Goal: Task Accomplishment & Management: Use online tool/utility

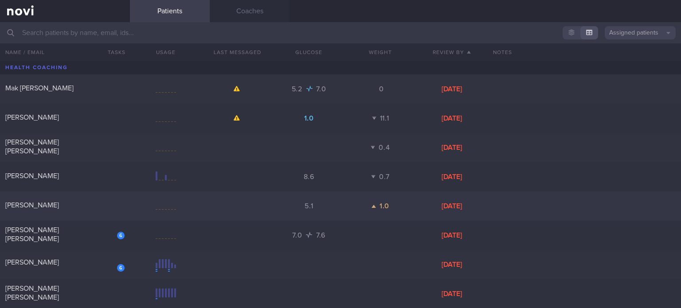
click at [75, 207] on div "[PERSON_NAME]" at bounding box center [63, 205] width 117 height 9
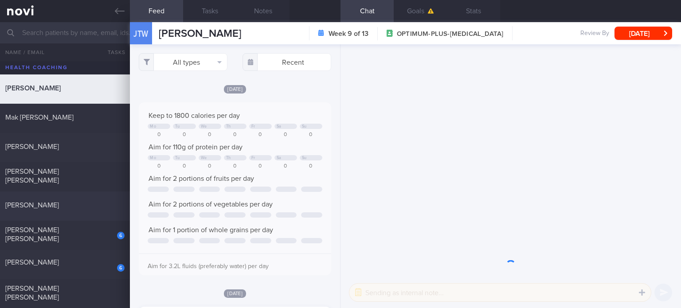
scroll to position [44, 0]
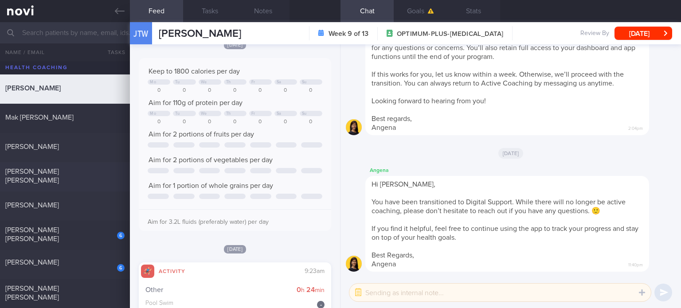
click at [74, 179] on div "[PERSON_NAME] [PERSON_NAME]" at bounding box center [63, 176] width 117 height 18
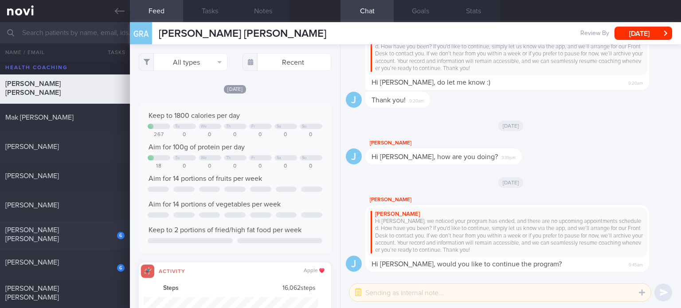
click at [86, 239] on div "6 [PERSON_NAME] [PERSON_NAME]" at bounding box center [65, 236] width 130 height 20
select select "6"
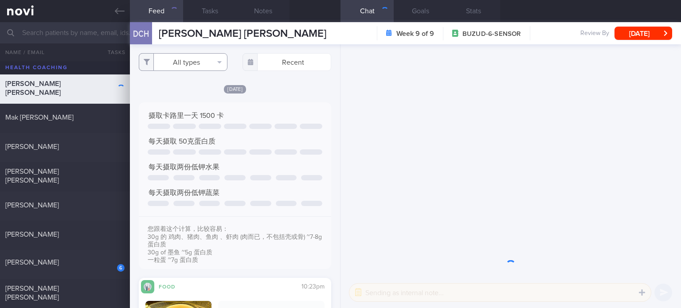
click at [205, 67] on button "All types" at bounding box center [183, 62] width 89 height 18
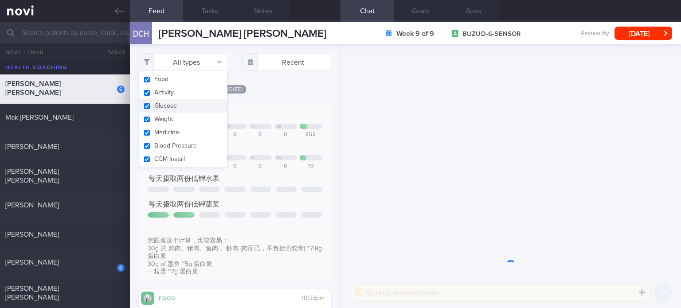
click at [193, 97] on button "Activity" at bounding box center [183, 92] width 88 height 13
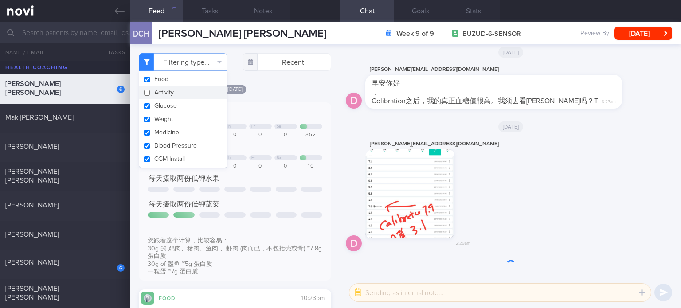
checkbox input "false"
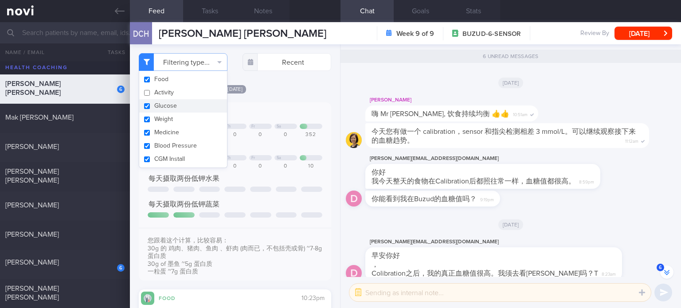
click at [189, 108] on button "Glucose" at bounding box center [183, 105] width 88 height 13
checkbox input "false"
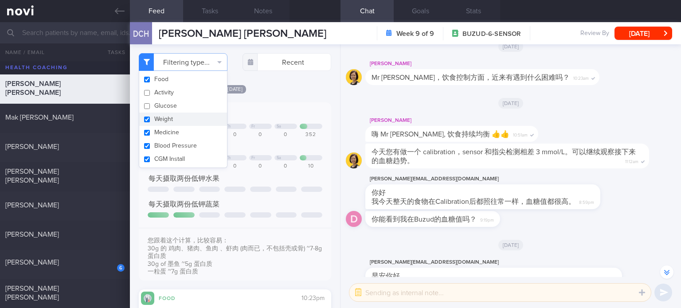
scroll to position [-152, 0]
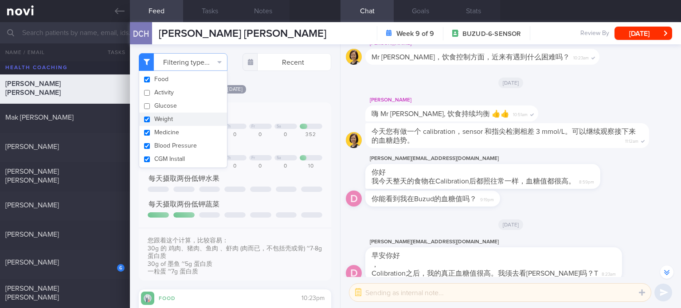
click at [186, 125] on button "Weight" at bounding box center [183, 119] width 88 height 13
checkbox input "false"
click at [183, 137] on button "Medicine" at bounding box center [183, 132] width 88 height 13
checkbox input "false"
click at [183, 150] on button "Blood Pressure" at bounding box center [183, 145] width 88 height 13
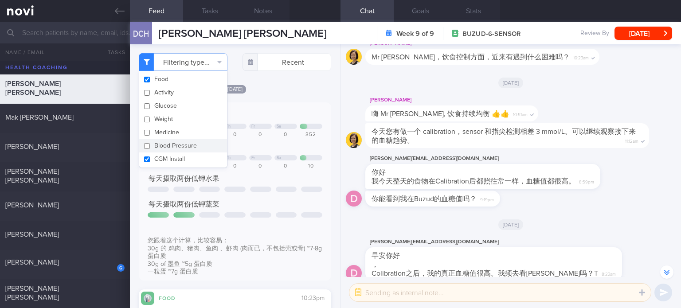
checkbox input "false"
click at [183, 162] on button "CGM Install" at bounding box center [183, 158] width 88 height 13
checkbox input "false"
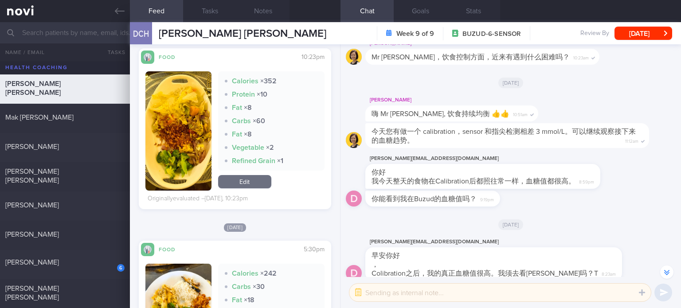
scroll to position [231, 0]
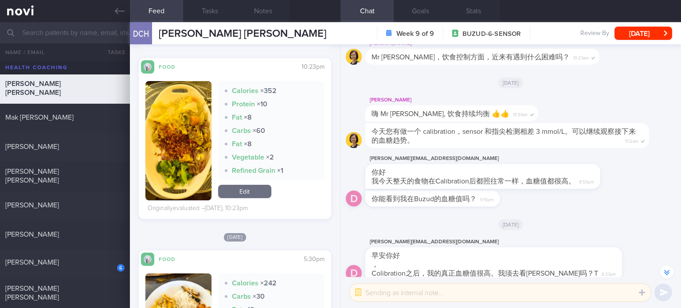
click at [251, 194] on link "Edit" at bounding box center [244, 191] width 53 height 13
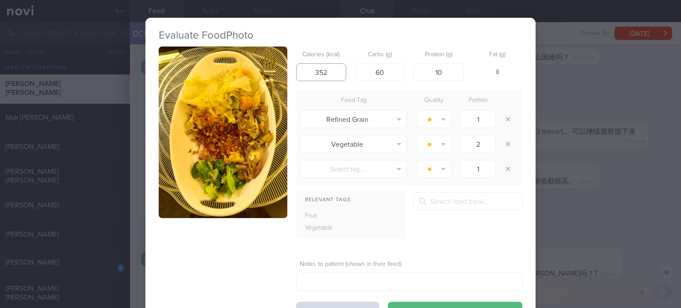
click at [319, 71] on input "352" at bounding box center [321, 72] width 50 height 18
type input "332"
click at [378, 70] on input "60" at bounding box center [380, 72] width 50 height 18
type input "0"
type input "36"
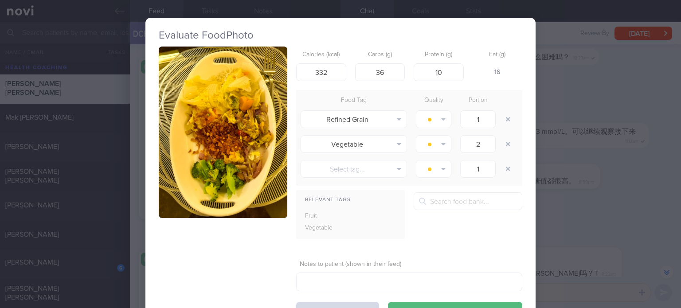
click at [231, 134] on button "button" at bounding box center [223, 133] width 129 height 172
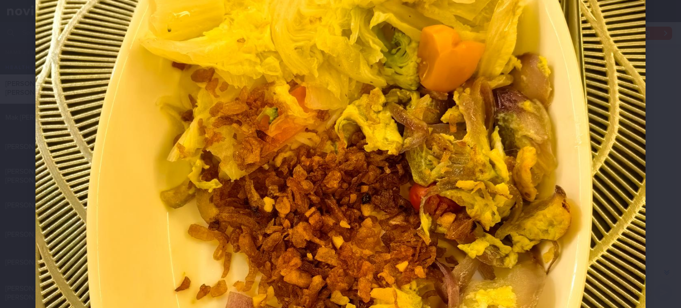
scroll to position [246, 0]
click at [288, 187] on img at bounding box center [340, 195] width 610 height 813
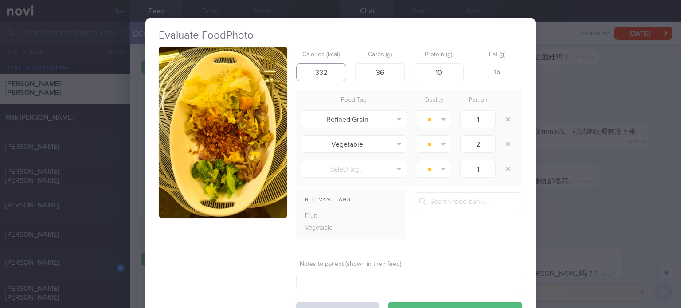
click at [320, 70] on input "332" at bounding box center [321, 72] width 50 height 18
type input "302"
click at [388, 302] on button "Save & Close" at bounding box center [455, 311] width 134 height 18
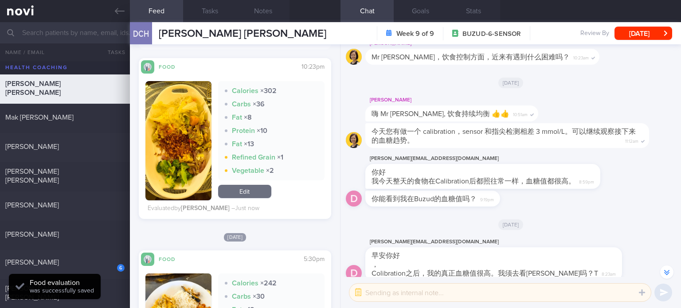
click at [254, 188] on link "Edit" at bounding box center [244, 191] width 53 height 13
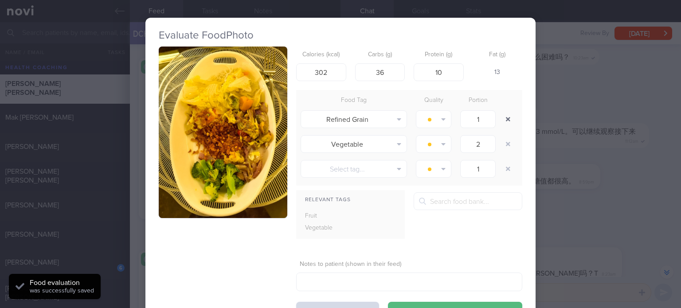
click at [501, 116] on button "button" at bounding box center [508, 119] width 16 height 16
type input "2"
type input "1"
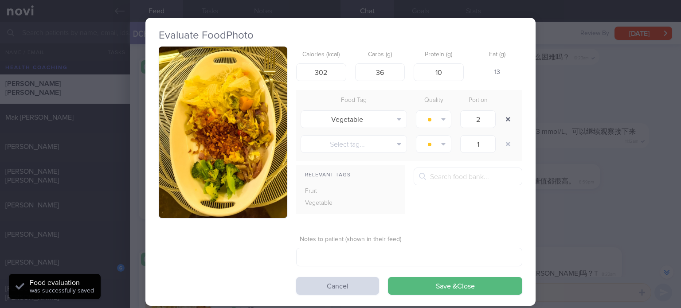
click at [500, 111] on button "button" at bounding box center [508, 119] width 16 height 16
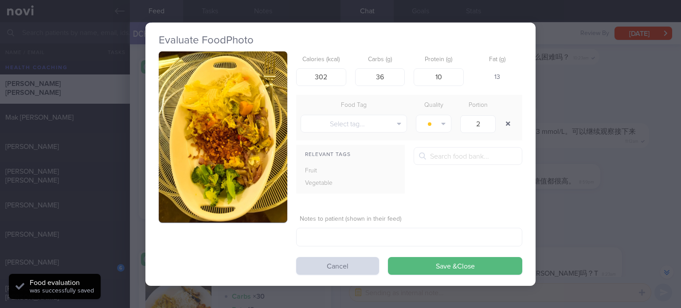
type input "1"
click at [367, 136] on div "Food Tag Quality Portion Select tag... Alcohol Fried Fruit Healthy Fats High Ca…" at bounding box center [409, 118] width 226 height 46
click at [357, 128] on button "Select tag..." at bounding box center [354, 124] width 106 height 18
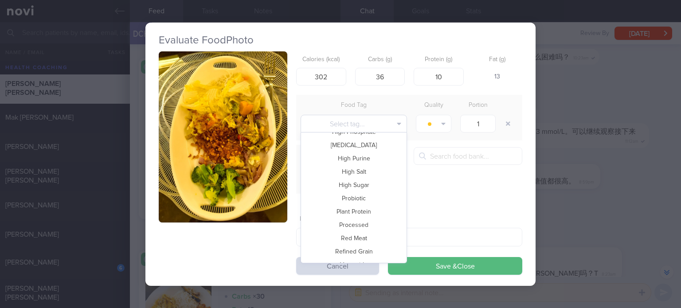
scroll to position [192, 0]
click at [352, 227] on button "Vegetable" at bounding box center [354, 228] width 106 height 13
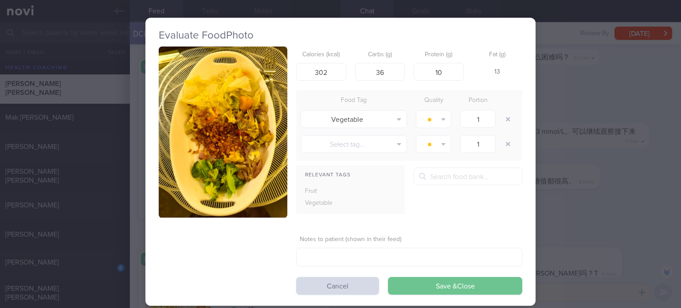
click at [429, 282] on button "Save & Close" at bounding box center [455, 286] width 134 height 18
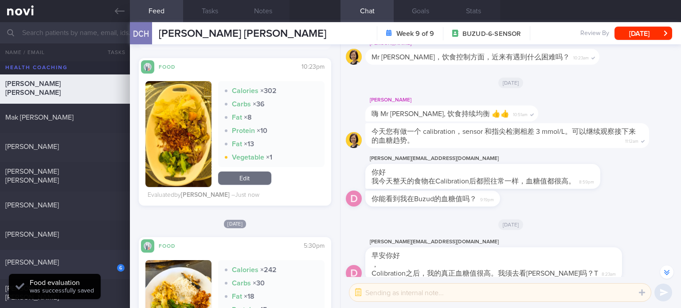
click at [93, 258] on div "[PERSON_NAME]" at bounding box center [63, 262] width 117 height 9
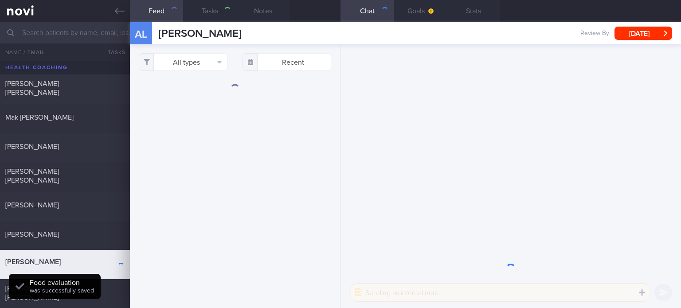
select select "8"
checkbox input "true"
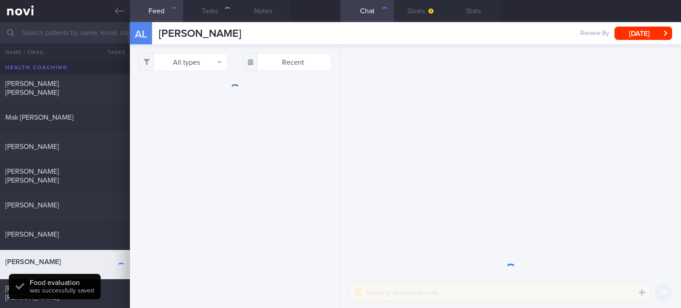
checkbox input "true"
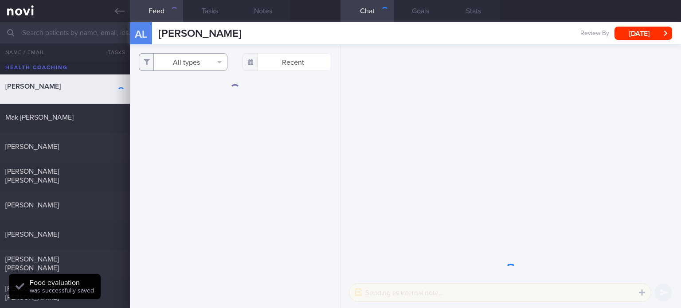
click at [185, 64] on button "All types" at bounding box center [183, 62] width 89 height 18
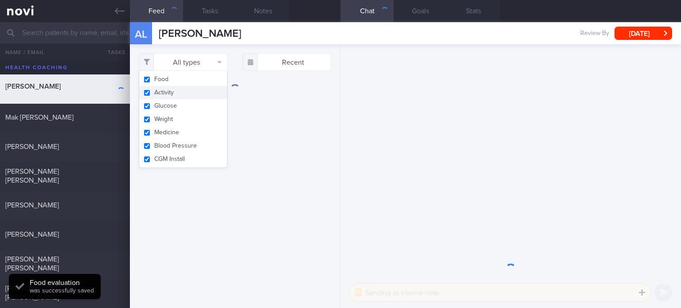
click at [186, 90] on button "Activity" at bounding box center [183, 92] width 88 height 13
checkbox input "false"
click at [181, 103] on button "Glucose" at bounding box center [183, 105] width 88 height 13
checkbox input "false"
drag, startPoint x: 177, startPoint y: 120, endPoint x: 174, endPoint y: 134, distance: 15.1
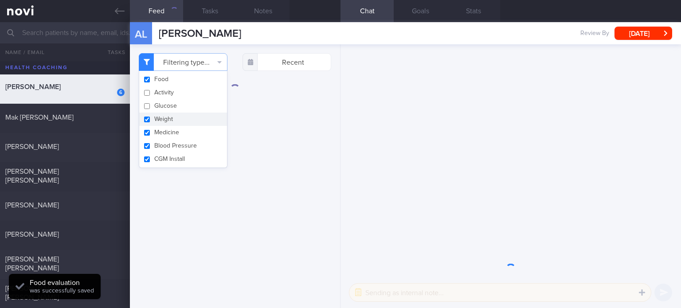
click at [177, 120] on button "Weight" at bounding box center [183, 119] width 88 height 13
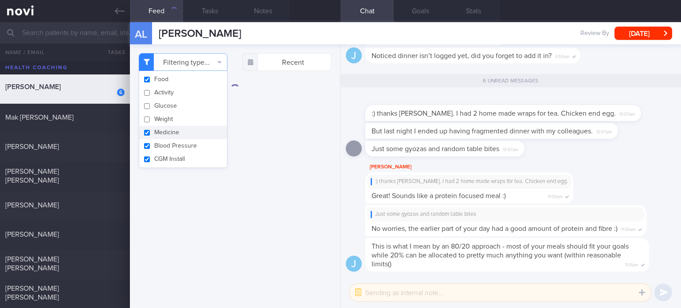
checkbox input "false"
click at [173, 138] on button "Medicine" at bounding box center [183, 132] width 88 height 13
checkbox input "false"
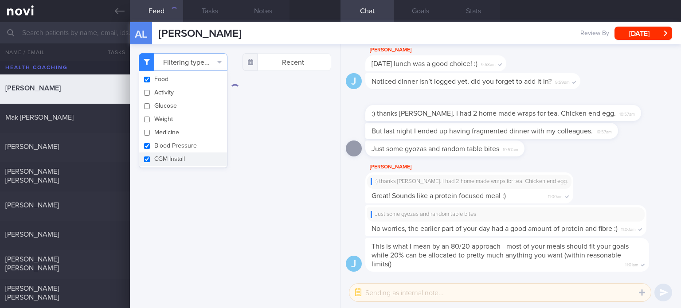
click at [172, 158] on button "CGM Install" at bounding box center [183, 158] width 88 height 13
checkbox input "false"
click at [175, 168] on div "Filtering type... Food Activity Glucose Weight Medicine Blood Pressure [MEDICAL…" at bounding box center [235, 176] width 210 height 264
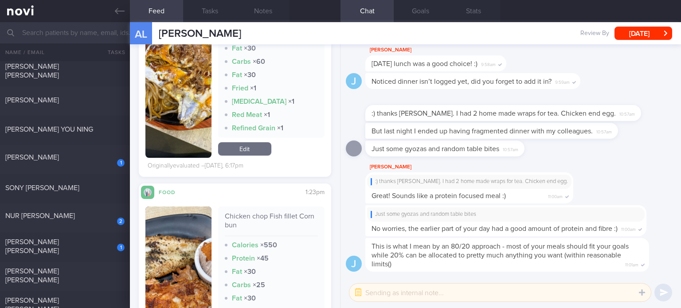
scroll to position [319, 0]
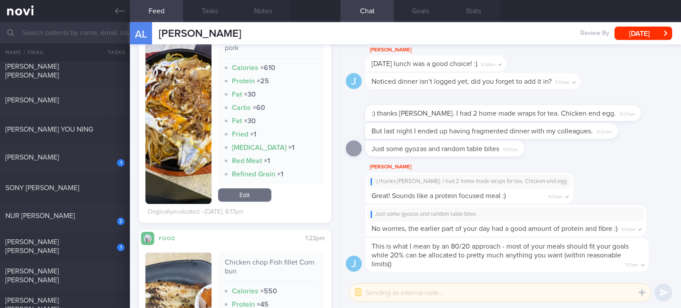
click at [239, 200] on link "Edit" at bounding box center [244, 194] width 53 height 13
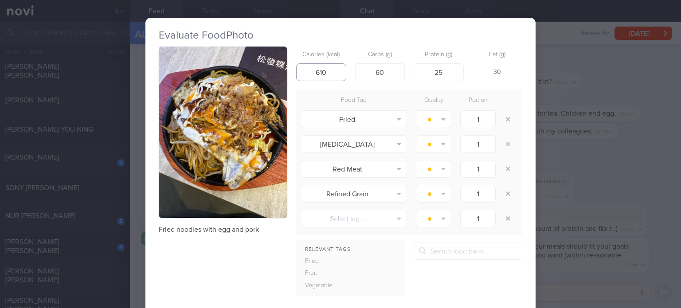
click at [316, 73] on input "610" at bounding box center [321, 72] width 50 height 18
type input "530"
click at [446, 71] on input "25" at bounding box center [439, 72] width 50 height 18
type input "23"
click at [394, 70] on input "60" at bounding box center [380, 72] width 50 height 18
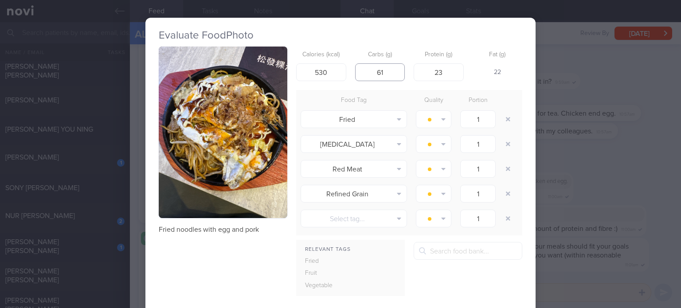
type input "62"
click at [456, 73] on input "23" at bounding box center [439, 72] width 50 height 18
type input "25"
click at [505, 113] on button "button" at bounding box center [508, 119] width 16 height 16
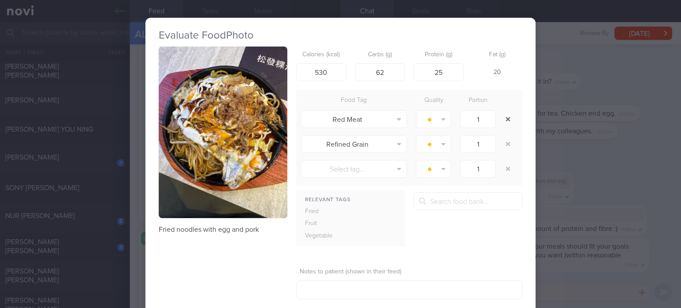
click at [505, 113] on button "button" at bounding box center [508, 119] width 16 height 16
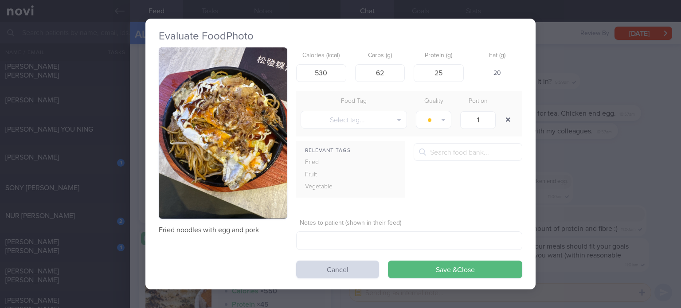
click at [505, 113] on button "button" at bounding box center [508, 120] width 16 height 16
click at [440, 273] on button "Save & Close" at bounding box center [455, 270] width 134 height 18
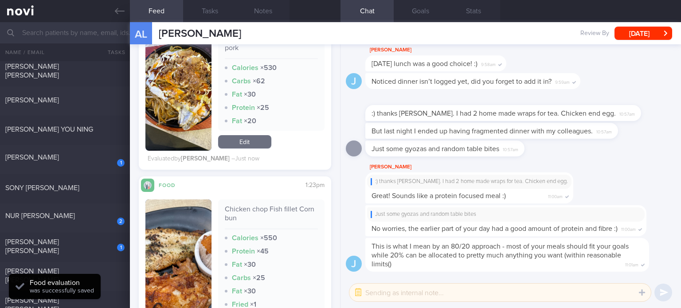
scroll to position [417, 0]
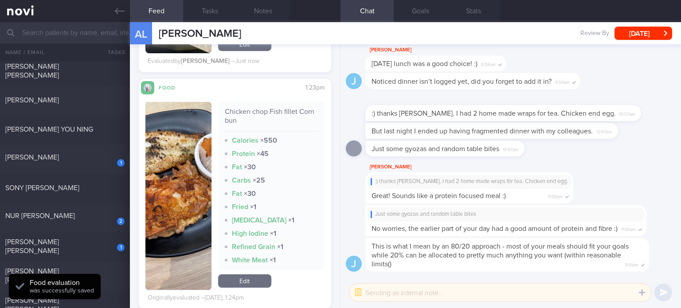
click at [242, 285] on link "Edit" at bounding box center [244, 280] width 53 height 13
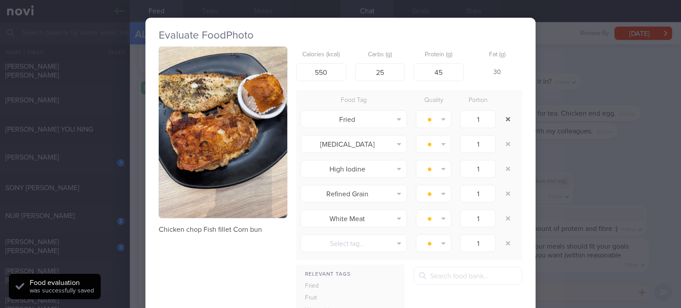
click at [507, 120] on button "button" at bounding box center [508, 119] width 16 height 16
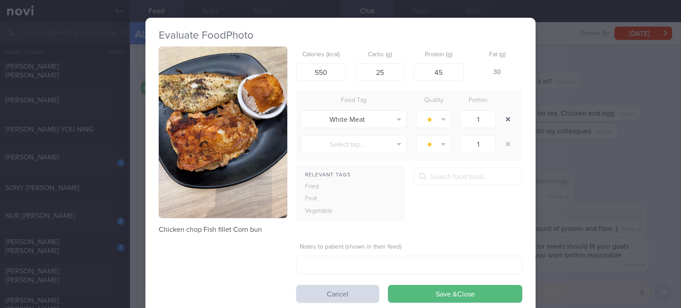
click at [507, 120] on button "button" at bounding box center [508, 119] width 16 height 16
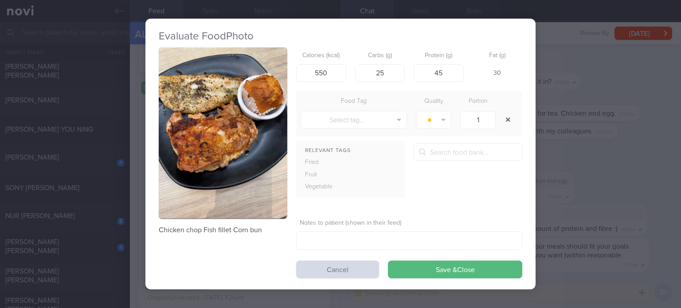
click at [507, 120] on button "button" at bounding box center [508, 120] width 16 height 16
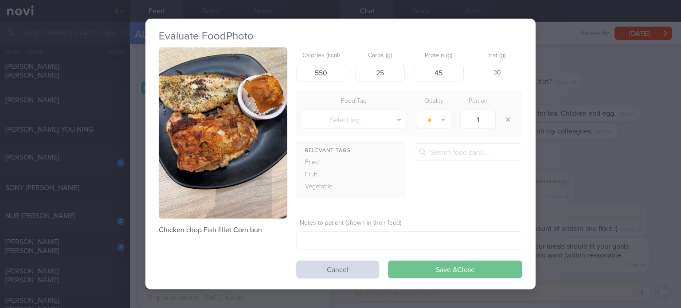
click at [458, 266] on button "Save & Close" at bounding box center [455, 270] width 134 height 18
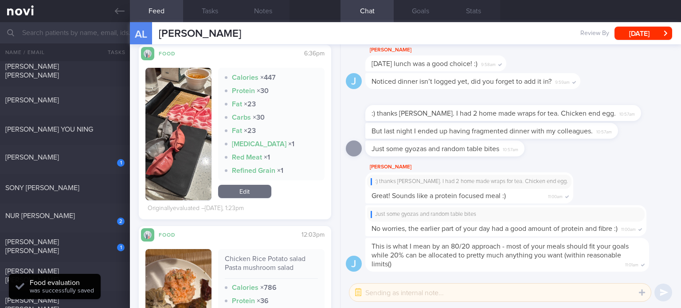
scroll to position [645, 0]
click at [249, 184] on div "Calories × 447 Protein × 30 Fat × 23 Carbs × 30 Fat × 23 [MEDICAL_DATA] × 1 Red…" at bounding box center [271, 134] width 106 height 133
click at [255, 185] on link "Edit" at bounding box center [244, 191] width 53 height 13
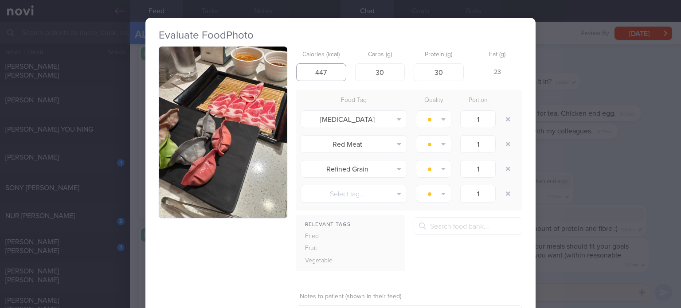
drag, startPoint x: 317, startPoint y: 71, endPoint x: 333, endPoint y: 70, distance: 16.0
click at [333, 70] on input "447" at bounding box center [321, 72] width 50 height 18
type input "315"
click at [453, 70] on input "30" at bounding box center [439, 72] width 50 height 18
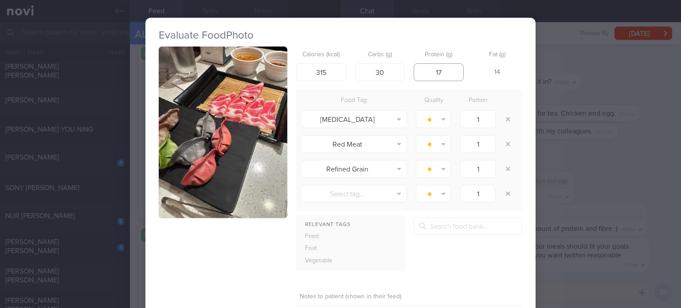
type input "18"
click at [333, 72] on input "315" at bounding box center [321, 72] width 50 height 18
type input "327"
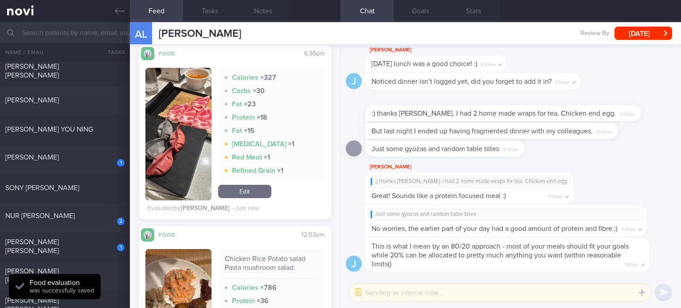
click at [252, 185] on link "Edit" at bounding box center [244, 191] width 53 height 13
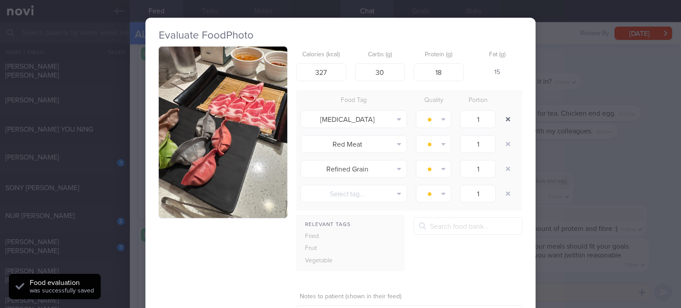
click at [504, 116] on button "button" at bounding box center [508, 119] width 16 height 16
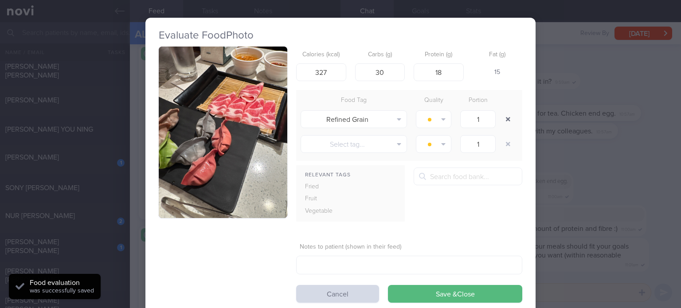
click at [504, 116] on button "button" at bounding box center [508, 119] width 16 height 16
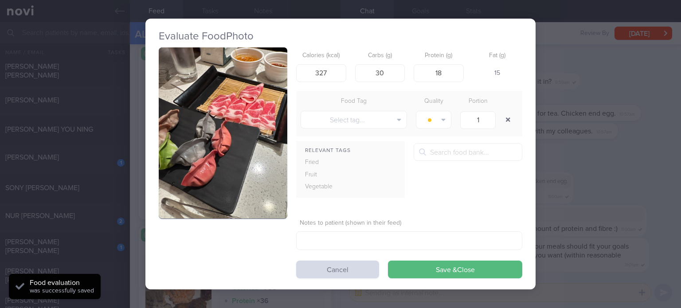
click at [504, 116] on button "button" at bounding box center [508, 120] width 16 height 16
click at [438, 262] on button "Save & Close" at bounding box center [455, 270] width 134 height 18
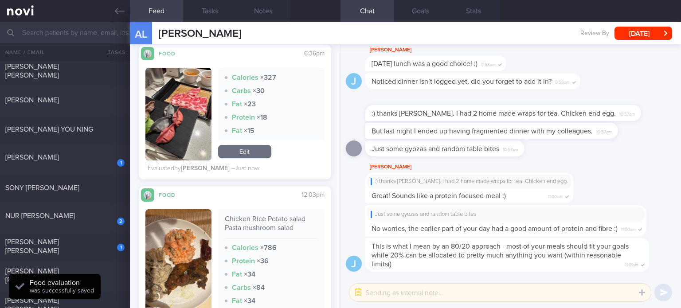
scroll to position [744, 0]
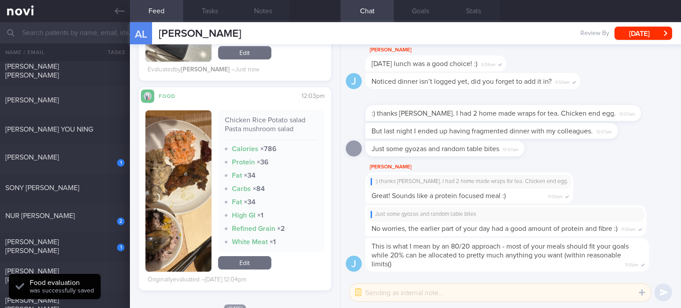
click at [252, 258] on link "Edit" at bounding box center [244, 262] width 53 height 13
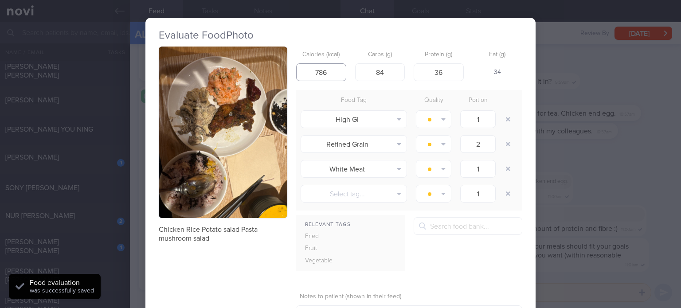
click at [316, 74] on input "786" at bounding box center [321, 72] width 50 height 18
type input "486"
click at [449, 76] on input "36" at bounding box center [439, 72] width 50 height 18
type input "3"
type input "20"
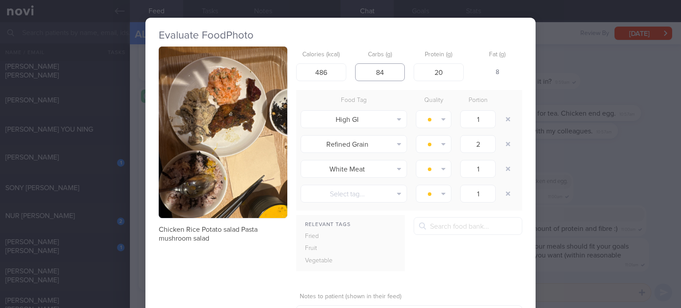
click at [379, 74] on input "84" at bounding box center [380, 72] width 50 height 18
click at [376, 72] on input "84" at bounding box center [380, 72] width 50 height 18
type input "74"
click at [334, 72] on input "486" at bounding box center [321, 72] width 50 height 18
type input "503"
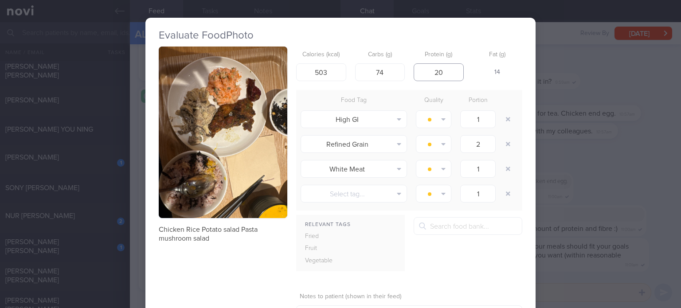
click at [457, 66] on input "20" at bounding box center [439, 72] width 50 height 18
type input "17"
click at [505, 118] on button "button" at bounding box center [508, 119] width 16 height 16
type input "2"
type input "1"
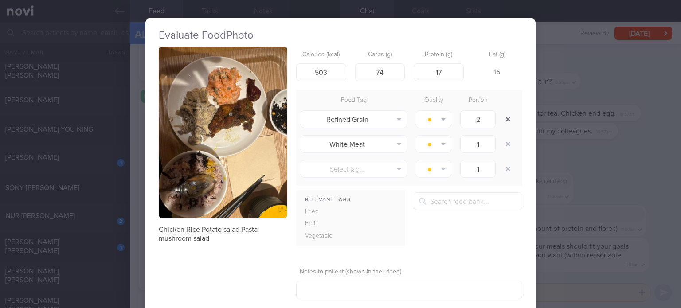
click at [505, 118] on button "button" at bounding box center [508, 119] width 16 height 16
type input "1"
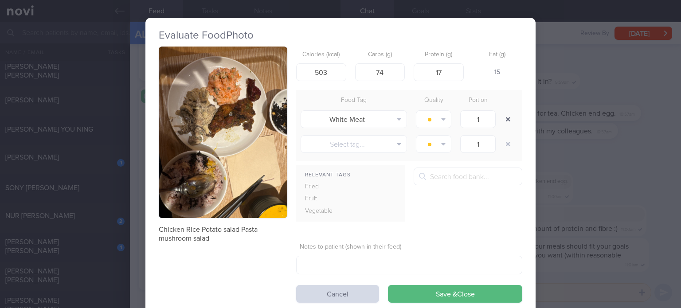
click at [505, 118] on button "button" at bounding box center [508, 119] width 16 height 16
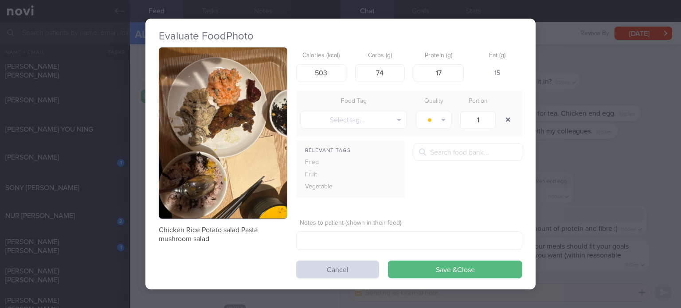
click at [505, 118] on button "button" at bounding box center [508, 120] width 16 height 16
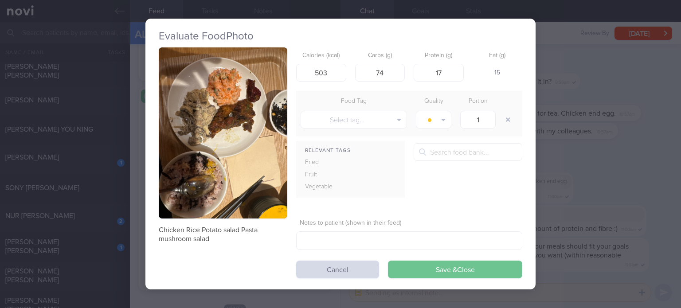
click at [422, 269] on button "Save & Close" at bounding box center [455, 270] width 134 height 18
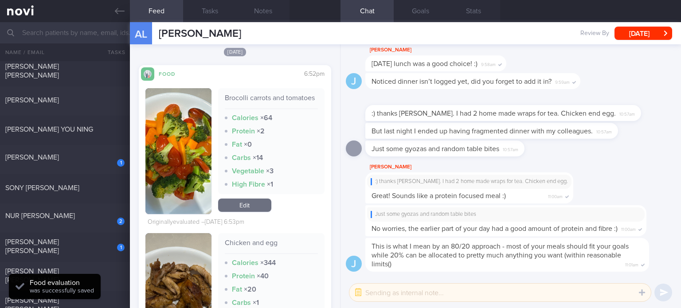
scroll to position [955, 0]
click at [241, 211] on link "Edit" at bounding box center [244, 204] width 53 height 13
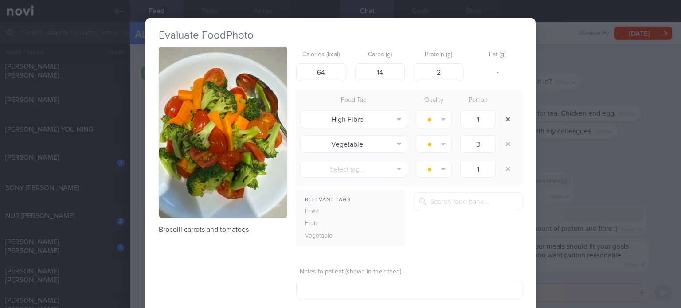
click at [506, 118] on button "button" at bounding box center [508, 119] width 16 height 16
type input "3"
type input "1"
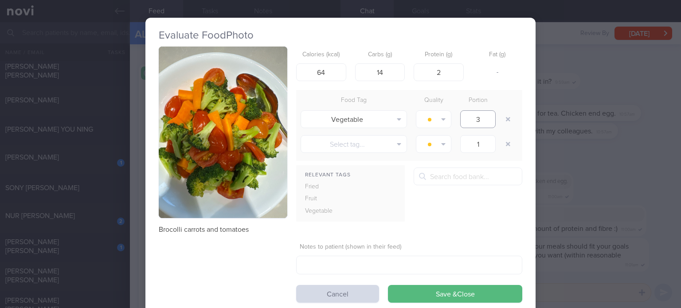
click at [485, 118] on input "3" at bounding box center [477, 119] width 35 height 18
drag, startPoint x: 485, startPoint y: 118, endPoint x: 433, endPoint y: 113, distance: 52.1
click at [433, 113] on div "Vegetable Alcohol Fried Fruit Healthy Fats High Calcium [MEDICAL_DATA] High Fat…" at bounding box center [409, 119] width 226 height 25
type input "2"
click at [329, 72] on input "64" at bounding box center [321, 72] width 50 height 18
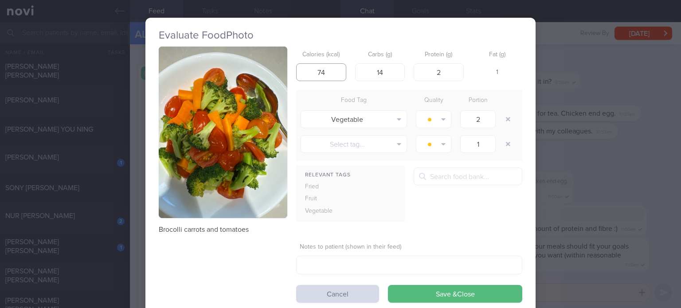
type input "75"
click at [388, 285] on button "Save & Close" at bounding box center [455, 294] width 134 height 18
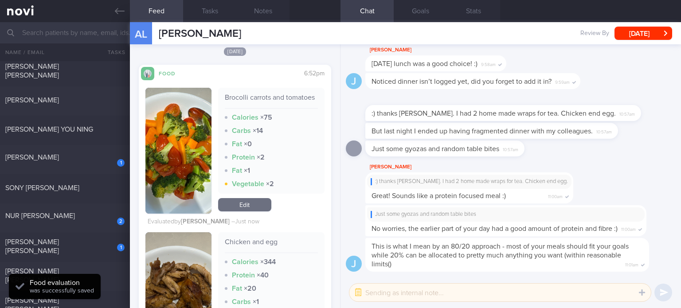
scroll to position [1098, 0]
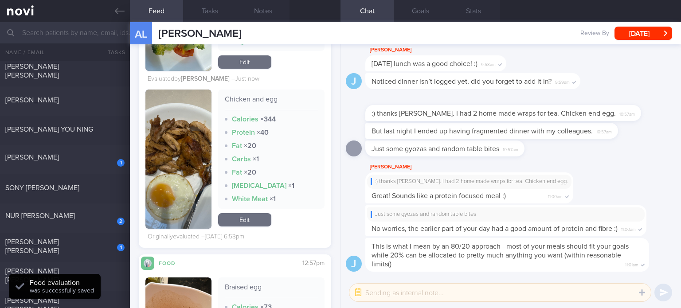
click at [245, 222] on link "Edit" at bounding box center [244, 219] width 53 height 13
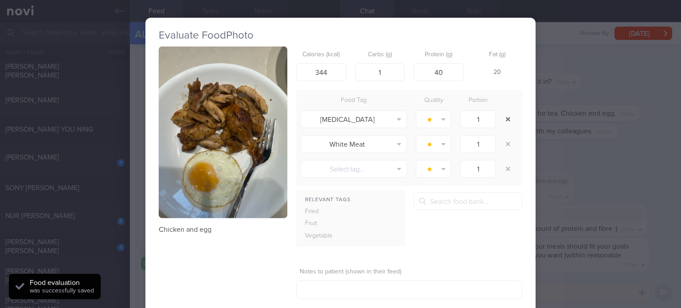
click at [509, 122] on button "button" at bounding box center [508, 119] width 16 height 16
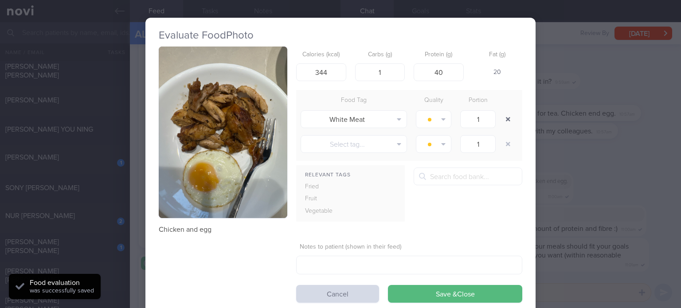
click at [509, 122] on button "button" at bounding box center [508, 119] width 16 height 16
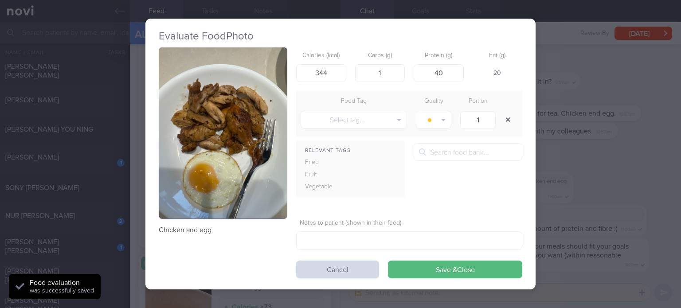
click at [500, 112] on button "button" at bounding box center [508, 120] width 16 height 16
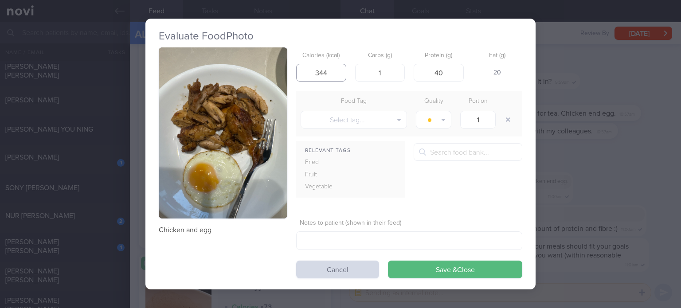
click at [323, 69] on input "344" at bounding box center [321, 73] width 50 height 18
type input "324"
click at [439, 73] on input "40" at bounding box center [439, 73] width 50 height 18
drag, startPoint x: 451, startPoint y: 71, endPoint x: 379, endPoint y: 87, distance: 73.5
click at [379, 87] on form "Calories (kcal) 324 Carbs (g) 1 Protein (g) 40 Fat (g) 18 Food Tag Quality Port…" at bounding box center [409, 162] width 226 height 231
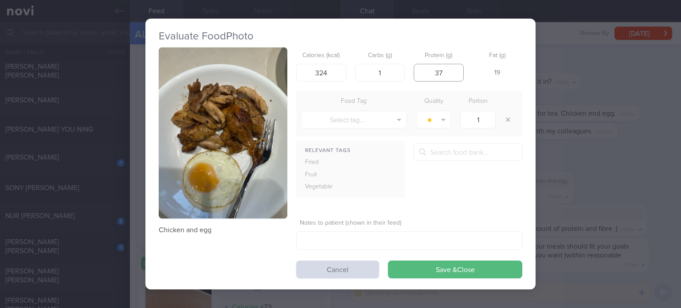
type input "37"
click at [388, 261] on button "Save & Close" at bounding box center [455, 270] width 134 height 18
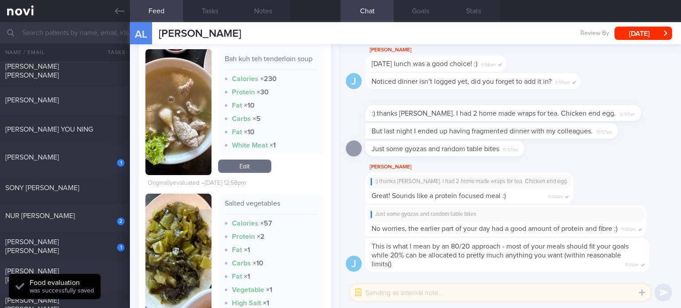
scroll to position [1459, 0]
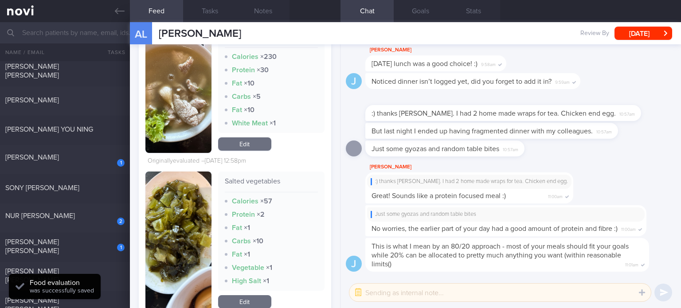
click at [243, 151] on link "Edit" at bounding box center [244, 143] width 53 height 13
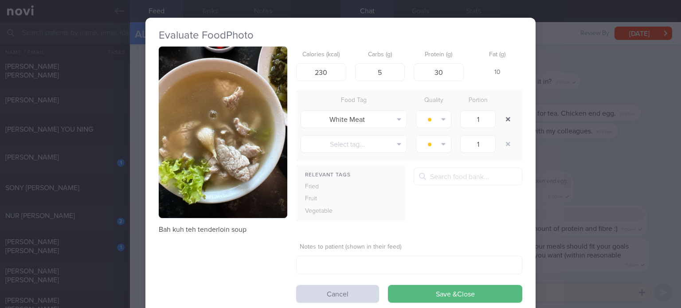
click at [508, 120] on button "button" at bounding box center [508, 119] width 16 height 16
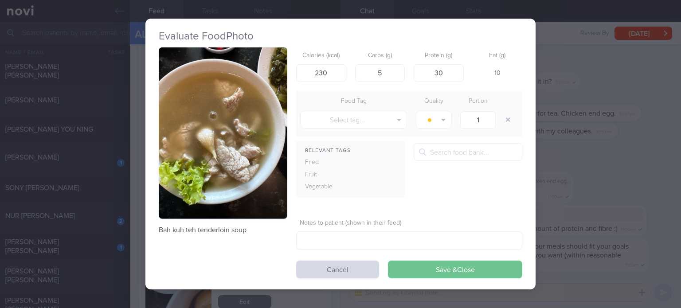
click at [410, 267] on button "Save & Close" at bounding box center [455, 270] width 134 height 18
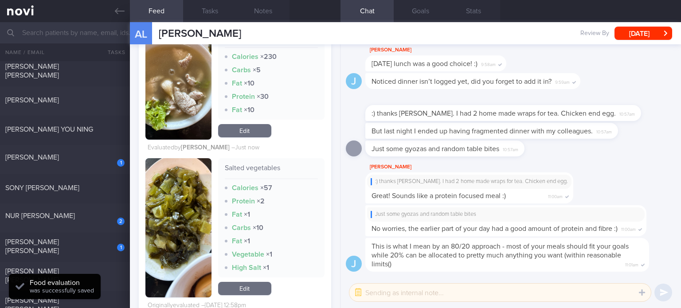
scroll to position [1553, 0]
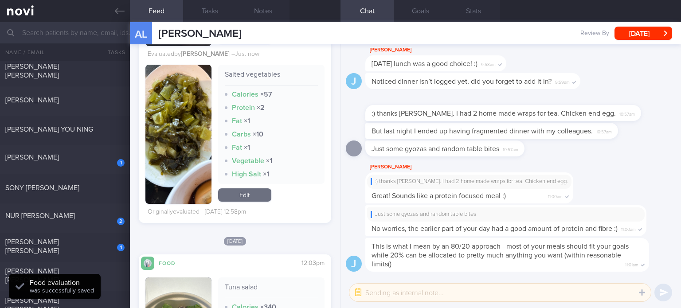
click at [243, 202] on link "Edit" at bounding box center [244, 194] width 53 height 13
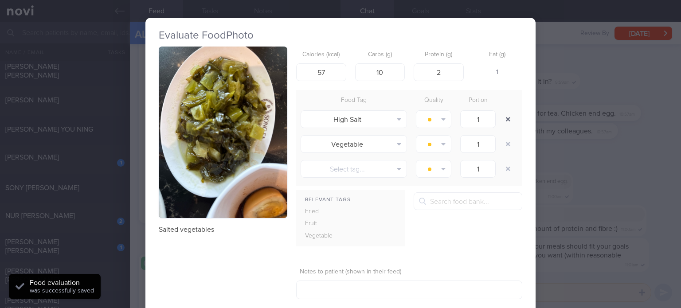
click at [504, 118] on button "button" at bounding box center [508, 119] width 16 height 16
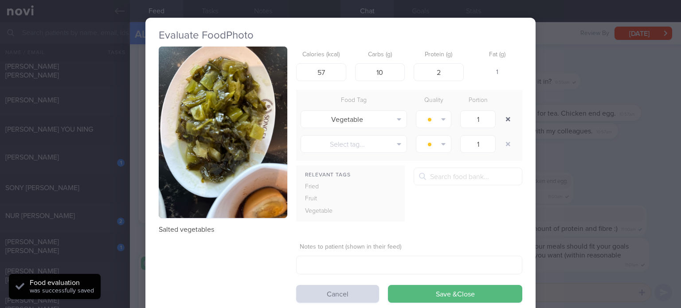
click at [504, 118] on button "button" at bounding box center [508, 119] width 16 height 16
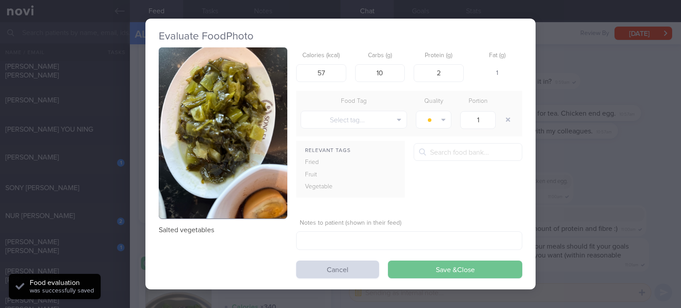
click at [440, 268] on button "Save & Close" at bounding box center [455, 270] width 134 height 18
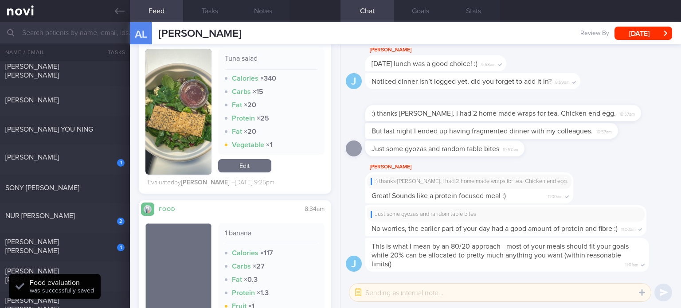
scroll to position [1768, 0]
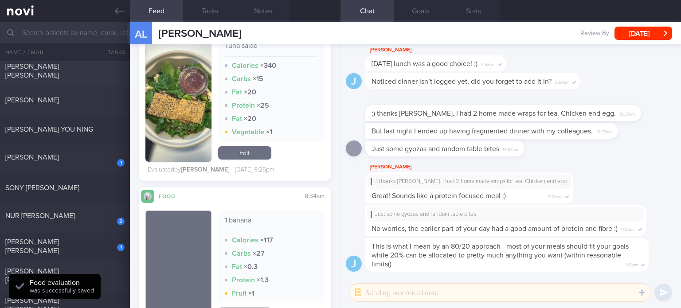
click at [96, 74] on div "[PERSON_NAME] [PERSON_NAME]" at bounding box center [63, 71] width 117 height 18
checkbox input "true"
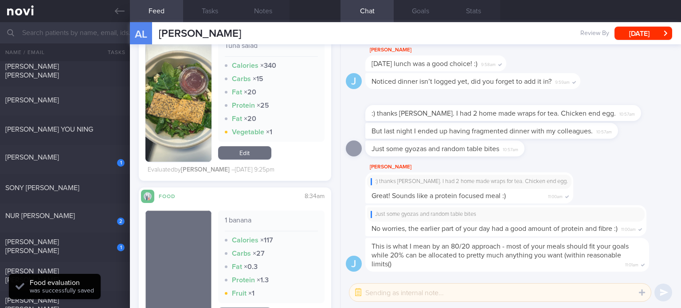
checkbox input "true"
select select "6"
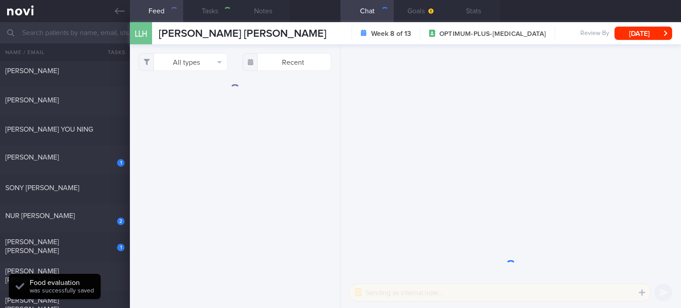
scroll to position [207, 0]
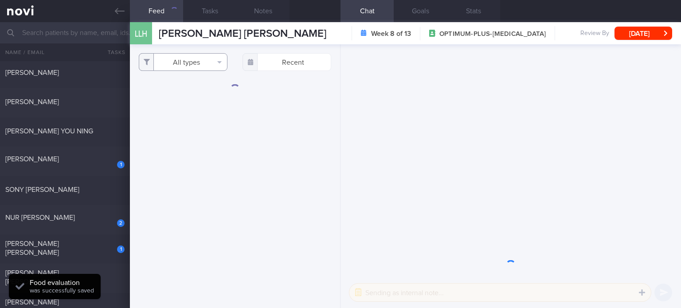
click at [190, 62] on button "All types" at bounding box center [183, 62] width 89 height 18
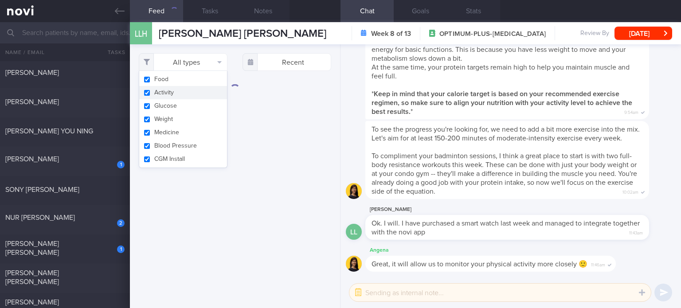
click at [192, 90] on button "Activity" at bounding box center [183, 92] width 88 height 13
checkbox input "false"
click at [184, 108] on button "Glucose" at bounding box center [183, 105] width 88 height 13
checkbox input "false"
click at [178, 121] on button "Weight" at bounding box center [183, 119] width 88 height 13
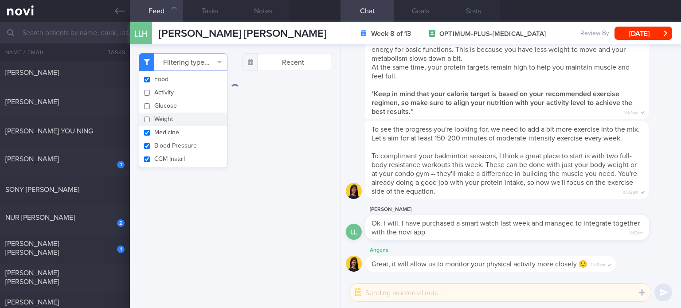
checkbox input "false"
click at [172, 136] on button "Medicine" at bounding box center [183, 132] width 88 height 13
checkbox input "false"
click at [170, 145] on button "Blood Pressure" at bounding box center [183, 145] width 88 height 13
checkbox input "false"
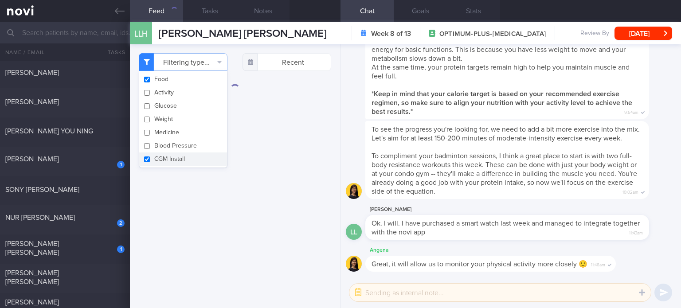
click at [167, 158] on button "CGM Install" at bounding box center [183, 158] width 88 height 13
checkbox input "false"
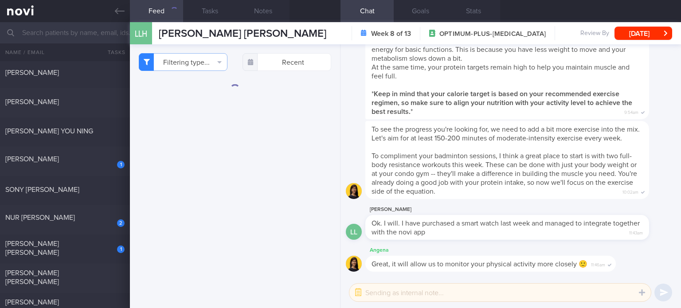
click at [187, 213] on div "Filtering type... Food Activity Glucose Weight Medicine Blood Pressure [MEDICAL…" at bounding box center [235, 176] width 210 height 264
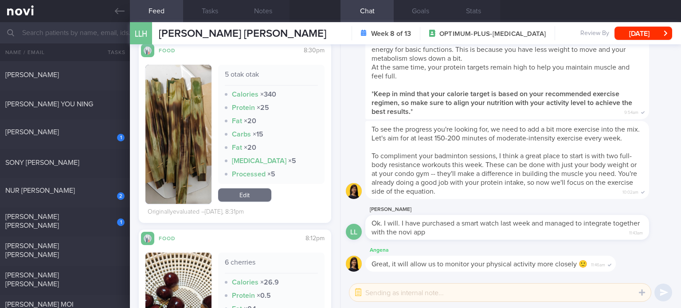
scroll to position [326, 0]
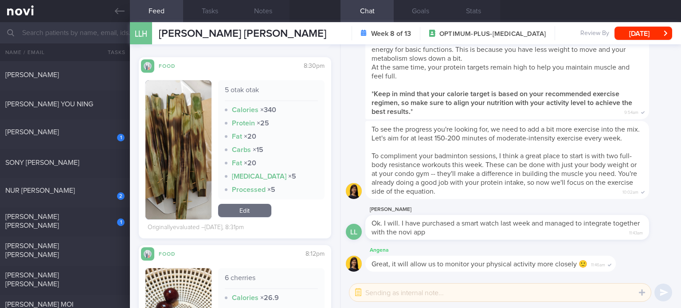
click at [250, 211] on link "Edit" at bounding box center [244, 210] width 53 height 13
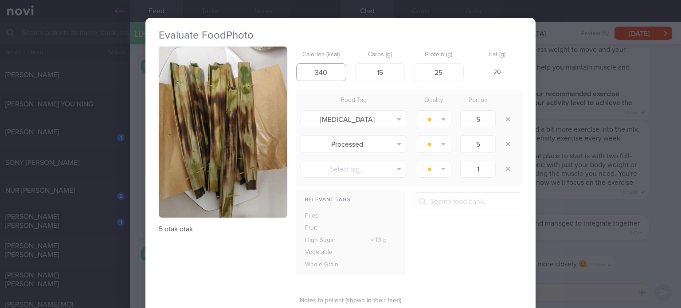
click at [330, 68] on input "340" at bounding box center [321, 72] width 50 height 18
type input "168"
click at [392, 77] on input "15" at bounding box center [380, 72] width 50 height 18
type input "7"
click at [451, 63] on input "25" at bounding box center [439, 72] width 50 height 18
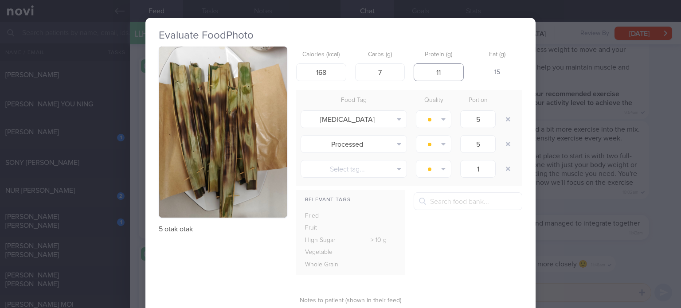
type input "12"
click at [328, 78] on input "168" at bounding box center [321, 72] width 50 height 18
type input "178"
click at [507, 125] on button "button" at bounding box center [508, 119] width 16 height 16
type input "1"
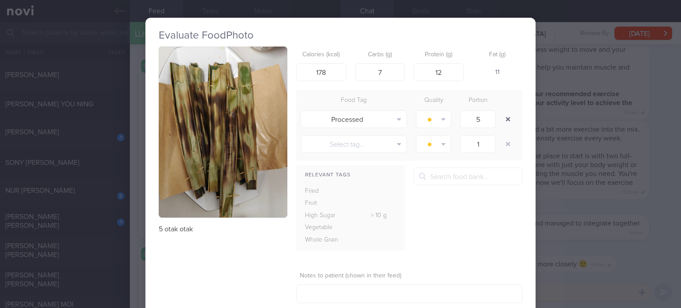
click at [507, 125] on button "button" at bounding box center [508, 119] width 16 height 16
type input "1"
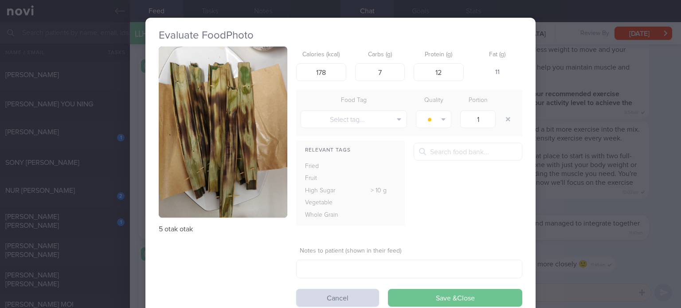
click at [437, 296] on button "Save & Close" at bounding box center [455, 298] width 134 height 18
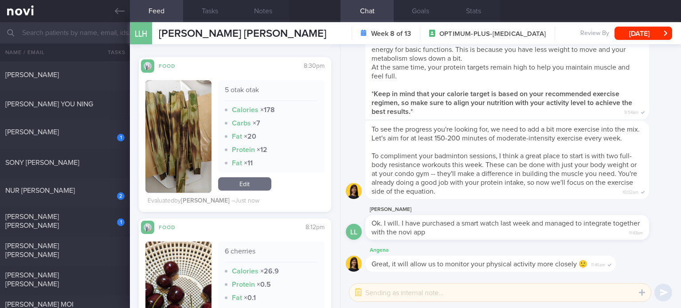
scroll to position [426, 0]
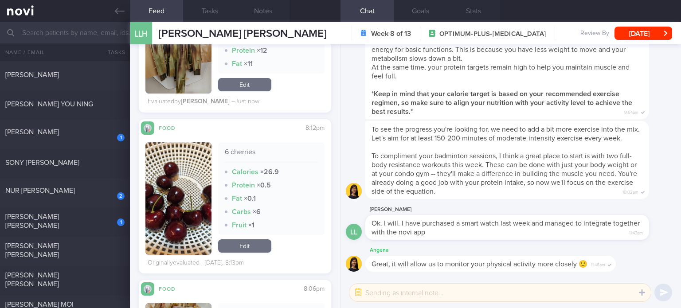
click at [238, 249] on link "Edit" at bounding box center [244, 245] width 53 height 13
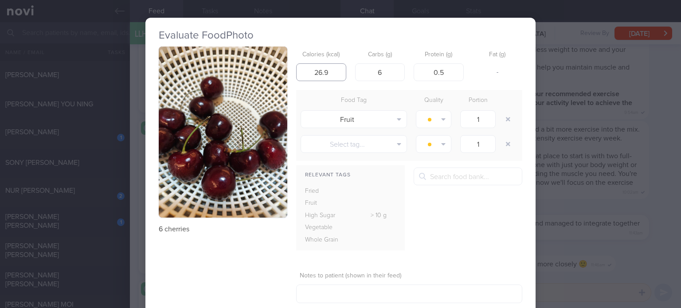
click at [330, 71] on input "26.9" at bounding box center [321, 72] width 50 height 18
type input "31"
click at [391, 71] on input "6" at bounding box center [380, 72] width 50 height 18
type input "7"
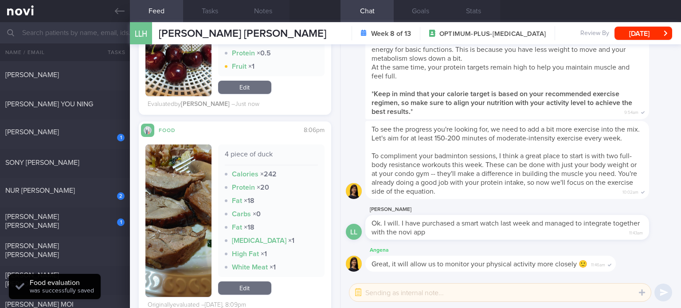
scroll to position [658, 0]
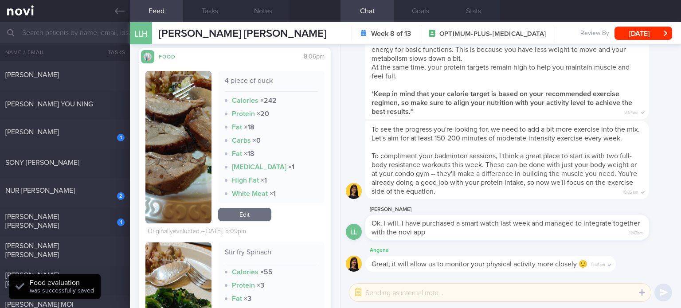
click at [238, 217] on link "Edit" at bounding box center [244, 214] width 53 height 13
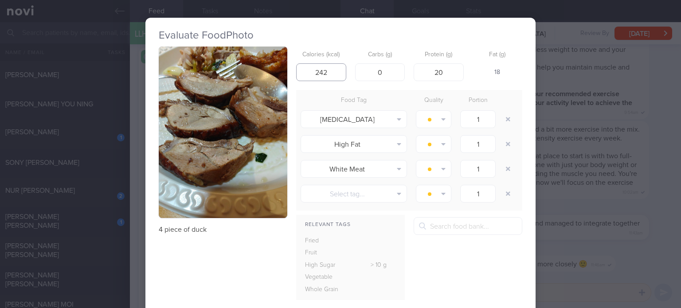
click at [319, 71] on input "242" at bounding box center [321, 72] width 50 height 18
type input "202"
click at [447, 76] on input "20" at bounding box center [439, 72] width 50 height 18
type input "15"
click at [330, 67] on input "202" at bounding box center [321, 72] width 50 height 18
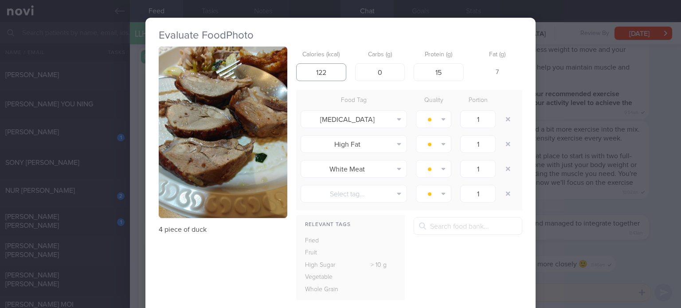
type input "121"
click at [400, 73] on input "0" at bounding box center [380, 72] width 50 height 18
type input "1"
click at [453, 74] on input "15" at bounding box center [439, 72] width 50 height 18
type input "11"
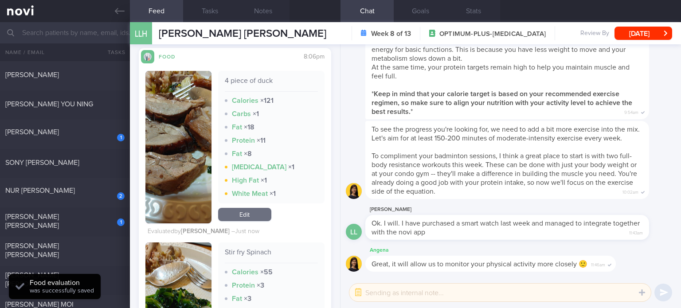
click at [242, 211] on link "Edit" at bounding box center [244, 214] width 53 height 13
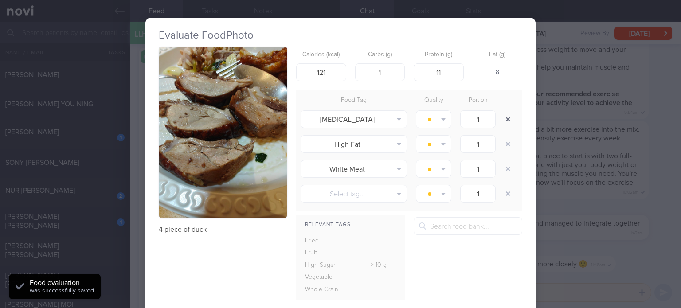
click at [502, 121] on button "button" at bounding box center [508, 119] width 16 height 16
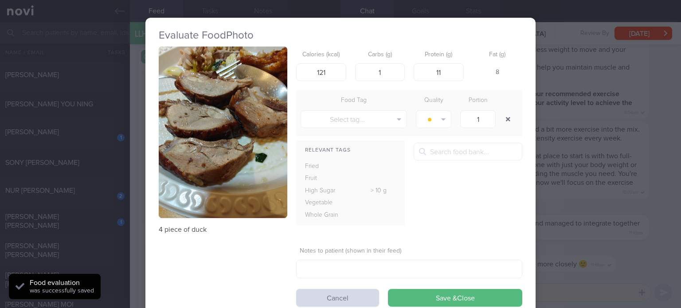
click at [502, 121] on button "button" at bounding box center [508, 119] width 16 height 16
click at [420, 298] on button "Save & Close" at bounding box center [455, 298] width 134 height 18
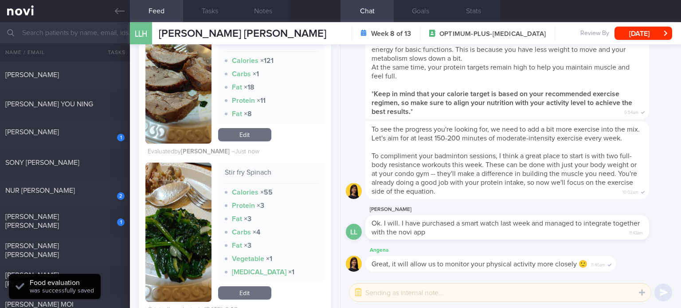
scroll to position [700, 0]
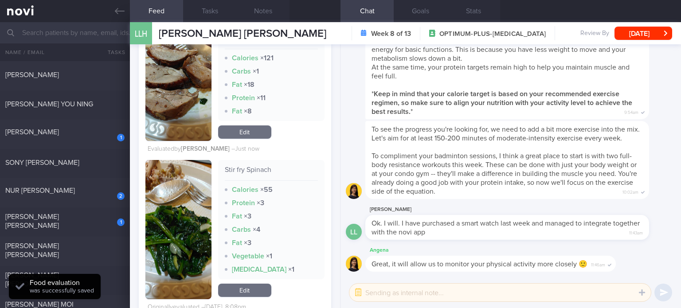
click at [254, 285] on link "Edit" at bounding box center [244, 290] width 53 height 13
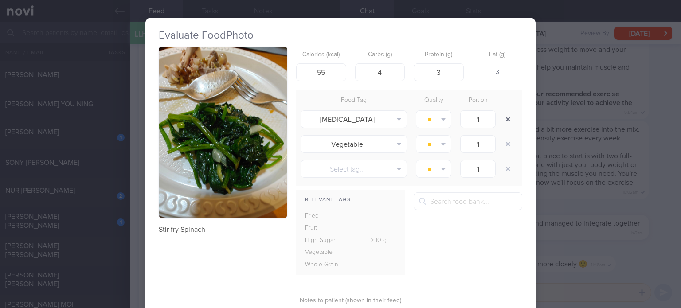
click at [508, 117] on button "button" at bounding box center [508, 119] width 16 height 16
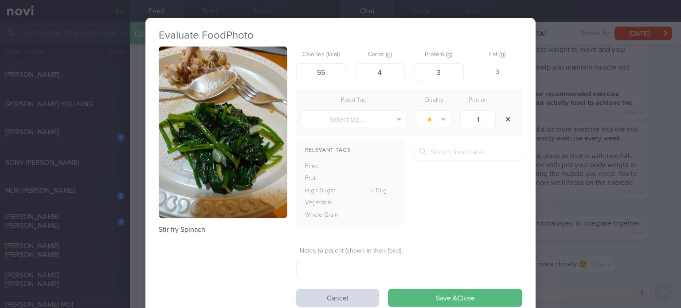
click at [508, 117] on button "button" at bounding box center [508, 119] width 16 height 16
click at [440, 74] on input "3" at bounding box center [439, 72] width 50 height 18
type input "1"
click at [328, 71] on input "55" at bounding box center [321, 72] width 50 height 18
type input "40"
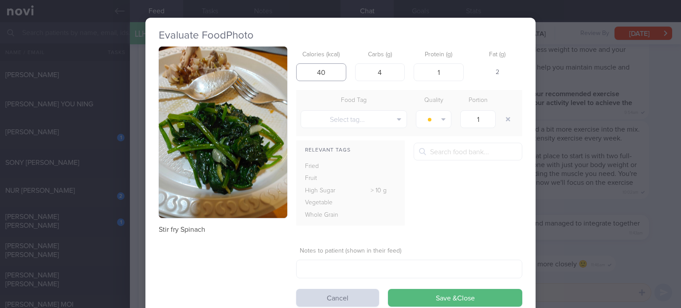
click at [388, 289] on button "Save & Close" at bounding box center [455, 298] width 134 height 18
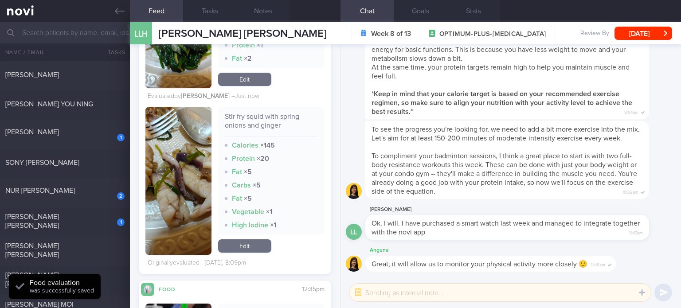
scroll to position [886, 0]
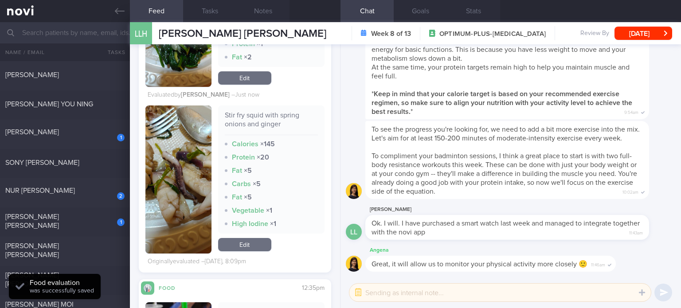
click at [250, 244] on link "Edit" at bounding box center [244, 244] width 53 height 13
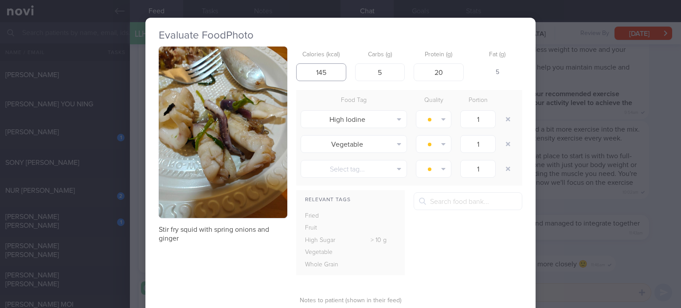
drag, startPoint x: 317, startPoint y: 72, endPoint x: 294, endPoint y: 72, distance: 23.1
click at [296, 72] on input "145" at bounding box center [321, 72] width 50 height 18
type input "85"
drag, startPoint x: 386, startPoint y: 70, endPoint x: 332, endPoint y: 63, distance: 55.1
click at [332, 63] on div "Calories (kcal) 85 Carbs (g) 5 Protein (g) 20 Fat (g) -" at bounding box center [409, 64] width 226 height 35
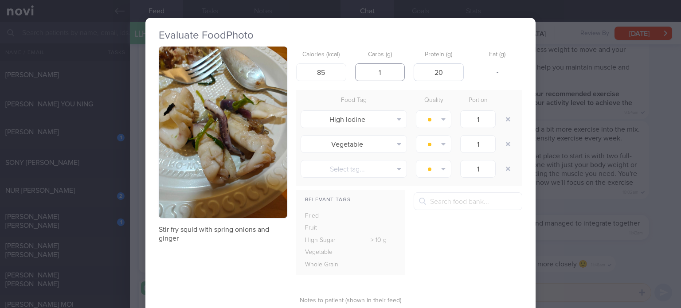
type input "1"
drag, startPoint x: 447, startPoint y: 77, endPoint x: 408, endPoint y: 78, distance: 39.0
click at [408, 78] on div "Calories (kcal) 85 Carbs (g) 1 Protein (g) 20 Fat (g) -" at bounding box center [409, 64] width 226 height 35
type input "8"
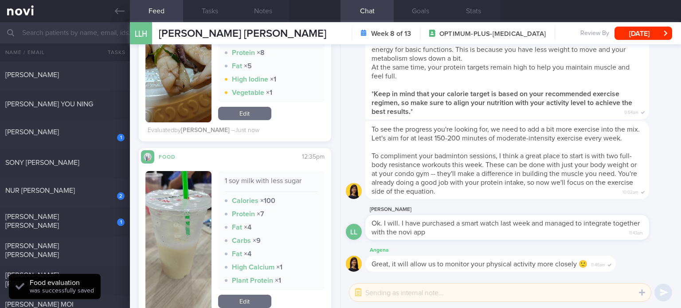
scroll to position [1017, 0]
click at [237, 117] on link "Edit" at bounding box center [244, 113] width 53 height 13
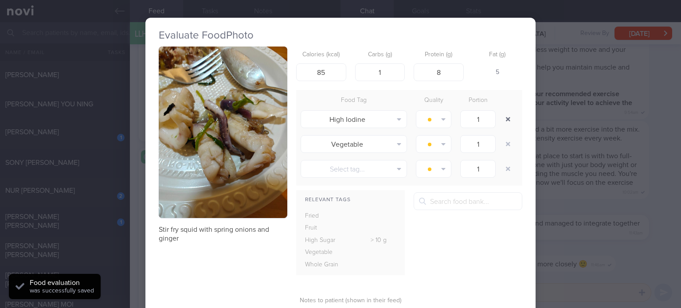
click at [500, 115] on button "button" at bounding box center [508, 119] width 16 height 16
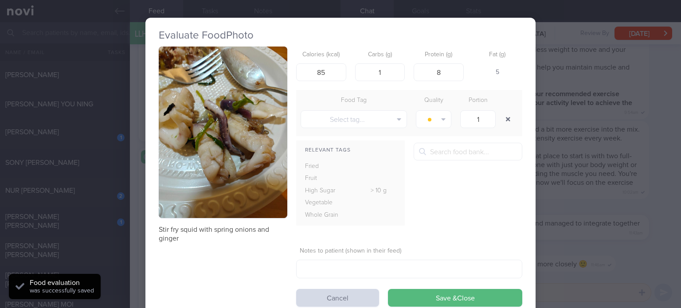
click at [500, 115] on button "button" at bounding box center [508, 119] width 16 height 16
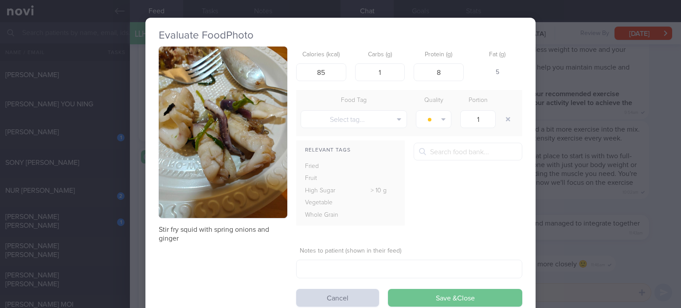
click at [417, 289] on button "Save & Close" at bounding box center [455, 298] width 134 height 18
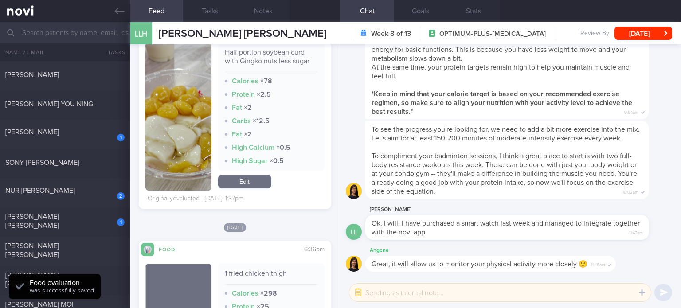
scroll to position [1524, 0]
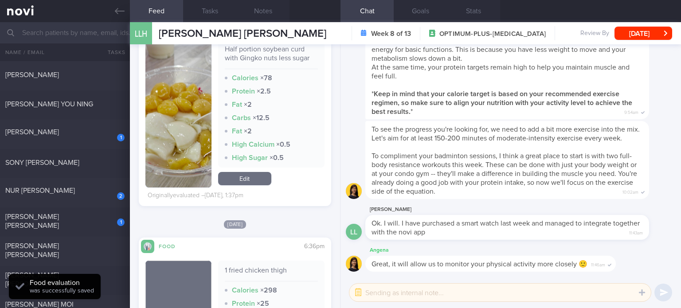
click at [246, 177] on link "Edit" at bounding box center [244, 178] width 53 height 13
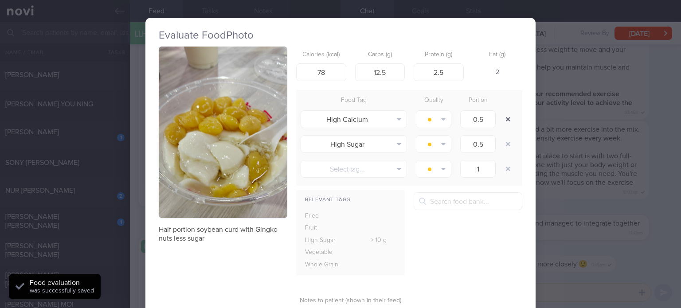
click at [503, 118] on button "button" at bounding box center [508, 119] width 16 height 16
type input "1"
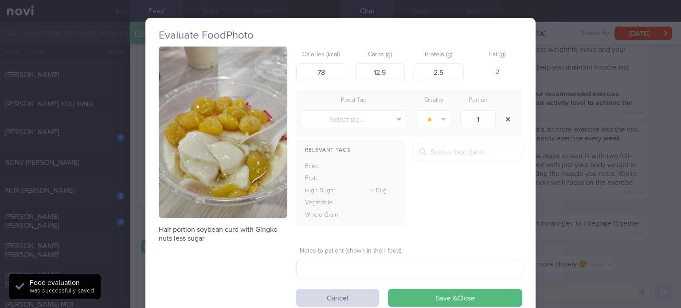
click at [503, 118] on button "button" at bounding box center [508, 119] width 16 height 16
drag, startPoint x: 319, startPoint y: 72, endPoint x: 389, endPoint y: 73, distance: 69.6
click at [389, 73] on div "Calories (kcal) 78 Carbs (g) 12.5 Protein (g) 2.5 Fat (g) 2" at bounding box center [409, 64] width 226 height 35
click at [391, 73] on input "12.5" at bounding box center [380, 72] width 50 height 18
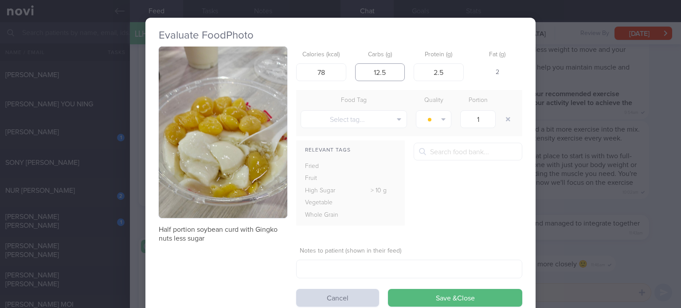
type input "13"
click at [446, 76] on input "2.5" at bounding box center [439, 72] width 50 height 18
type input "2"
click at [388, 289] on button "Save & Close" at bounding box center [455, 298] width 134 height 18
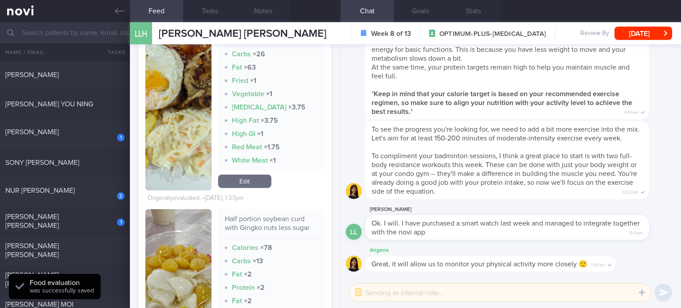
scroll to position [1326, 0]
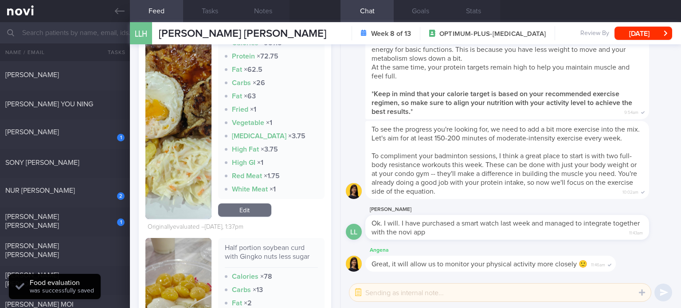
click at [234, 211] on link "Edit" at bounding box center [244, 209] width 53 height 13
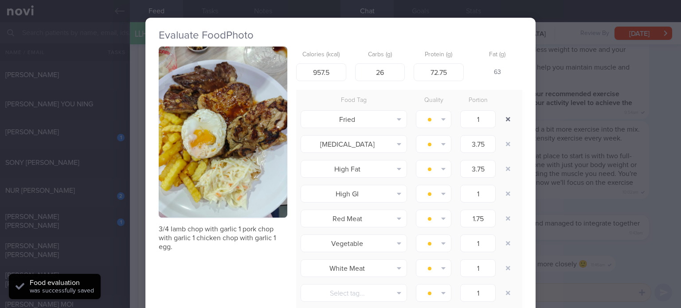
click at [509, 121] on button "button" at bounding box center [508, 119] width 16 height 16
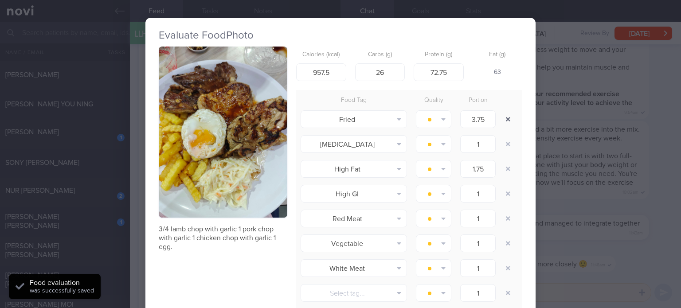
click at [509, 121] on button "button" at bounding box center [508, 119] width 16 height 16
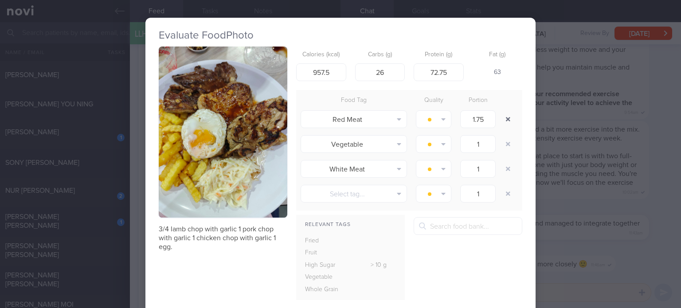
click at [509, 121] on button "button" at bounding box center [508, 119] width 16 height 16
type input "1"
click at [509, 121] on button "button" at bounding box center [508, 119] width 16 height 16
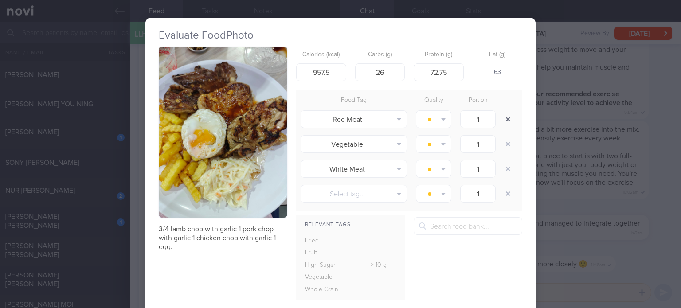
click at [509, 121] on button "button" at bounding box center [508, 119] width 16 height 16
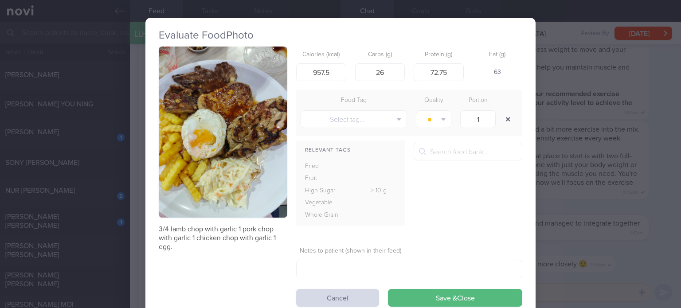
click at [509, 121] on button "button" at bounding box center [508, 119] width 16 height 16
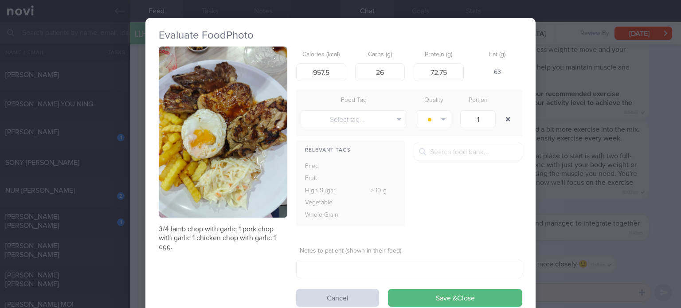
click at [509, 121] on button "button" at bounding box center [508, 119] width 16 height 16
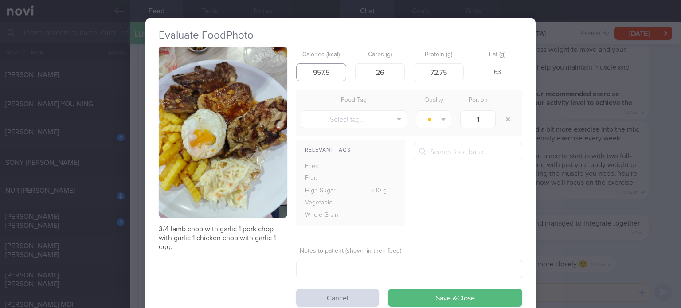
click at [328, 72] on input "957.5" at bounding box center [321, 72] width 50 height 18
drag, startPoint x: 328, startPoint y: 72, endPoint x: 309, endPoint y: 72, distance: 19.9
click at [309, 72] on input "957.5" at bounding box center [321, 72] width 50 height 18
type input "780"
click at [386, 74] on input "26" at bounding box center [380, 72] width 50 height 18
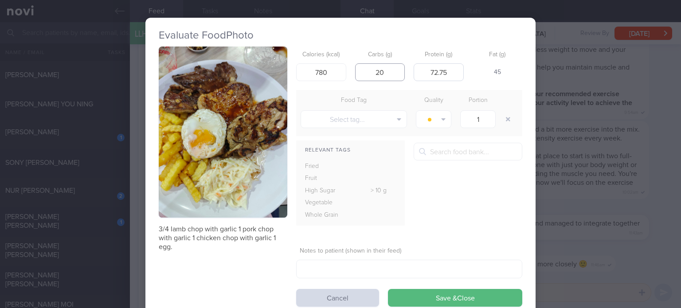
type input "20"
drag, startPoint x: 457, startPoint y: 66, endPoint x: 414, endPoint y: 70, distance: 44.1
click at [414, 70] on input "72.75" at bounding box center [439, 72] width 50 height 18
drag, startPoint x: 414, startPoint y: 70, endPoint x: 465, endPoint y: 75, distance: 51.2
click at [465, 75] on div "Calories (kcal) 780 Carbs (g) 20 Protein (g) 60 Fat (g) 51" at bounding box center [409, 64] width 226 height 35
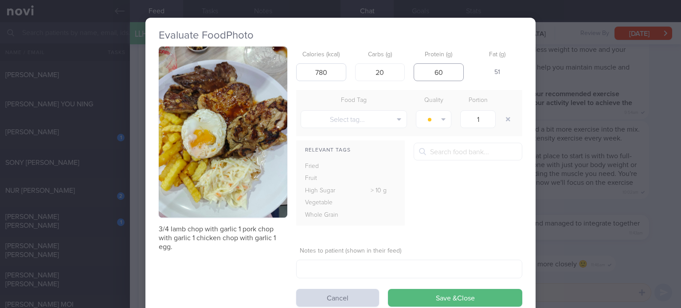
type input "60"
click at [321, 75] on input "780" at bounding box center [321, 72] width 50 height 18
type input "740"
click at [449, 69] on input "60" at bounding box center [439, 72] width 50 height 18
type input "66"
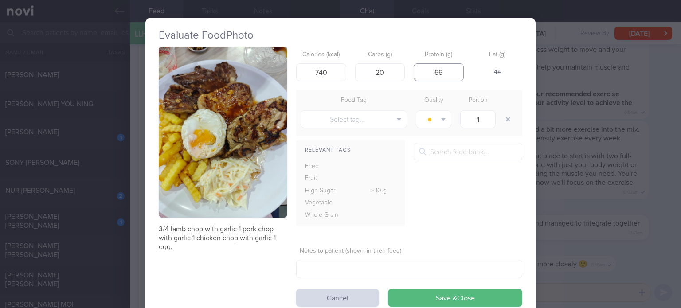
click at [388, 289] on button "Save & Close" at bounding box center [455, 298] width 134 height 18
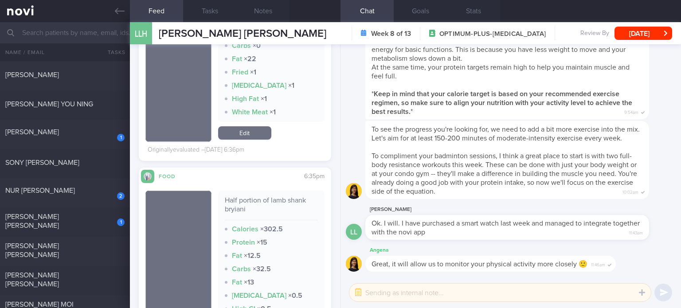
scroll to position [1815, 0]
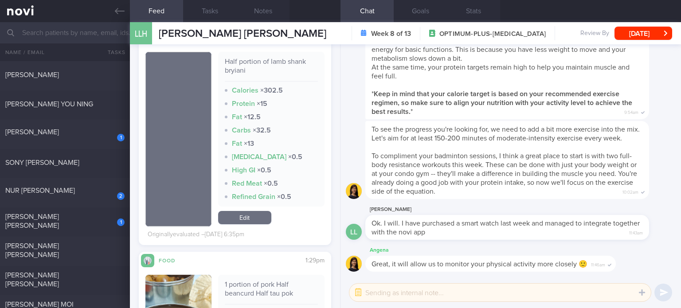
click at [250, 211] on link "Edit" at bounding box center [244, 217] width 53 height 13
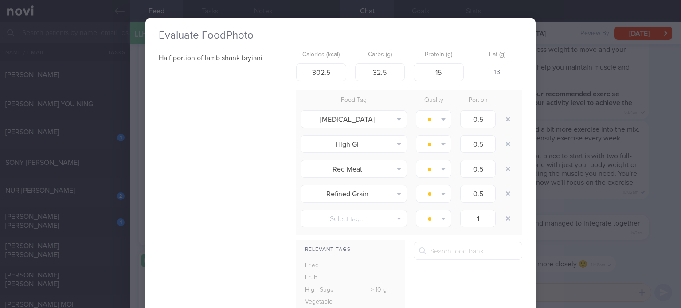
click at [250, 211] on div "Half portion of lamb shank bryiani Calories (kcal) 302.5 Carbs (g) 32.5 Protein…" at bounding box center [340, 227] width 363 height 360
click at [341, 67] on input "302.5" at bounding box center [321, 72] width 50 height 18
type input "311"
click at [511, 117] on button "button" at bounding box center [508, 119] width 16 height 16
type input "1"
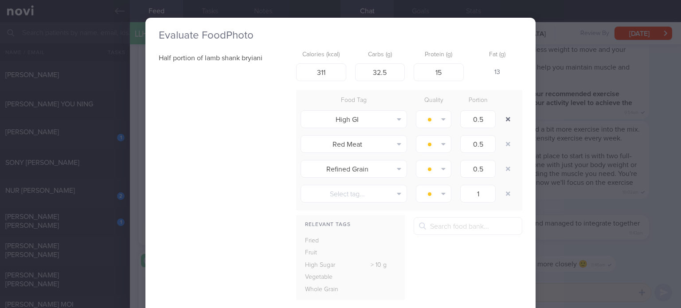
click at [511, 117] on button "button" at bounding box center [508, 119] width 16 height 16
type input "1"
click at [511, 117] on button "button" at bounding box center [508, 119] width 16 height 16
type input "1"
click at [511, 117] on button "button" at bounding box center [508, 119] width 16 height 16
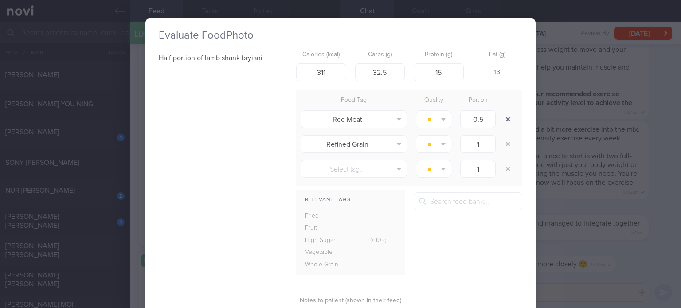
type input "1"
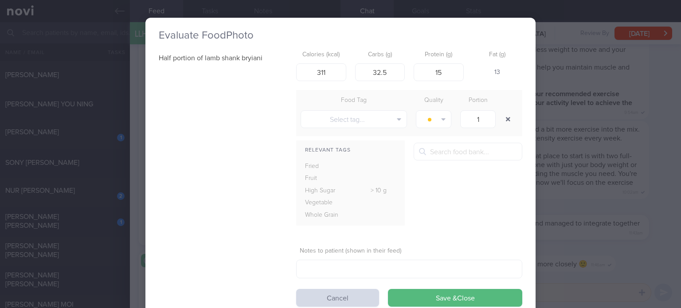
click at [511, 117] on button "button" at bounding box center [508, 119] width 16 height 16
click at [337, 73] on input "311" at bounding box center [321, 72] width 50 height 18
type input "325"
click at [384, 69] on input "32.5" at bounding box center [380, 72] width 50 height 18
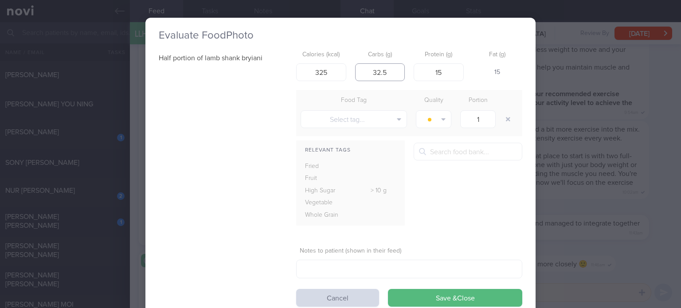
type input "32"
click at [445, 69] on input "15" at bounding box center [439, 72] width 50 height 18
type input "18"
click at [338, 74] on input "325" at bounding box center [321, 72] width 50 height 18
type input "335"
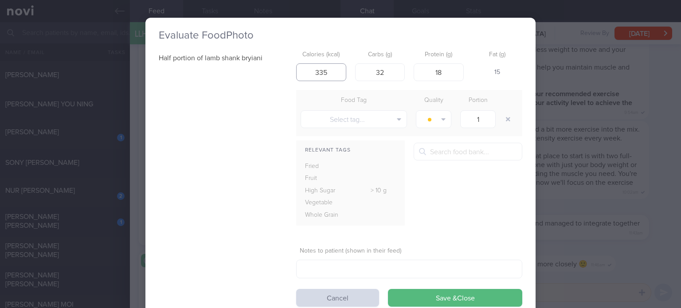
click at [388, 289] on button "Save & Close" at bounding box center [455, 298] width 134 height 18
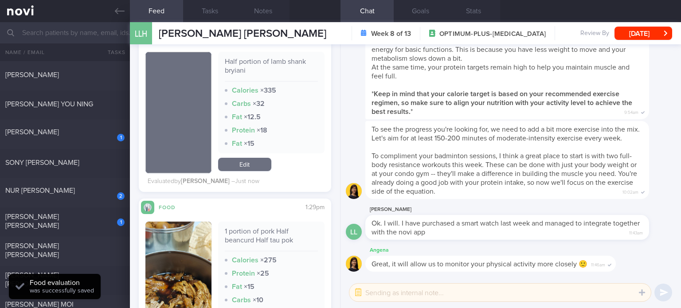
click at [241, 157] on div "Half portion of lamb shank bryiani Calories × 335 Carbs × 32 Fat × 12.5 Protein…" at bounding box center [271, 112] width 106 height 121
click at [249, 167] on link "Edit" at bounding box center [244, 164] width 53 height 13
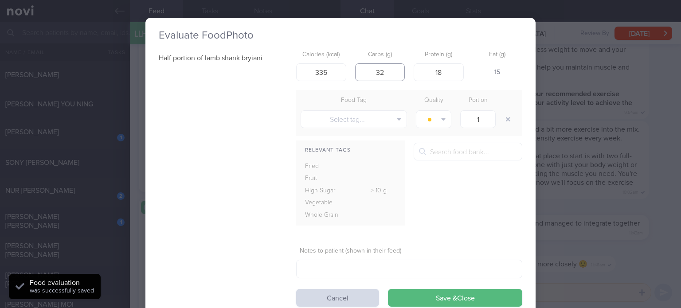
click at [388, 74] on input "32" at bounding box center [380, 72] width 50 height 18
type input "40"
click at [318, 72] on input "335" at bounding box center [321, 72] width 50 height 18
type input "365"
click at [388, 289] on button "Save & Close" at bounding box center [455, 298] width 134 height 18
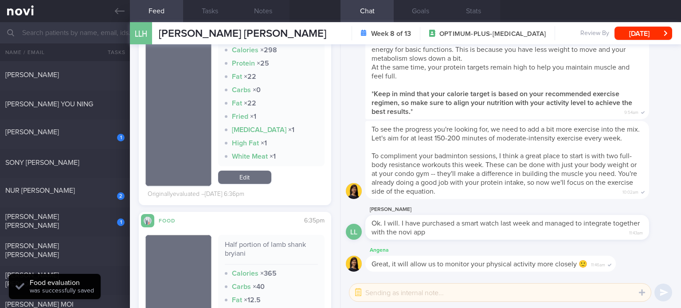
scroll to position [1541, 0]
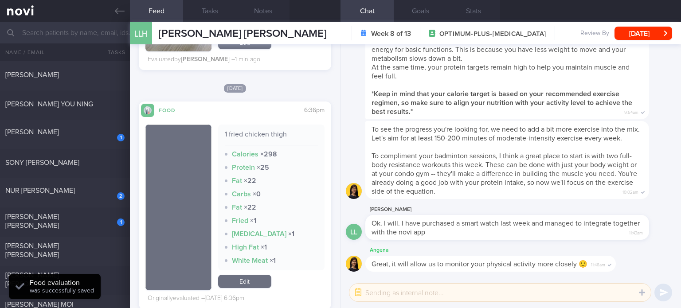
click at [255, 274] on div "1 fried chicken thigh Calories × 298 Protein × 25 Fat × 22 Carbs × 0 Fat × 22 F…" at bounding box center [271, 208] width 106 height 166
click at [243, 278] on link "Edit" at bounding box center [244, 281] width 53 height 13
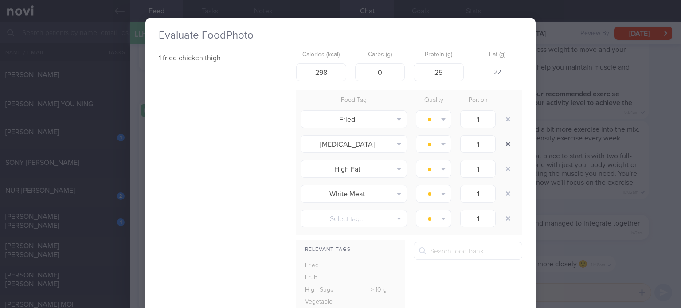
click at [500, 140] on button "button" at bounding box center [508, 144] width 16 height 16
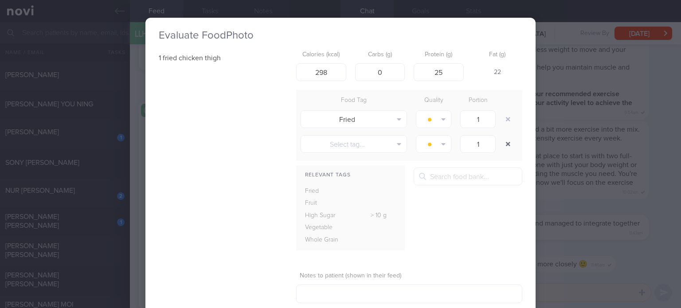
click at [500, 140] on button "button" at bounding box center [508, 144] width 16 height 16
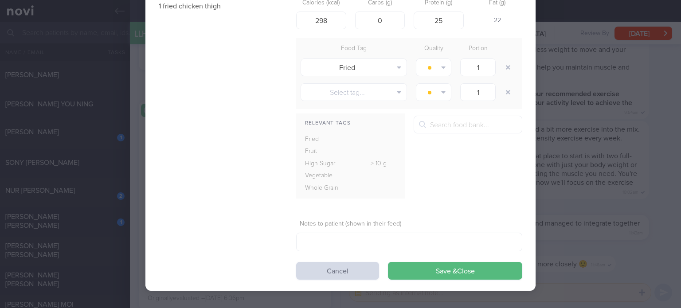
click at [451, 269] on button "Save & Close" at bounding box center [455, 271] width 134 height 18
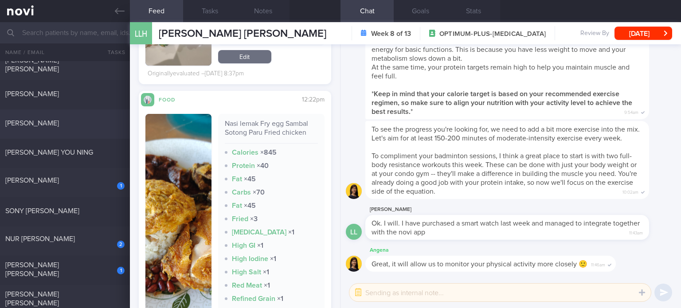
scroll to position [180, 0]
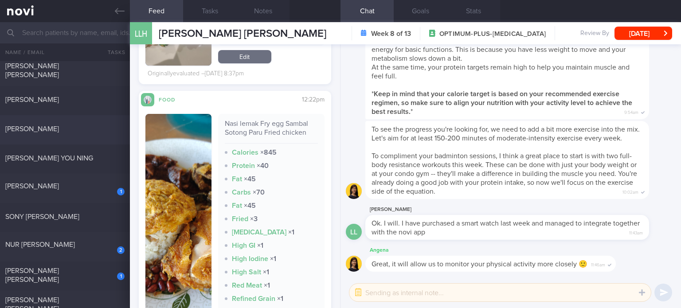
click at [59, 125] on span "[PERSON_NAME]" at bounding box center [32, 128] width 54 height 7
checkbox input "true"
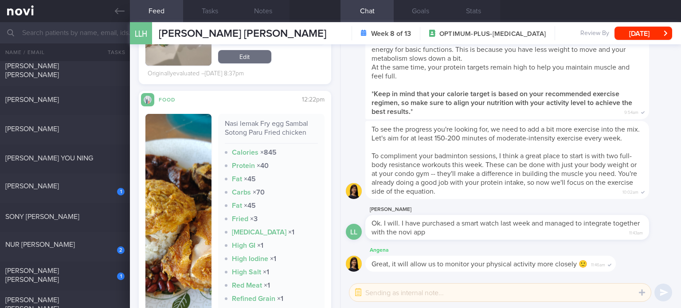
checkbox input "true"
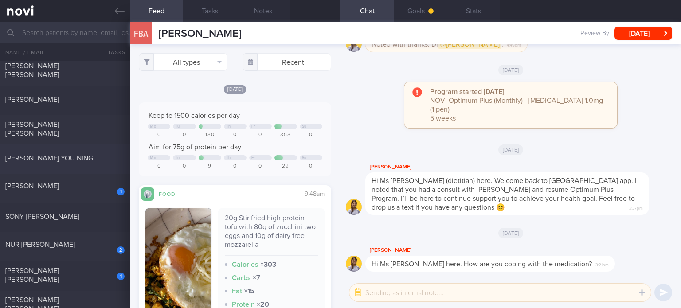
click at [90, 161] on div "[PERSON_NAME] YOU NING" at bounding box center [63, 158] width 117 height 9
select select "7"
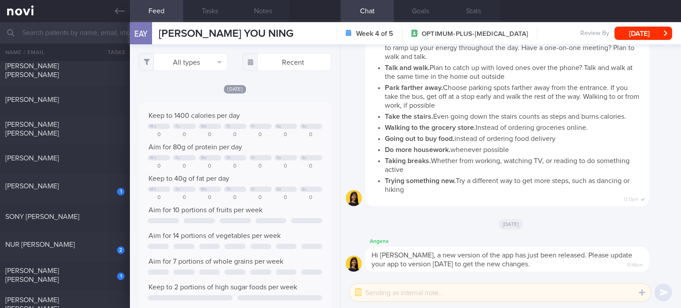
scroll to position [43, 174]
click at [90, 190] on div "[PERSON_NAME]" at bounding box center [63, 186] width 117 height 9
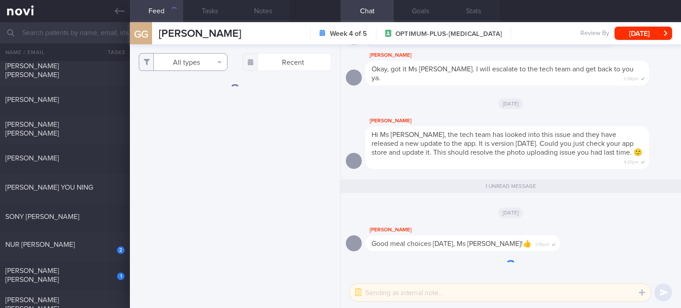
click at [190, 67] on button "All types" at bounding box center [183, 62] width 89 height 18
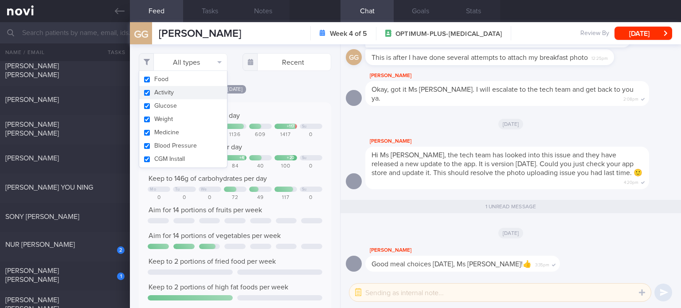
click at [182, 89] on button "Activity" at bounding box center [183, 92] width 88 height 13
checkbox input "false"
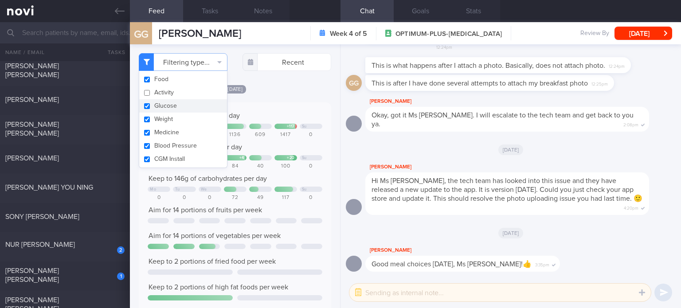
click at [176, 106] on button "Glucose" at bounding box center [183, 105] width 88 height 13
checkbox input "false"
click at [174, 120] on button "Weight" at bounding box center [183, 119] width 88 height 13
checkbox input "false"
click at [170, 129] on button "Medicine" at bounding box center [183, 132] width 88 height 13
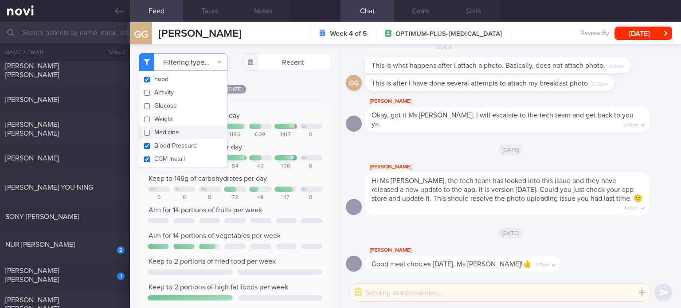
checkbox input "false"
click at [168, 144] on button "Blood Pressure" at bounding box center [183, 145] width 88 height 13
checkbox input "false"
click at [168, 155] on button "CGM Install" at bounding box center [183, 158] width 88 height 13
checkbox input "false"
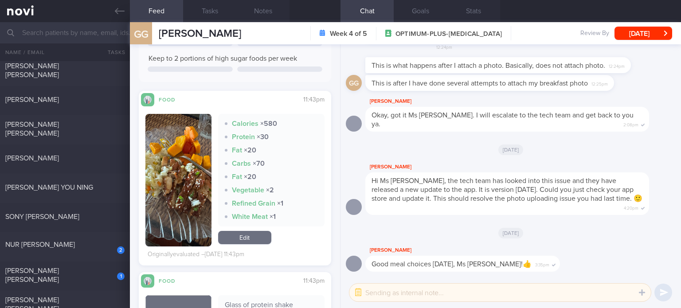
click at [241, 235] on link "Edit" at bounding box center [244, 237] width 53 height 13
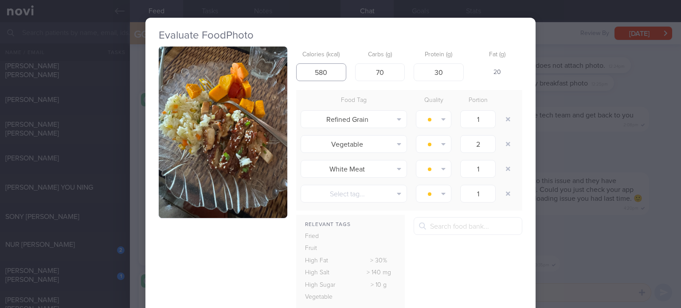
click at [317, 73] on input "580" at bounding box center [321, 72] width 50 height 18
drag, startPoint x: 321, startPoint y: 73, endPoint x: 307, endPoint y: 73, distance: 14.2
click at [307, 73] on input "580" at bounding box center [321, 72] width 50 height 18
type input "310"
drag, startPoint x: 377, startPoint y: 72, endPoint x: 363, endPoint y: 71, distance: 13.3
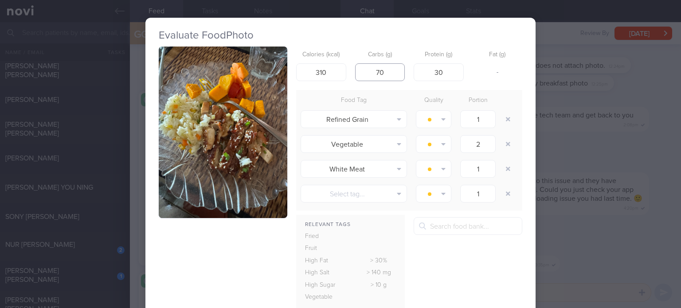
click at [363, 71] on input "70" at bounding box center [380, 72] width 50 height 18
type input "30"
click at [199, 124] on button "button" at bounding box center [223, 133] width 129 height 172
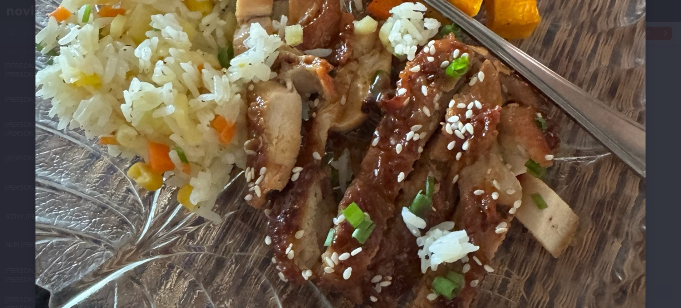
click at [306, 180] on img at bounding box center [340, 107] width 610 height 813
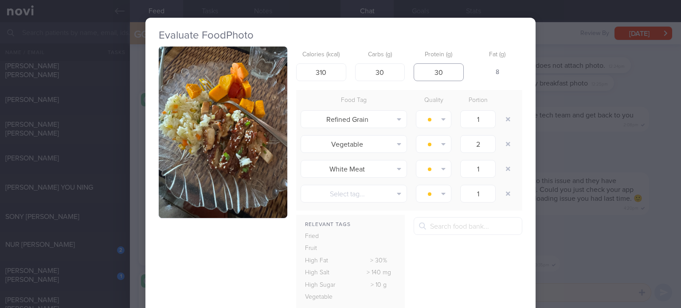
drag, startPoint x: 438, startPoint y: 75, endPoint x: 424, endPoint y: 73, distance: 13.9
click at [424, 73] on input "30" at bounding box center [439, 72] width 50 height 18
type input "18"
drag, startPoint x: 512, startPoint y: 115, endPoint x: 502, endPoint y: 119, distance: 10.5
click at [502, 119] on div at bounding box center [509, 119] width 18 height 25
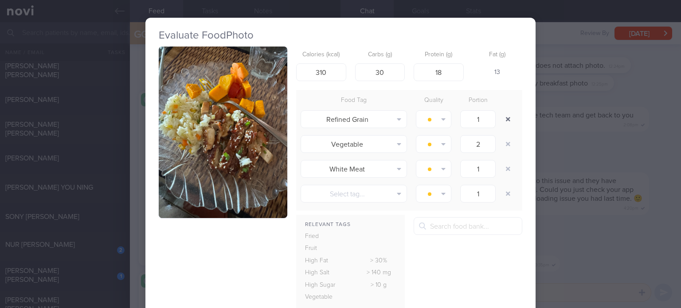
click at [502, 119] on button "button" at bounding box center [508, 119] width 16 height 16
type input "2"
type input "1"
click at [502, 119] on button "button" at bounding box center [508, 119] width 16 height 16
type input "1"
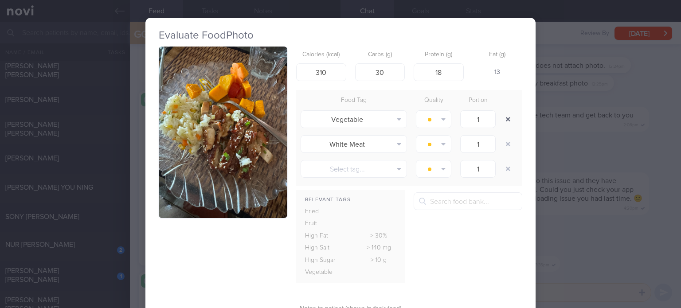
click at [502, 119] on button "button" at bounding box center [508, 119] width 16 height 16
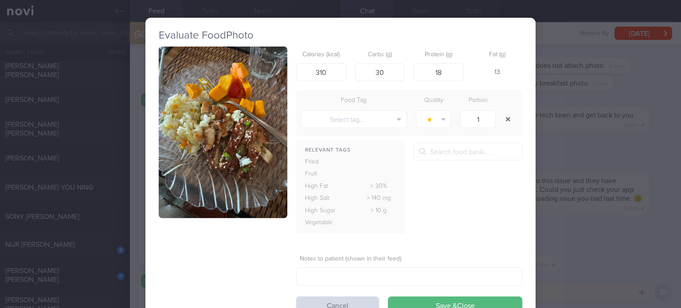
click at [502, 119] on button "button" at bounding box center [508, 119] width 16 height 16
drag, startPoint x: 502, startPoint y: 119, endPoint x: 397, endPoint y: 72, distance: 115.1
click at [397, 72] on form "Calories (kcal) 310 Carbs (g) 30 Protein (g) 18 Fat (g) 13 Food Tag Quality Por…" at bounding box center [409, 181] width 226 height 268
click at [397, 72] on input "30" at bounding box center [380, 72] width 50 height 18
type input "34"
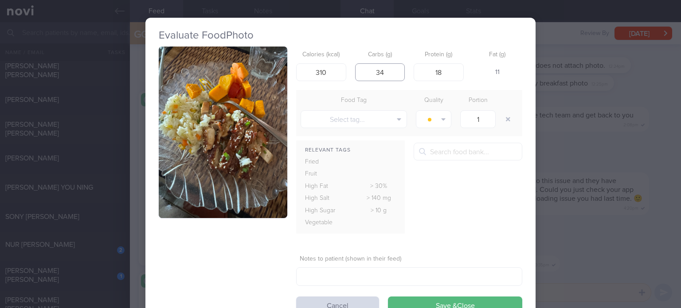
click at [388, 297] on button "Save & Close" at bounding box center [455, 306] width 134 height 18
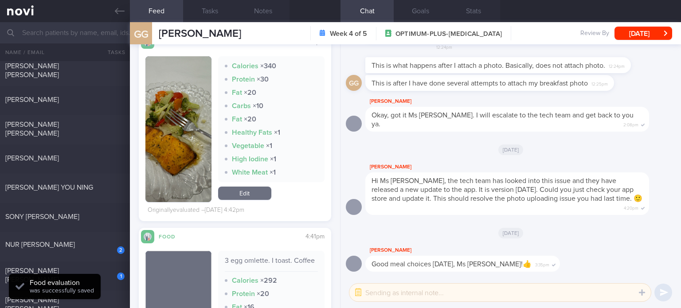
click at [226, 196] on link "Edit" at bounding box center [244, 193] width 53 height 13
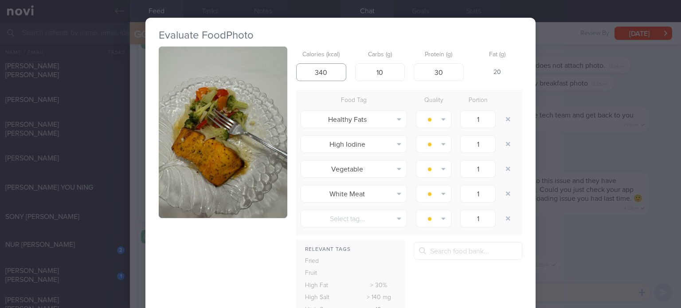
drag, startPoint x: 320, startPoint y: 71, endPoint x: 299, endPoint y: 72, distance: 21.3
click at [299, 72] on input "340" at bounding box center [321, 72] width 50 height 18
click at [505, 115] on button "button" at bounding box center [508, 119] width 16 height 16
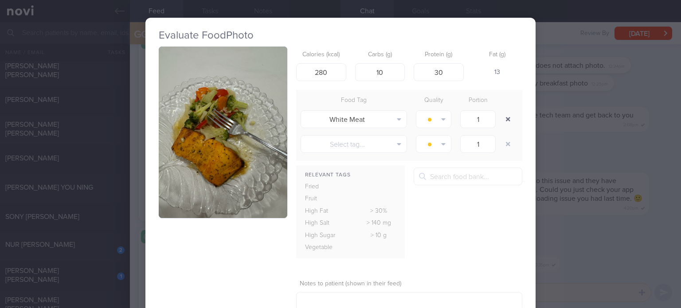
click at [505, 115] on button "button" at bounding box center [508, 119] width 16 height 16
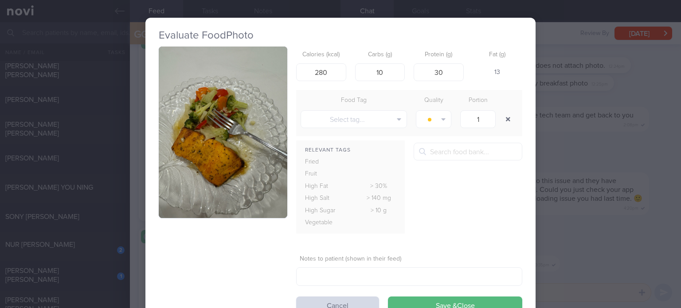
click at [505, 115] on button "button" at bounding box center [508, 119] width 16 height 16
click at [321, 74] on input "280" at bounding box center [321, 72] width 50 height 18
type input "270"
click at [388, 297] on button "Save & Close" at bounding box center [455, 306] width 134 height 18
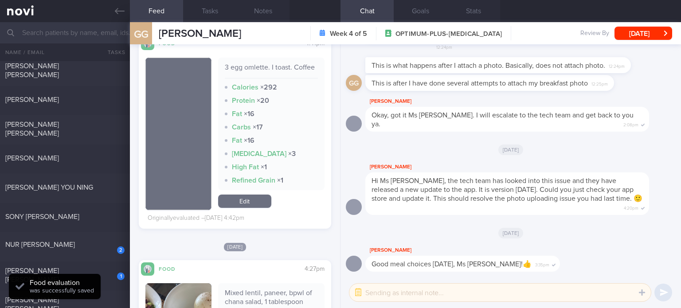
click at [249, 205] on link "Edit" at bounding box center [244, 201] width 53 height 13
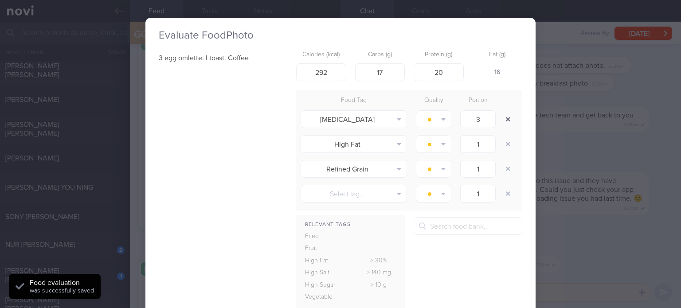
click at [502, 117] on button "button" at bounding box center [508, 119] width 16 height 16
type input "1"
click at [502, 117] on button "button" at bounding box center [508, 119] width 16 height 16
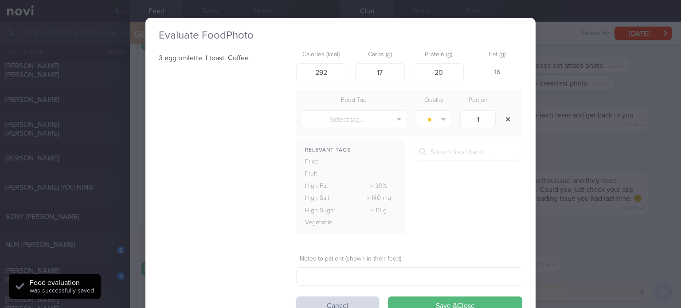
click at [502, 117] on button "button" at bounding box center [508, 119] width 16 height 16
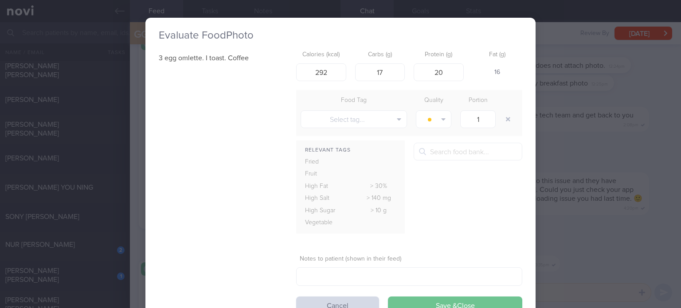
click at [430, 297] on button "Save & Close" at bounding box center [455, 306] width 134 height 18
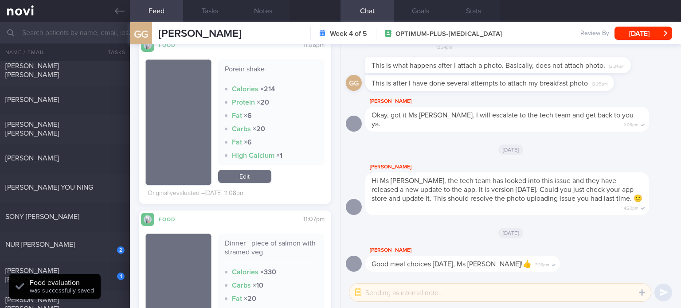
scroll to position [1562, 0]
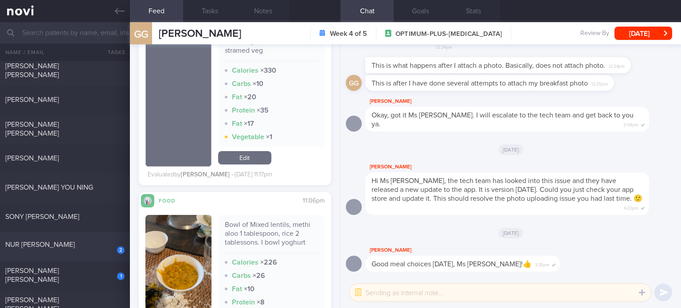
click at [88, 240] on div "NUR [PERSON_NAME]" at bounding box center [63, 244] width 117 height 9
checkbox input "true"
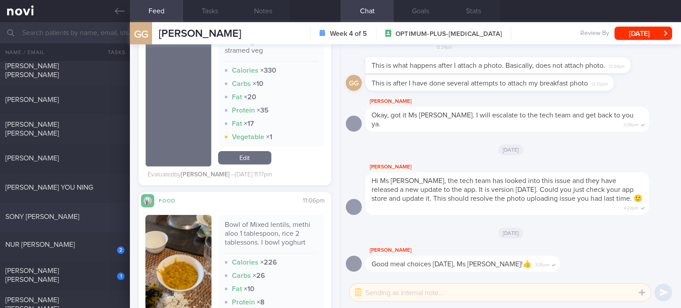
checkbox input "true"
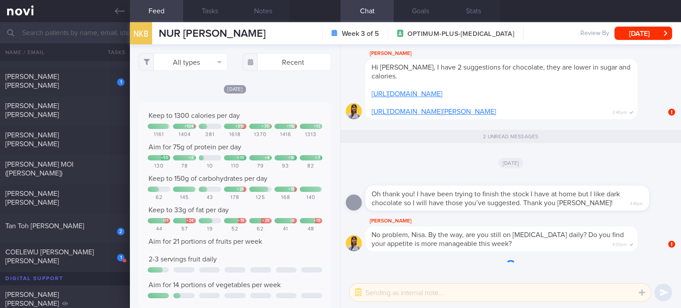
scroll to position [443242, 443112]
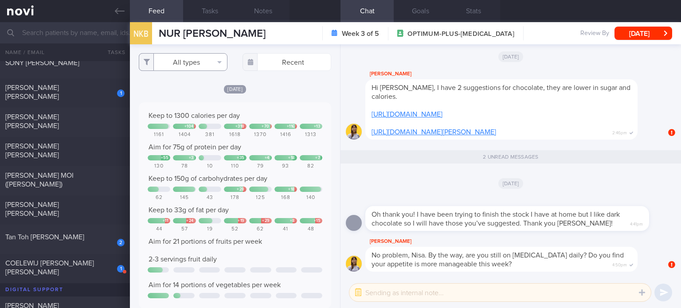
click at [193, 62] on button "All types" at bounding box center [183, 62] width 89 height 18
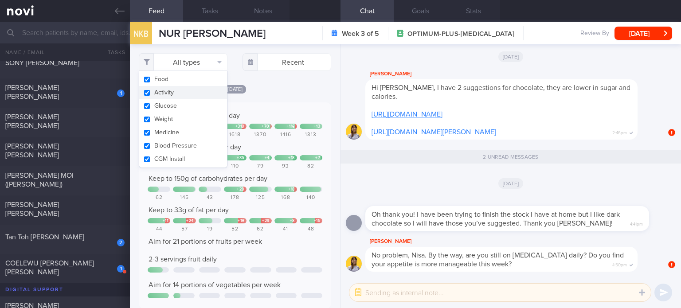
click at [186, 88] on button "Activity" at bounding box center [183, 92] width 88 height 13
checkbox input "false"
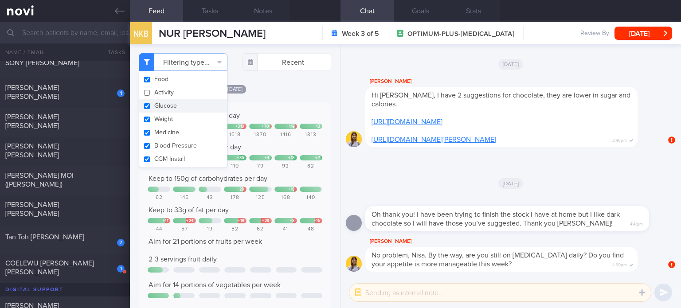
click at [180, 103] on button "Glucose" at bounding box center [183, 105] width 88 height 13
checkbox input "false"
click at [176, 120] on button "Weight" at bounding box center [183, 119] width 88 height 13
checkbox input "false"
click at [174, 131] on button "Medicine" at bounding box center [183, 132] width 88 height 13
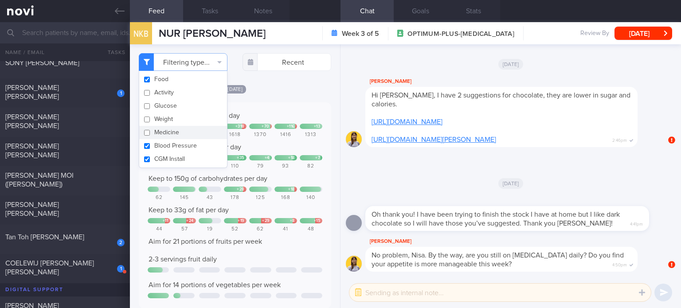
checkbox input "false"
click at [174, 151] on button "Blood Pressure" at bounding box center [183, 145] width 88 height 13
checkbox input "false"
click at [173, 161] on button "CGM Install" at bounding box center [183, 158] width 88 height 13
checkbox input "false"
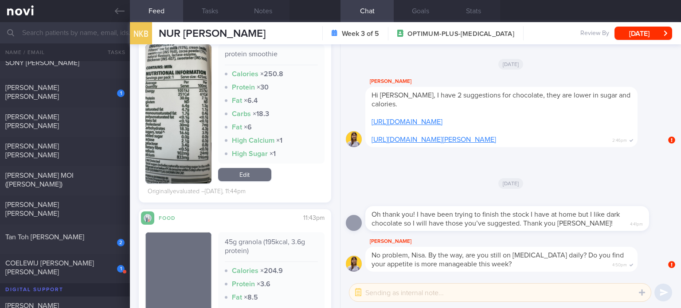
scroll to position [295, 0]
click at [248, 175] on link "Edit" at bounding box center [244, 175] width 53 height 13
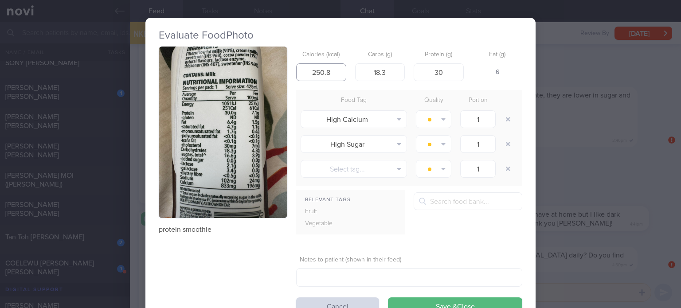
click at [336, 76] on input "250.8" at bounding box center [321, 72] width 50 height 18
click at [500, 124] on button "button" at bounding box center [508, 119] width 16 height 16
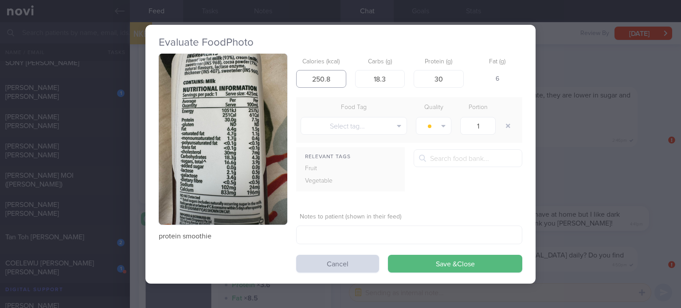
click at [333, 82] on input "250.8" at bounding box center [321, 79] width 50 height 18
type input "251"
click at [388, 255] on button "Save & Close" at bounding box center [455, 264] width 134 height 18
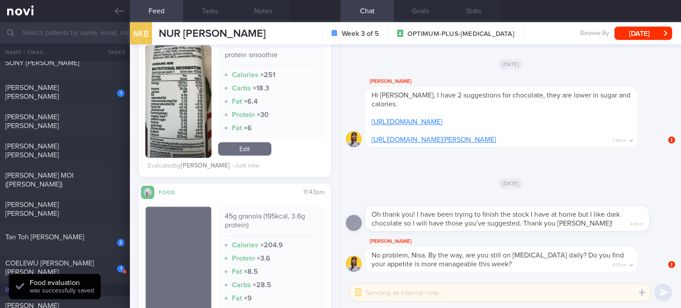
scroll to position [438, 0]
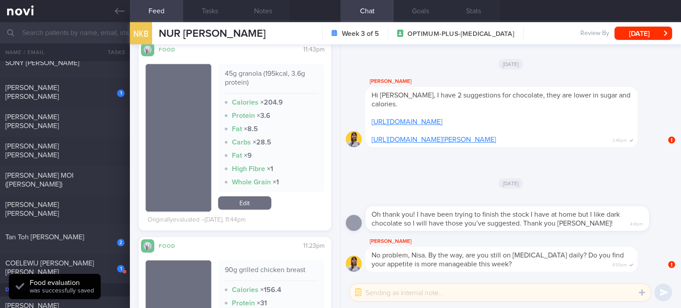
click at [242, 192] on div "45g granola (195kcal, 3.6g protein) Calories × 204.9 Protein × 3.6 Fat × 8.5 Ca…" at bounding box center [271, 138] width 106 height 148
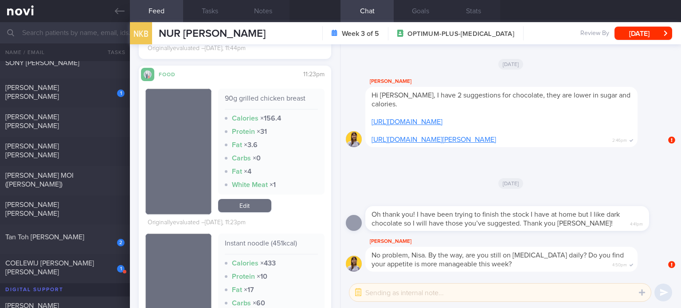
scroll to position [620, 0]
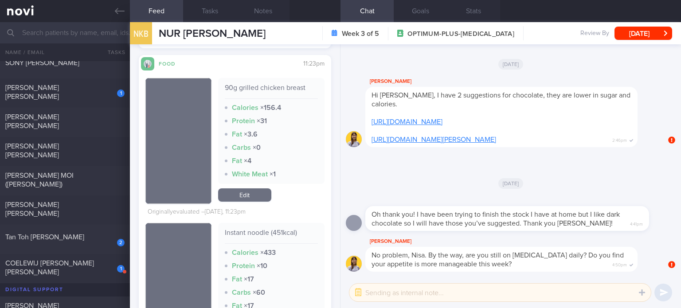
click at [236, 192] on link "Edit" at bounding box center [244, 194] width 53 height 13
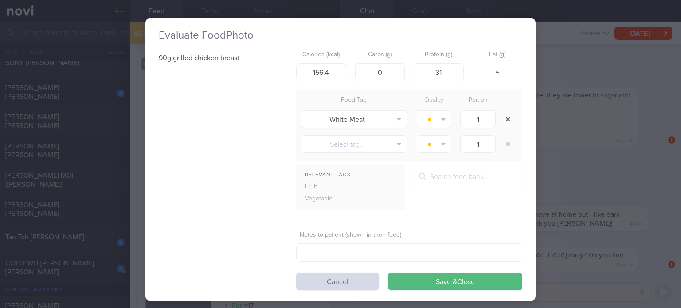
click at [508, 119] on button "button" at bounding box center [508, 119] width 16 height 16
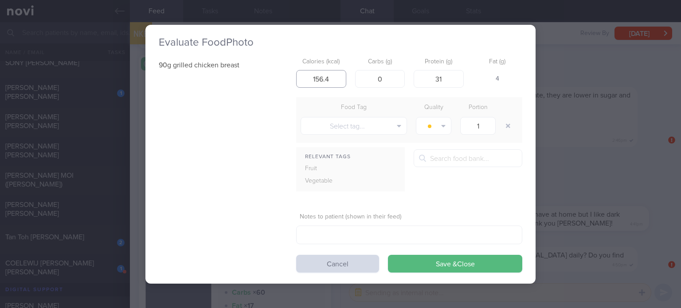
click at [328, 79] on input "156.4" at bounding box center [321, 79] width 50 height 18
type input "156"
click at [388, 255] on button "Save & Close" at bounding box center [455, 264] width 134 height 18
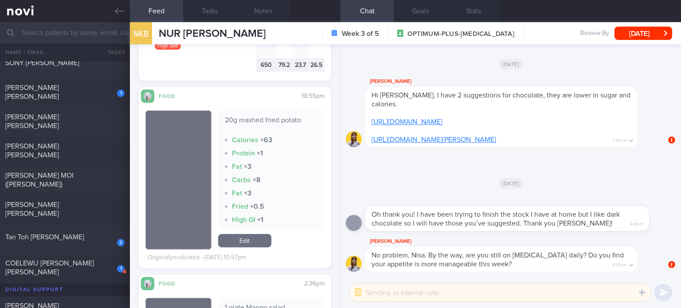
scroll to position [1373, 0]
click at [241, 241] on link "Edit" at bounding box center [244, 239] width 53 height 13
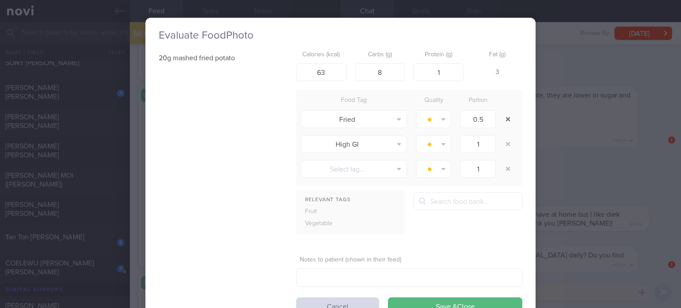
click at [500, 117] on button "button" at bounding box center [508, 119] width 16 height 16
type input "1"
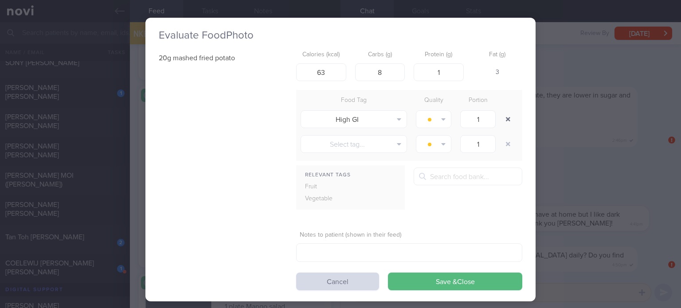
click at [500, 117] on button "button" at bounding box center [508, 119] width 16 height 16
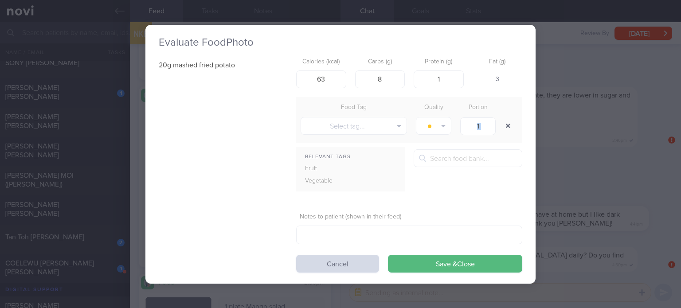
click at [499, 117] on div "1" at bounding box center [478, 126] width 44 height 22
click at [454, 268] on button "Save & Close" at bounding box center [455, 264] width 134 height 18
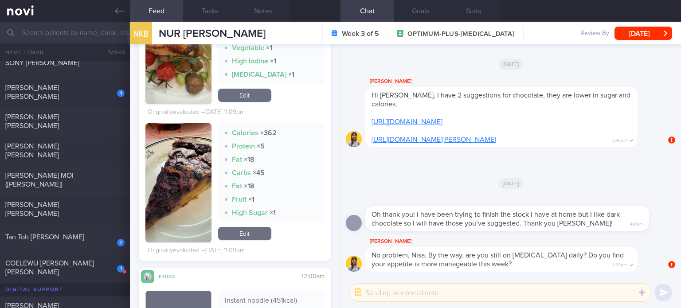
scroll to position [2065, 0]
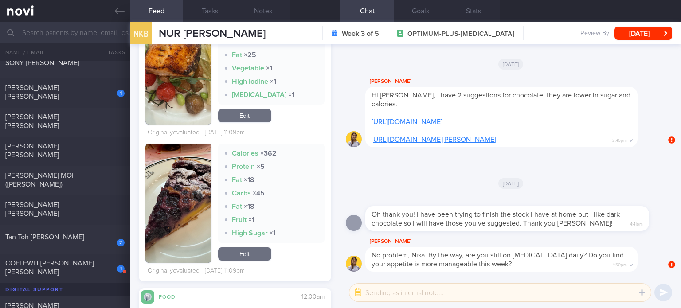
click at [254, 255] on link "Edit" at bounding box center [244, 253] width 53 height 13
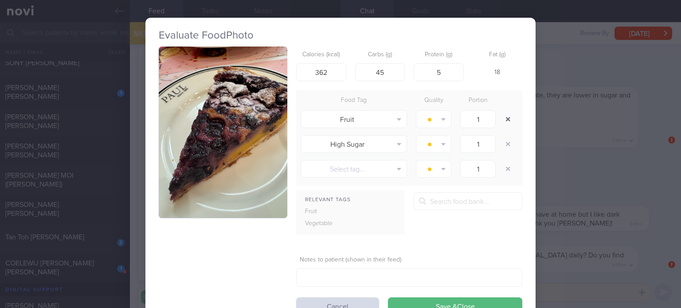
click at [504, 122] on button "button" at bounding box center [508, 119] width 16 height 16
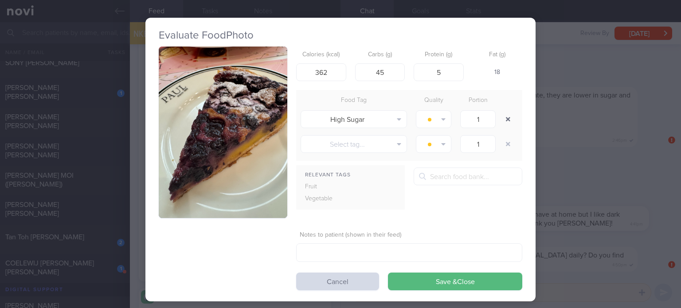
click at [504, 122] on button "button" at bounding box center [508, 119] width 16 height 16
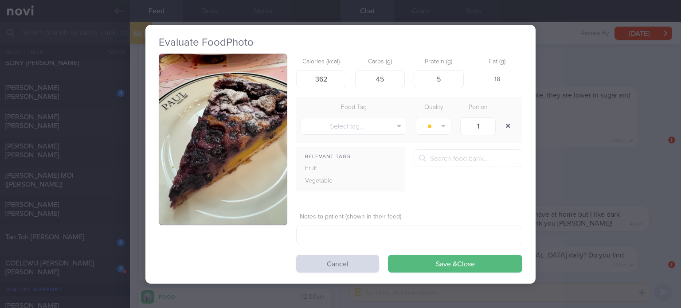
click at [504, 122] on button "button" at bounding box center [508, 126] width 16 height 16
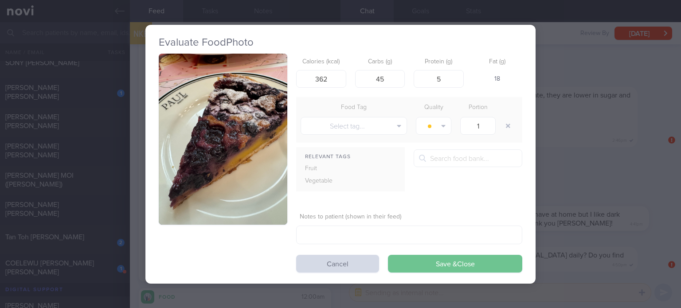
click at [414, 258] on button "Save & Close" at bounding box center [455, 264] width 134 height 18
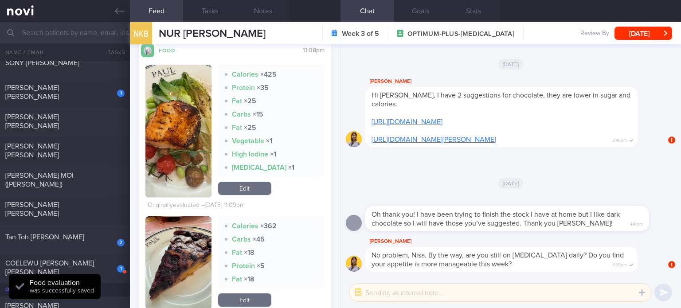
scroll to position [1973, 0]
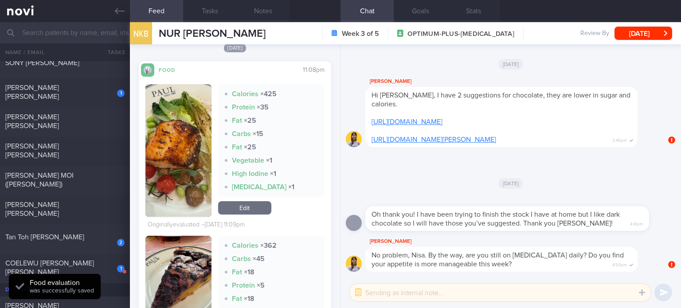
click at [248, 207] on link "Edit" at bounding box center [244, 207] width 53 height 13
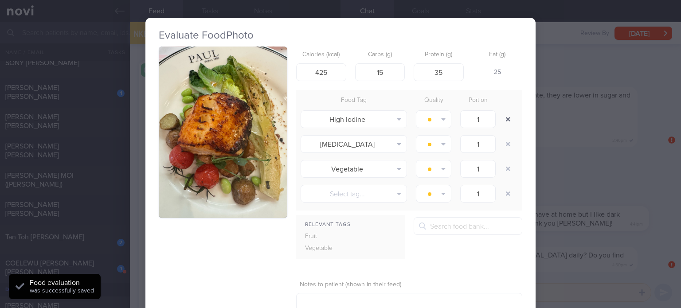
click at [506, 120] on button "button" at bounding box center [508, 119] width 16 height 16
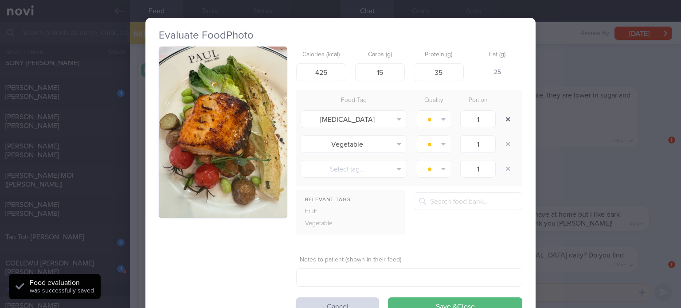
click at [506, 120] on button "button" at bounding box center [508, 119] width 16 height 16
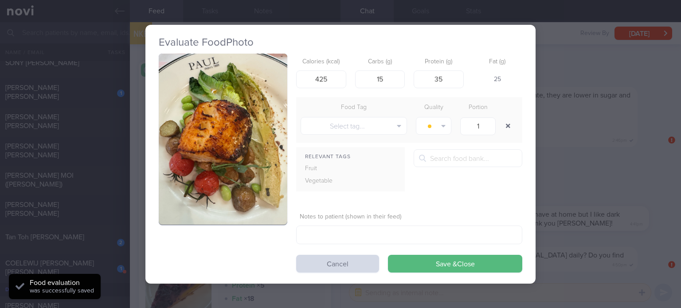
click at [506, 120] on button "button" at bounding box center [508, 126] width 16 height 16
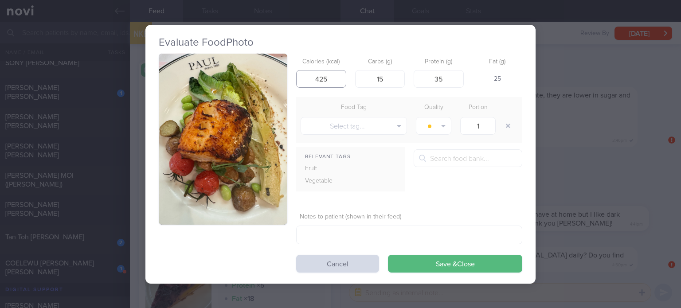
drag, startPoint x: 323, startPoint y: 81, endPoint x: 301, endPoint y: 81, distance: 21.3
click at [301, 81] on input "425" at bounding box center [321, 79] width 50 height 18
type input "385"
click at [388, 255] on button "Save & Close" at bounding box center [455, 264] width 134 height 18
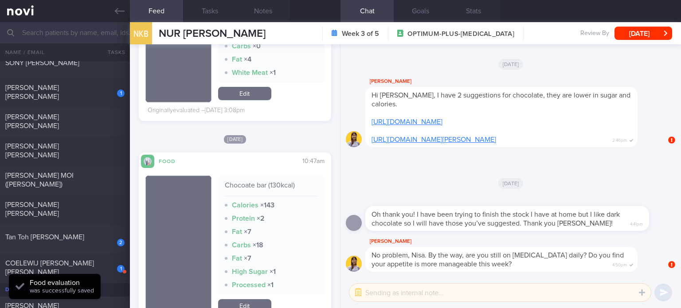
scroll to position [2508, 0]
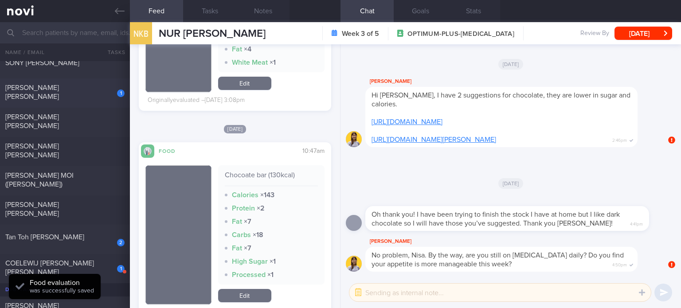
click at [115, 94] on div "1" at bounding box center [115, 90] width 20 height 14
checkbox input "true"
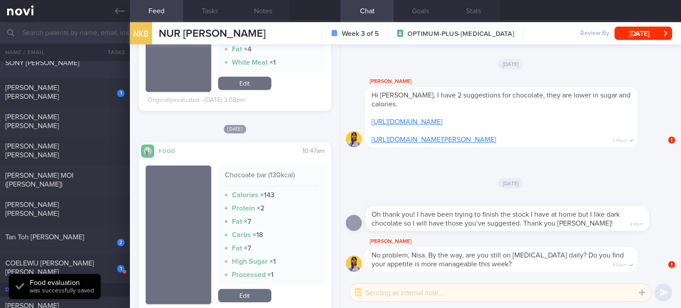
checkbox input "true"
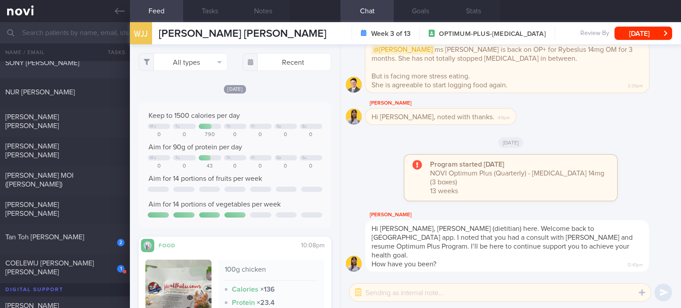
click at [101, 71] on div "SONY [PERSON_NAME] [DATE]" at bounding box center [340, 63] width 681 height 29
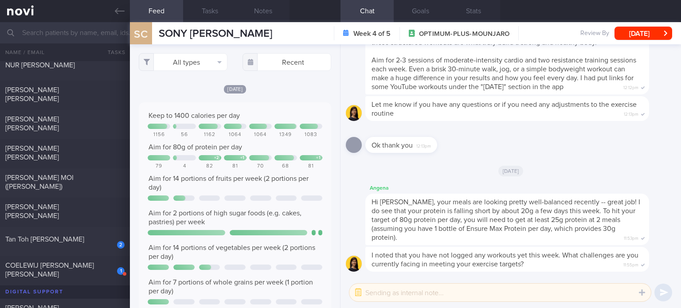
scroll to position [43, 174]
click at [193, 65] on button "All types" at bounding box center [183, 62] width 89 height 18
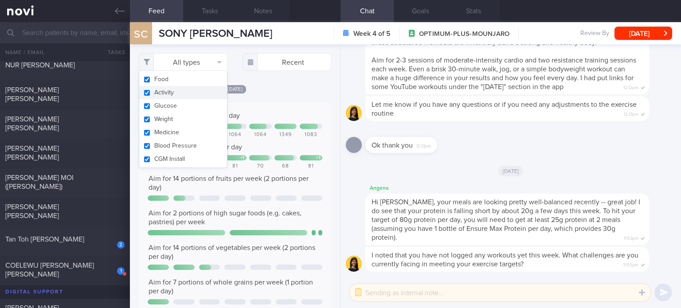
click at [181, 91] on button "Activity" at bounding box center [183, 92] width 88 height 13
checkbox input "false"
click at [180, 101] on button "Glucose" at bounding box center [183, 105] width 88 height 13
checkbox input "false"
click at [176, 118] on button "Weight" at bounding box center [183, 119] width 88 height 13
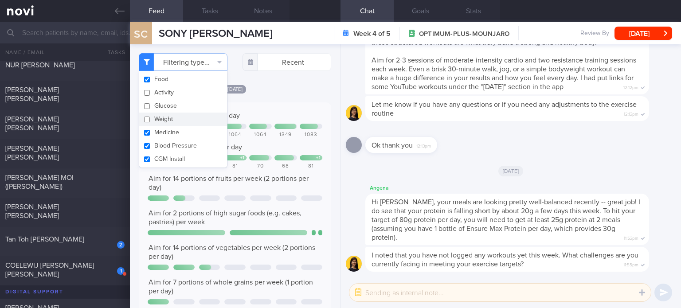
checkbox input "false"
click at [176, 129] on button "Medicine" at bounding box center [183, 132] width 88 height 13
checkbox input "false"
click at [176, 141] on button "Blood Pressure" at bounding box center [183, 145] width 88 height 13
checkbox input "false"
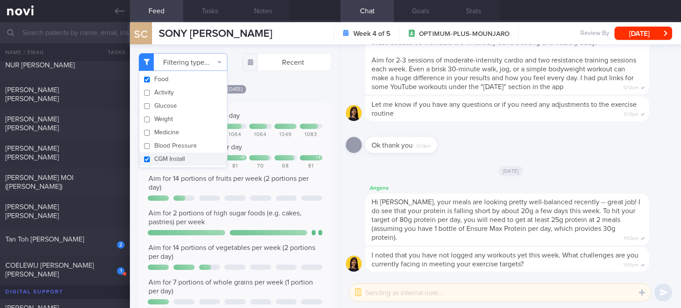
click at [175, 152] on button "CGM Install" at bounding box center [183, 158] width 88 height 13
checkbox input "false"
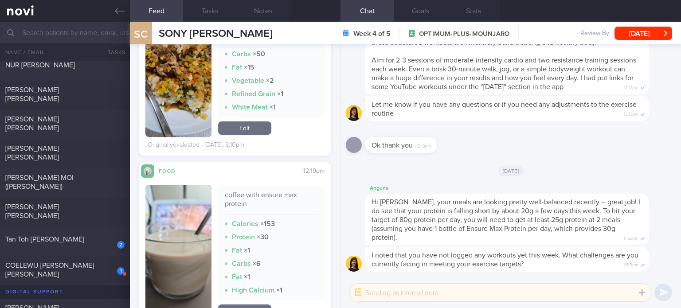
scroll to position [367, 0]
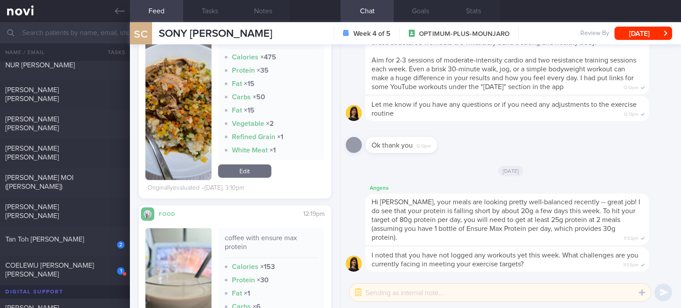
click at [244, 173] on link "Edit" at bounding box center [244, 170] width 53 height 13
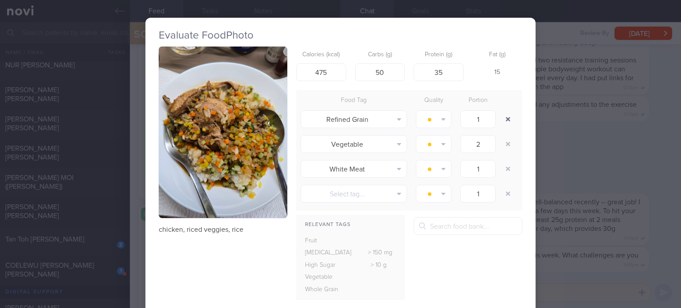
click at [504, 119] on button "button" at bounding box center [508, 119] width 16 height 16
type input "1"
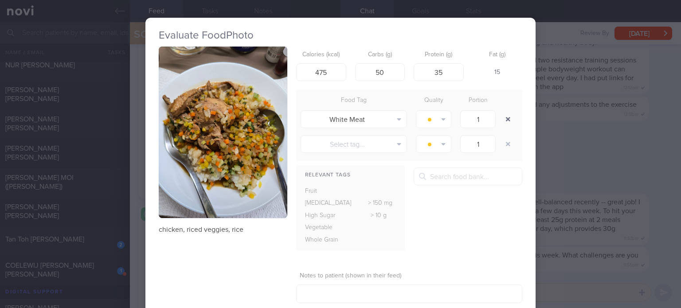
click at [504, 119] on button "button" at bounding box center [508, 119] width 16 height 16
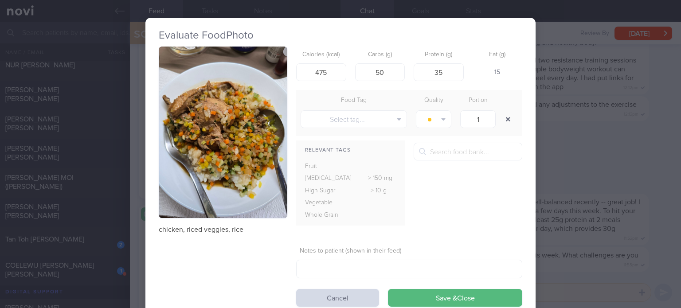
click at [504, 119] on button "button" at bounding box center [508, 119] width 16 height 16
click at [388, 289] on button "Save & Close" at bounding box center [455, 298] width 134 height 18
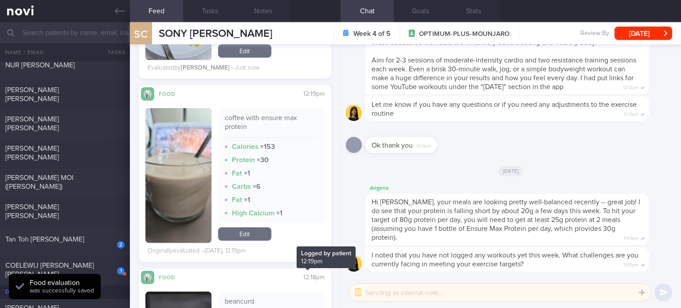
scroll to position [449, 0]
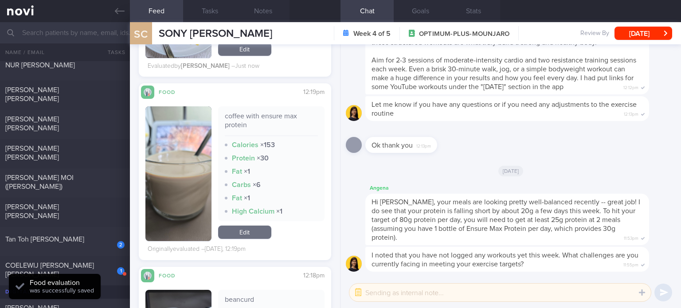
click at [240, 232] on link "Edit" at bounding box center [244, 232] width 53 height 13
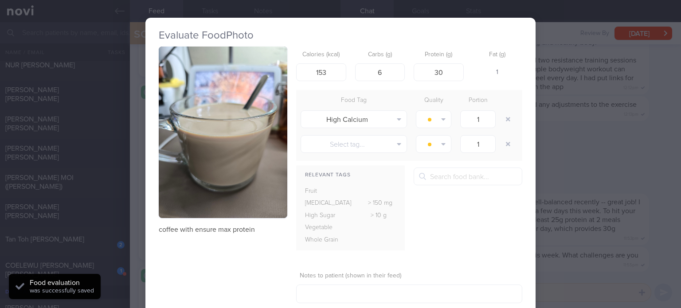
scroll to position [52, 0]
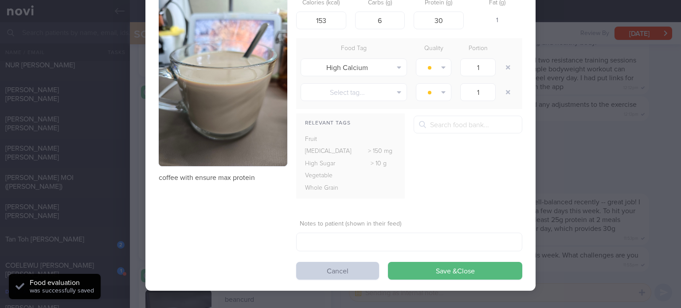
click at [328, 266] on button "Cancel" at bounding box center [337, 271] width 83 height 18
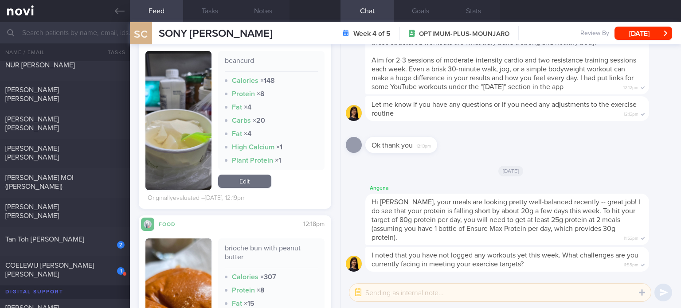
scroll to position [828, 0]
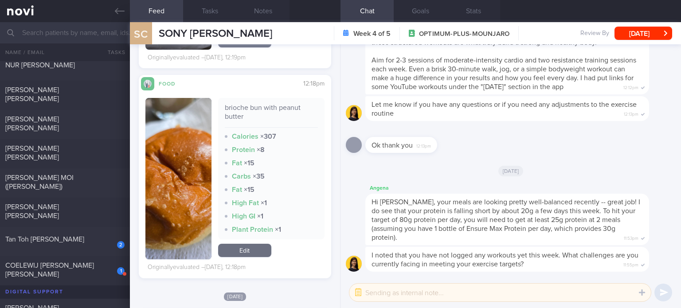
click at [240, 257] on div "brioche bun with peanut butter Calories × 307 Protein × 8 Fat × 15 Carbs × 35 F…" at bounding box center [271, 178] width 106 height 161
click at [240, 253] on link "Edit" at bounding box center [244, 250] width 53 height 13
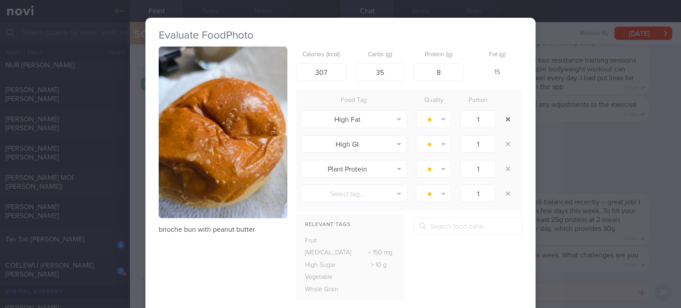
click at [502, 118] on button "button" at bounding box center [508, 119] width 16 height 16
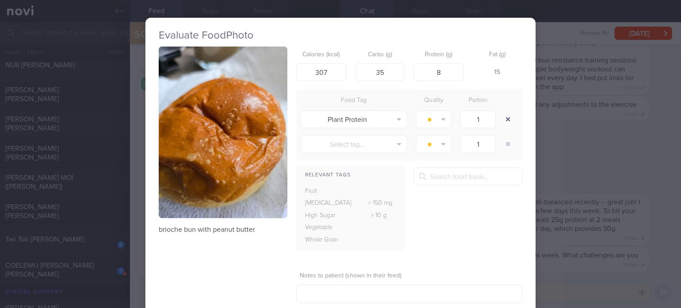
click at [502, 118] on button "button" at bounding box center [508, 119] width 16 height 16
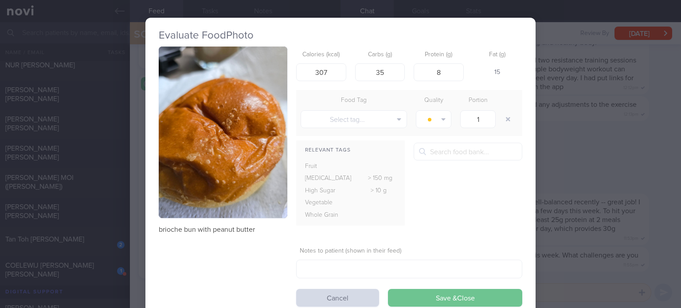
click at [408, 297] on button "Save & Close" at bounding box center [455, 298] width 134 height 18
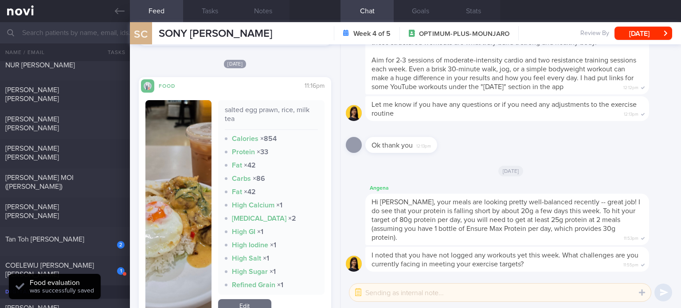
scroll to position [1071, 0]
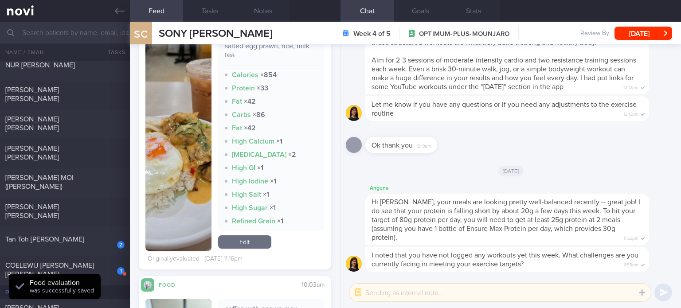
click at [240, 242] on link "Edit" at bounding box center [244, 241] width 53 height 13
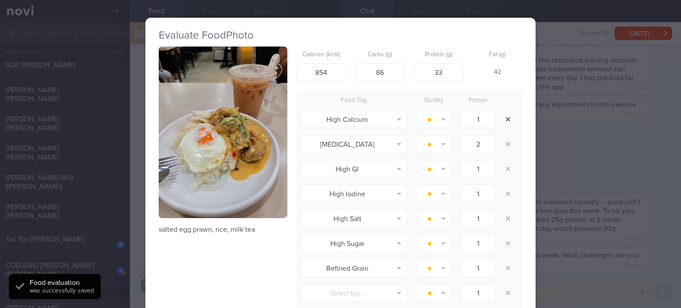
click at [500, 120] on button "button" at bounding box center [508, 119] width 16 height 16
type input "1"
click at [500, 120] on button "button" at bounding box center [508, 119] width 16 height 16
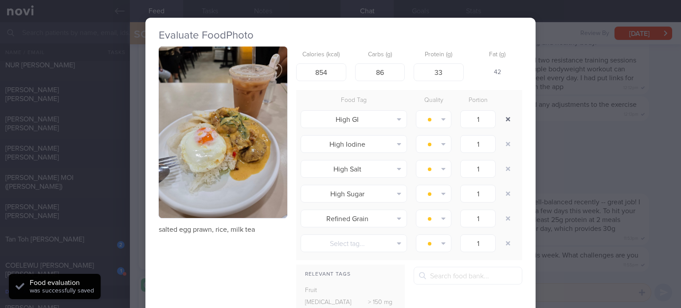
click at [500, 120] on button "button" at bounding box center [508, 119] width 16 height 16
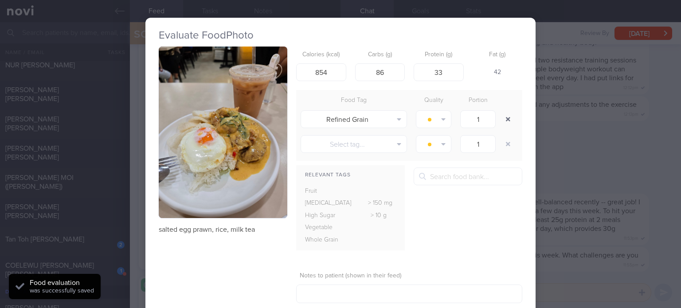
click at [500, 120] on button "button" at bounding box center [508, 119] width 16 height 16
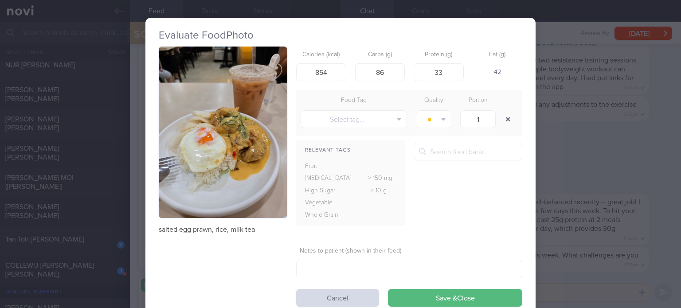
click at [500, 120] on button "button" at bounding box center [508, 119] width 16 height 16
drag, startPoint x: 317, startPoint y: 70, endPoint x: 308, endPoint y: 73, distance: 9.1
click at [308, 73] on input "854" at bounding box center [321, 72] width 50 height 18
type input "654"
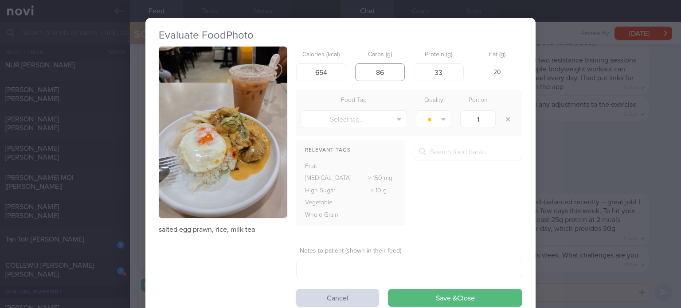
drag, startPoint x: 375, startPoint y: 70, endPoint x: 361, endPoint y: 70, distance: 14.2
click at [361, 70] on input "86" at bounding box center [380, 72] width 50 height 18
type input "76"
click button "Save & Close" at bounding box center [455, 298] width 134 height 18
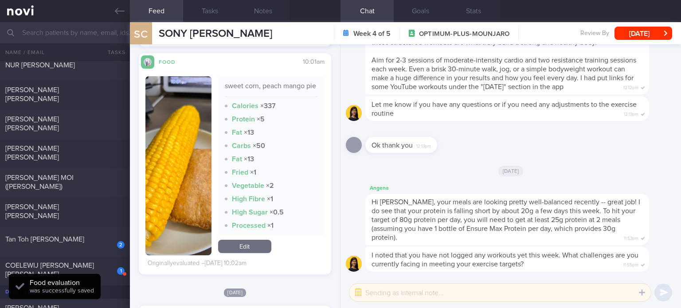
scroll to position [1436, 0]
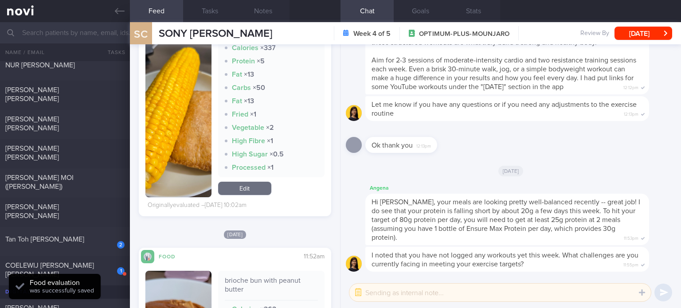
click at [240, 195] on link "Edit" at bounding box center [244, 188] width 53 height 13
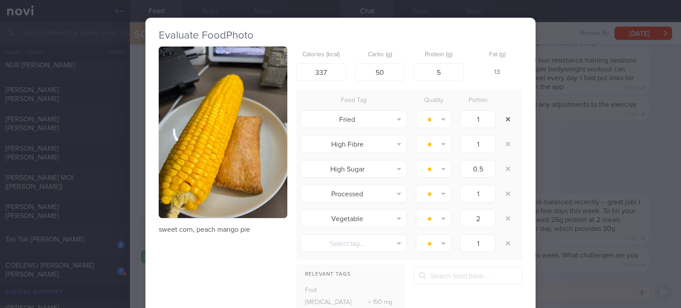
click at [502, 113] on button "button" at bounding box center [508, 119] width 16 height 16
type input "0.5"
type input "1"
type input "2"
type input "1"
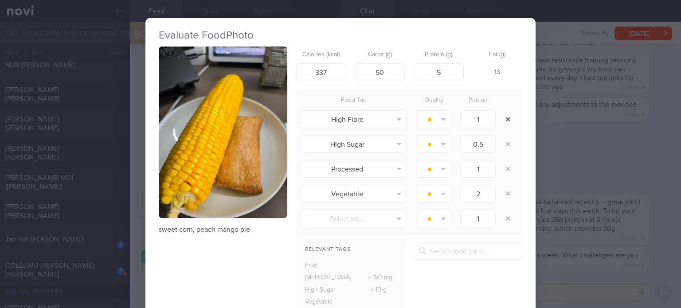
click at [502, 113] on button "button" at bounding box center [508, 119] width 16 height 16
type input "1"
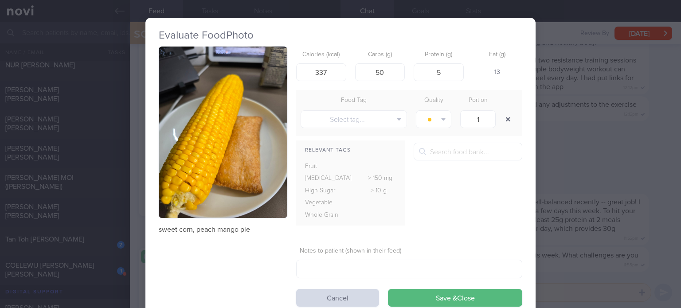
click at [502, 113] on button "button" at bounding box center [508, 119] width 16 height 16
click at [411, 299] on button "Save & Close" at bounding box center [455, 298] width 134 height 18
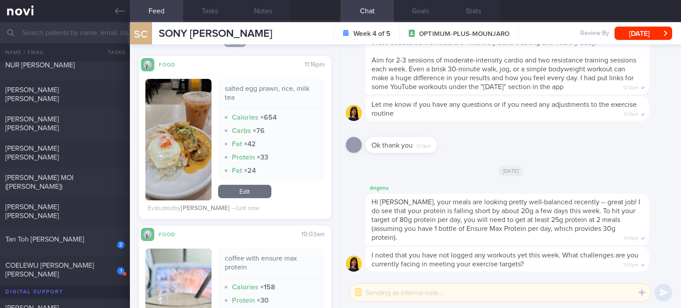
scroll to position [994, 0]
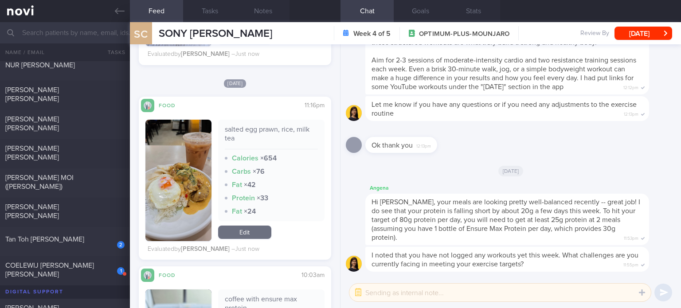
click at [234, 235] on link "Edit" at bounding box center [244, 232] width 53 height 13
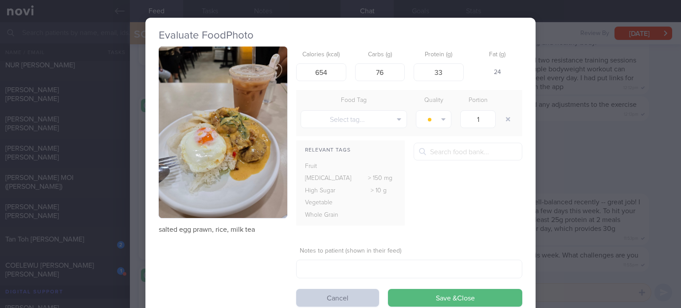
click at [336, 299] on button "Cancel" at bounding box center [337, 298] width 83 height 18
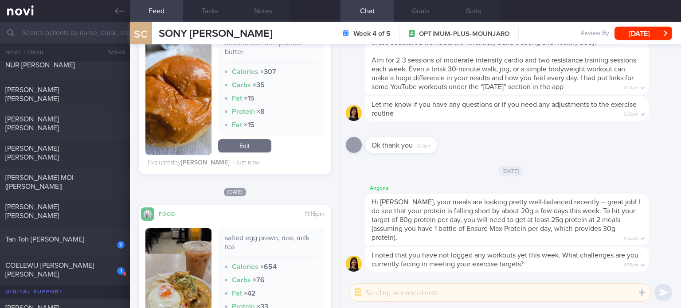
scroll to position [872, 0]
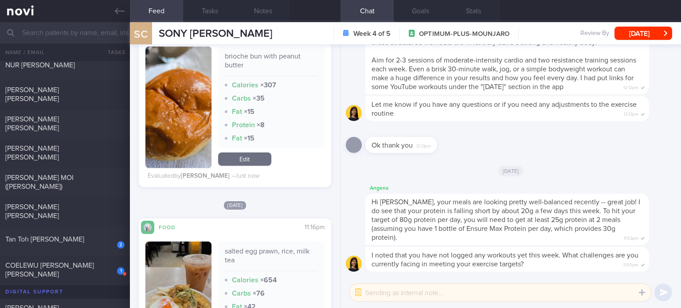
click at [241, 159] on link "Edit" at bounding box center [244, 158] width 53 height 13
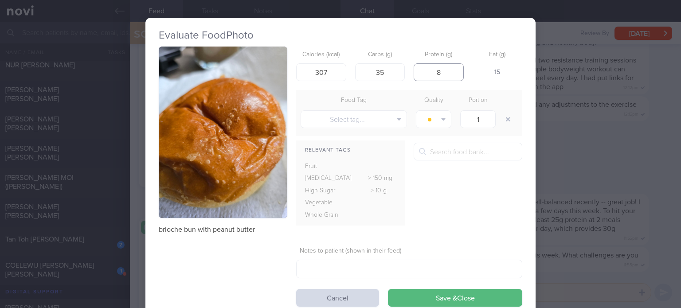
click at [453, 70] on input "8" at bounding box center [439, 72] width 50 height 18
type input "9"
click at [388, 289] on button "Save & Close" at bounding box center [455, 298] width 134 height 18
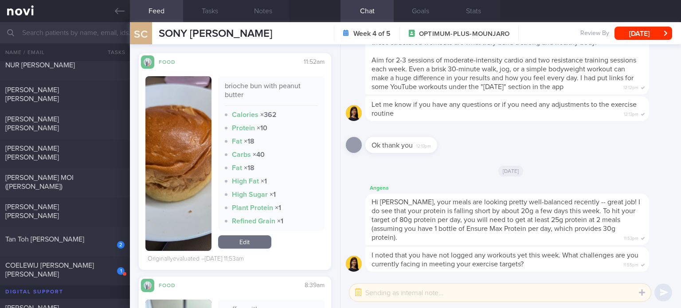
scroll to position [1587, 0]
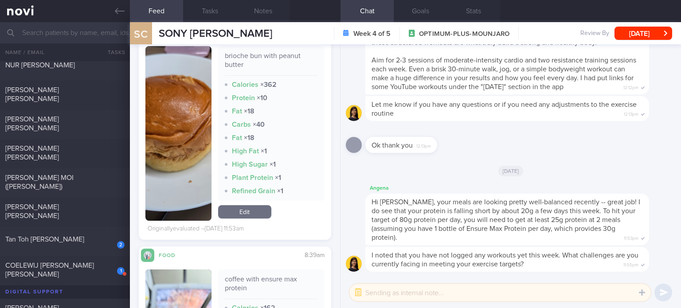
click at [232, 219] on link "Edit" at bounding box center [244, 211] width 53 height 13
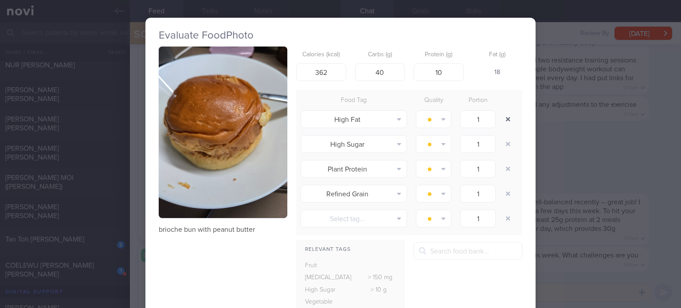
click at [501, 119] on button "button" at bounding box center [508, 119] width 16 height 16
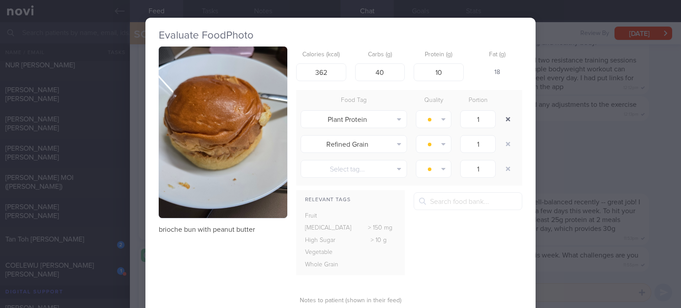
click at [501, 119] on button "button" at bounding box center [508, 119] width 16 height 16
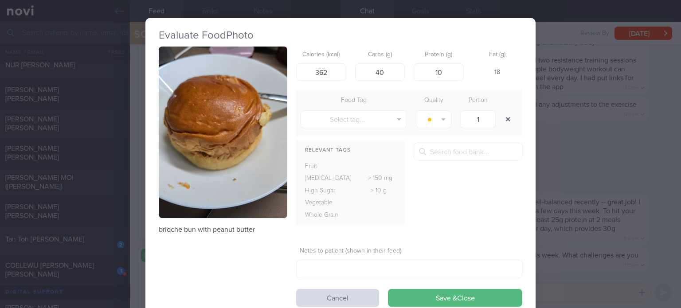
click at [501, 119] on button "button" at bounding box center [508, 119] width 16 height 16
click at [443, 74] on input "10" at bounding box center [439, 72] width 50 height 18
type input "9"
click at [393, 73] on input "40" at bounding box center [380, 72] width 50 height 18
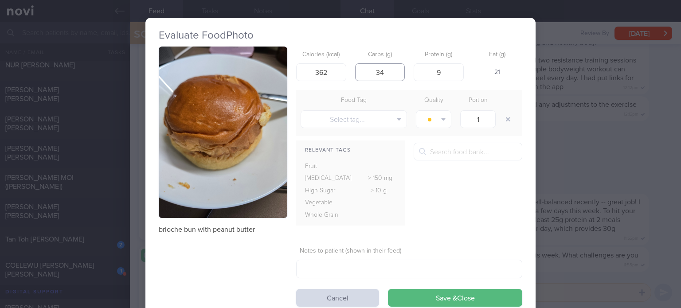
type input "35"
click at [338, 66] on input "362" at bounding box center [321, 72] width 50 height 18
type input "307"
click at [388, 289] on button "Save & Close" at bounding box center [455, 298] width 134 height 18
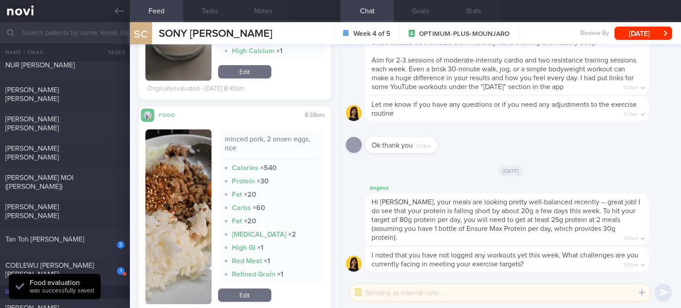
scroll to position [1924, 0]
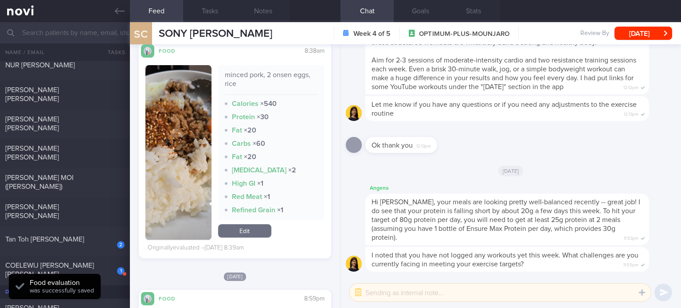
click at [229, 229] on link "Edit" at bounding box center [244, 230] width 53 height 13
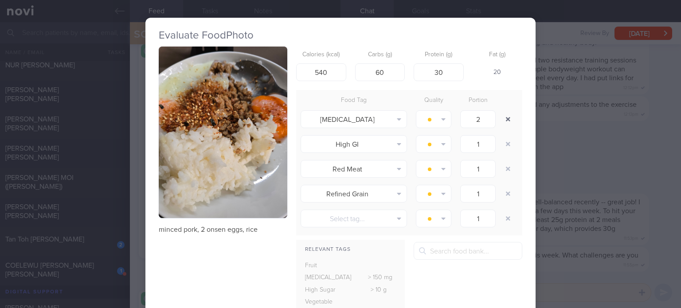
click at [508, 116] on button "button" at bounding box center [508, 119] width 16 height 16
type input "1"
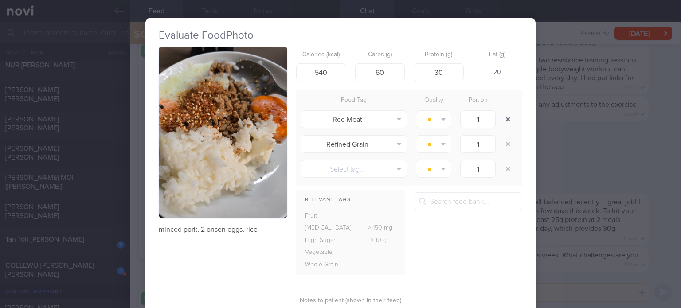
click at [508, 116] on button "button" at bounding box center [508, 119] width 16 height 16
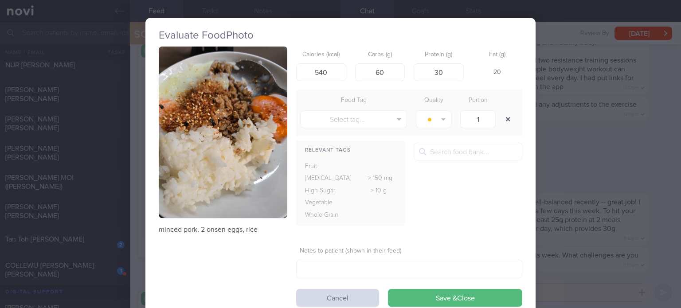
click at [508, 116] on button "button" at bounding box center [508, 119] width 16 height 16
drag, startPoint x: 386, startPoint y: 72, endPoint x: 353, endPoint y: 67, distance: 33.2
click at [355, 67] on input "60" at bounding box center [380, 72] width 50 height 18
drag, startPoint x: 390, startPoint y: 70, endPoint x: 301, endPoint y: 79, distance: 88.7
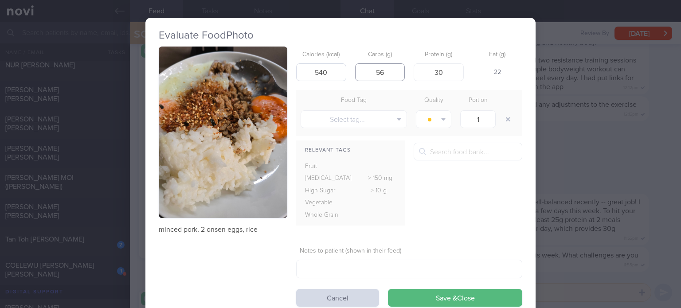
click at [301, 79] on div "Calories (kcal) 540 Carbs (g) 56 Protein (g) 30 Fat (g) 22" at bounding box center [409, 64] width 226 height 35
type input "40"
drag, startPoint x: 320, startPoint y: 71, endPoint x: 294, endPoint y: 74, distance: 26.3
click at [296, 74] on input "540" at bounding box center [321, 72] width 50 height 18
type input "470"
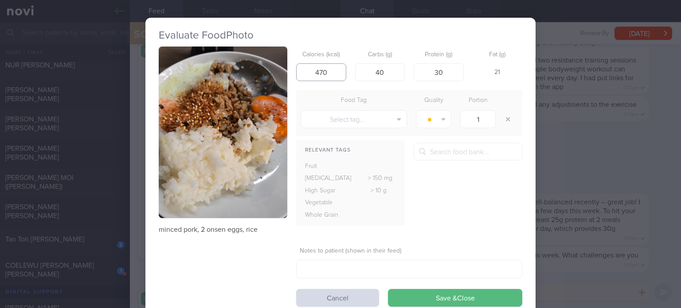
click button "Save & Close" at bounding box center [455, 298] width 134 height 18
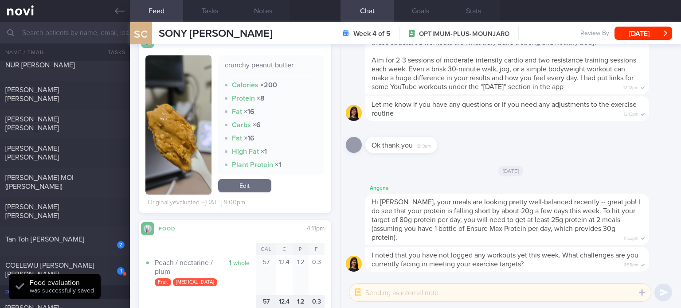
scroll to position [2122, 0]
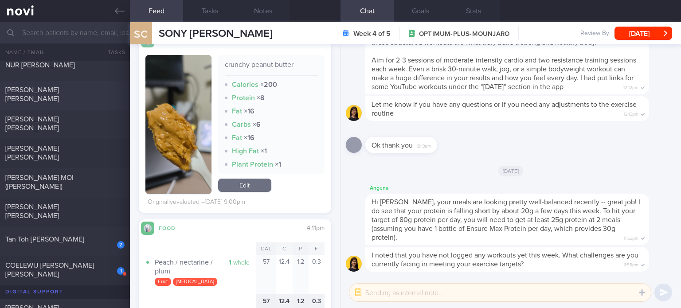
click at [98, 108] on div "[PERSON_NAME] [PERSON_NAME] [DATE]" at bounding box center [340, 95] width 681 height 29
checkbox input "true"
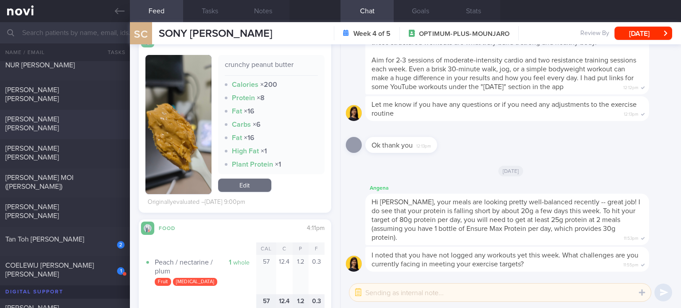
checkbox input "true"
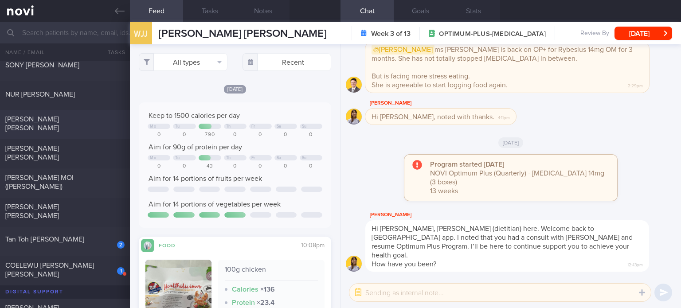
click at [98, 128] on div "[PERSON_NAME] [PERSON_NAME]" at bounding box center [65, 125] width 130 height 20
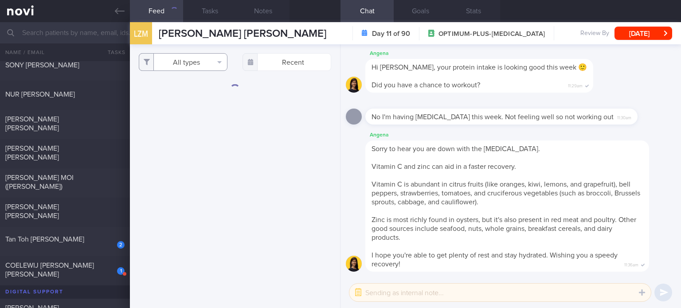
click at [204, 65] on button "All types" at bounding box center [183, 62] width 89 height 18
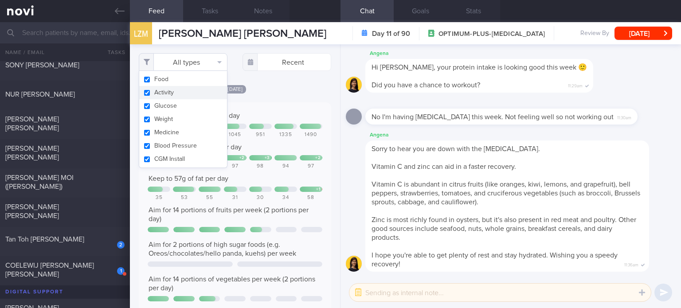
scroll to position [43, 174]
click at [202, 93] on button "Activity" at bounding box center [183, 92] width 88 height 13
checkbox input "false"
click at [196, 108] on button "Glucose" at bounding box center [183, 105] width 88 height 13
checkbox input "false"
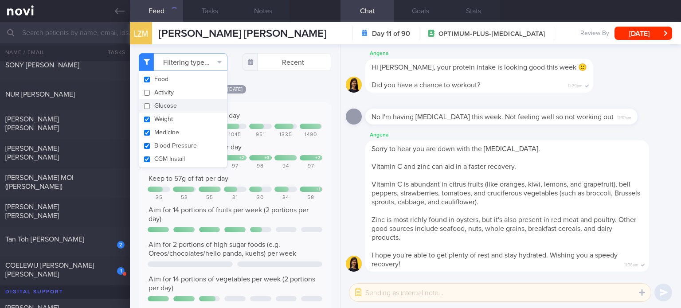
click at [191, 129] on button "Medicine" at bounding box center [183, 132] width 88 height 13
click at [189, 138] on button "Medicine" at bounding box center [183, 132] width 88 height 13
checkbox input "true"
click at [190, 143] on button "Blood Pressure" at bounding box center [183, 145] width 88 height 13
checkbox input "false"
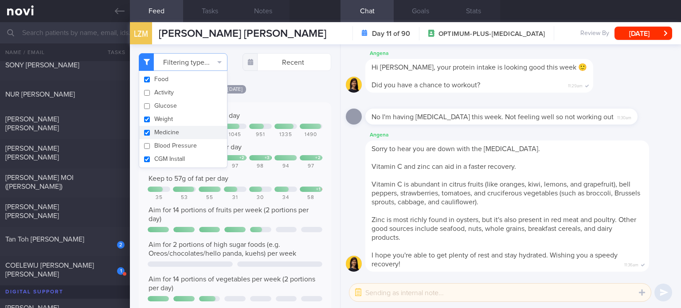
click at [193, 125] on button "Weight" at bounding box center [183, 119] width 88 height 13
checkbox input "false"
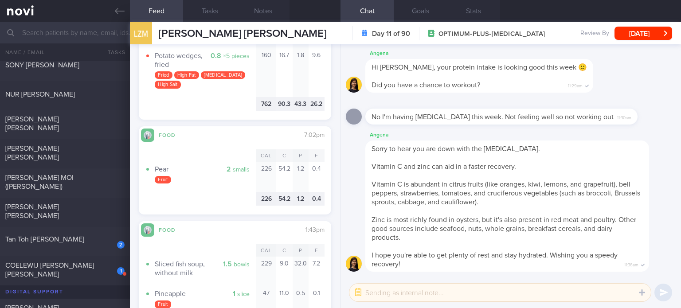
scroll to position [1041, 0]
click at [85, 190] on div "[PERSON_NAME] MOI ([PERSON_NAME])" at bounding box center [63, 182] width 117 height 18
checkbox input "true"
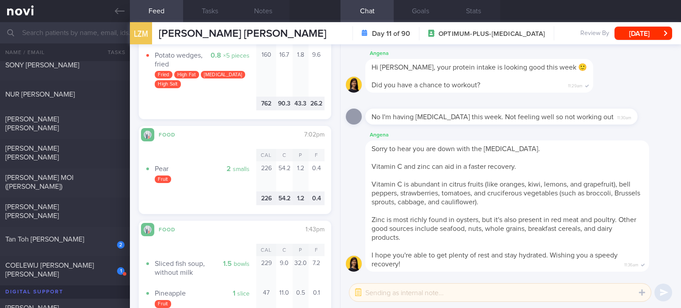
checkbox input "true"
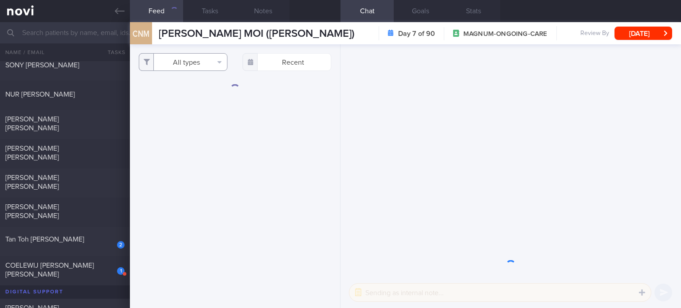
click at [189, 63] on button "All types" at bounding box center [183, 62] width 89 height 18
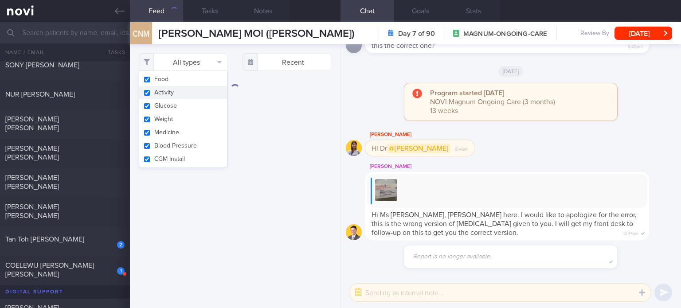
click at [188, 92] on button "Activity" at bounding box center [183, 92] width 88 height 13
checkbox input "false"
click at [184, 104] on button "Glucose" at bounding box center [183, 105] width 88 height 13
checkbox input "false"
click at [183, 115] on button "Weight" at bounding box center [183, 119] width 88 height 13
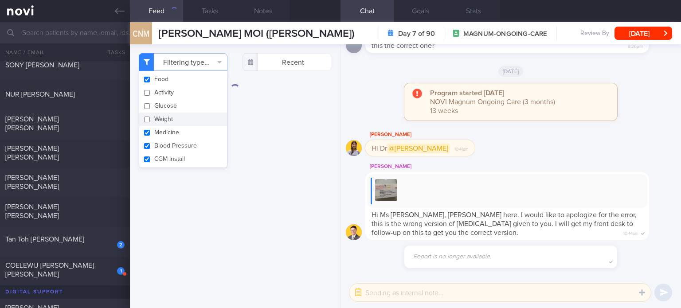
checkbox input "false"
click at [180, 133] on button "Medicine" at bounding box center [183, 132] width 88 height 13
checkbox input "false"
click at [179, 150] on button "Blood Pressure" at bounding box center [183, 145] width 88 height 13
checkbox input "false"
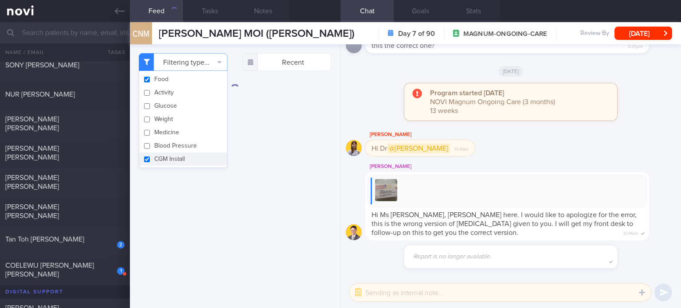
click at [174, 168] on div "Filtering type... Food Activity Glucose Weight Medicine Blood Pressure [MEDICAL…" at bounding box center [235, 176] width 210 height 264
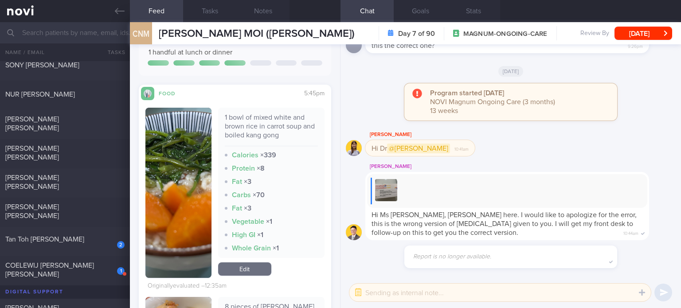
scroll to position [188, 0]
click at [248, 271] on link "Edit" at bounding box center [244, 268] width 53 height 13
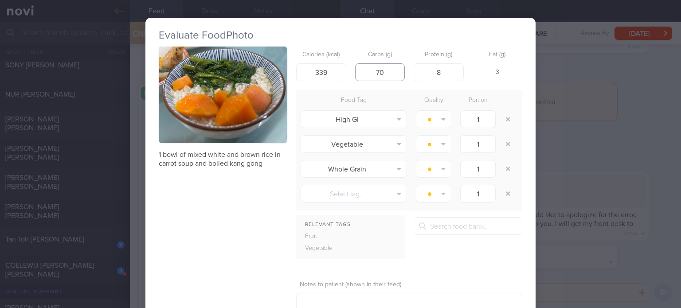
drag, startPoint x: 388, startPoint y: 72, endPoint x: 359, endPoint y: 74, distance: 29.3
click at [359, 74] on input "70" at bounding box center [380, 72] width 50 height 18
type input "56"
click at [502, 122] on button "button" at bounding box center [508, 119] width 16 height 16
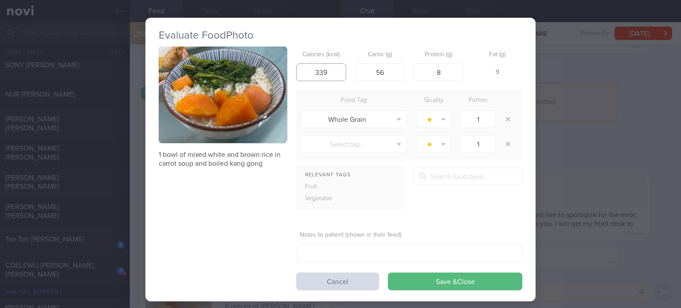
click at [318, 71] on input "339" at bounding box center [321, 72] width 50 height 18
type input "319"
click at [388, 273] on button "Save & Close" at bounding box center [455, 282] width 134 height 18
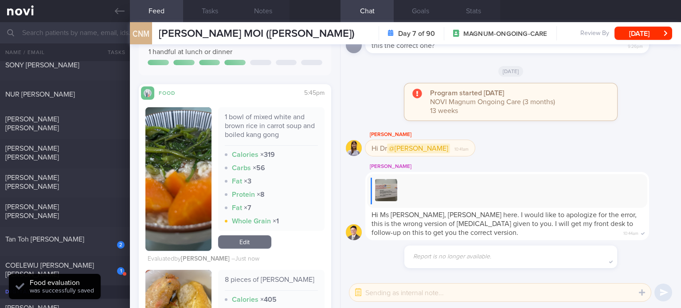
scroll to position [383, 0]
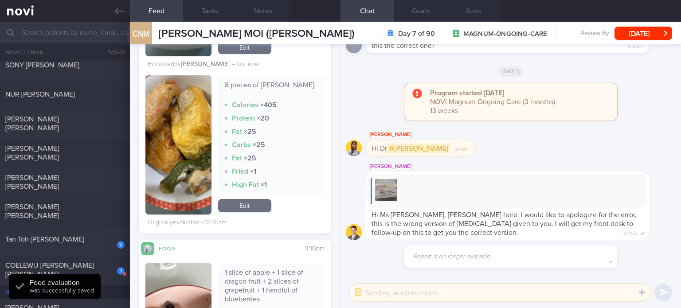
click at [249, 210] on link "Edit" at bounding box center [244, 205] width 53 height 13
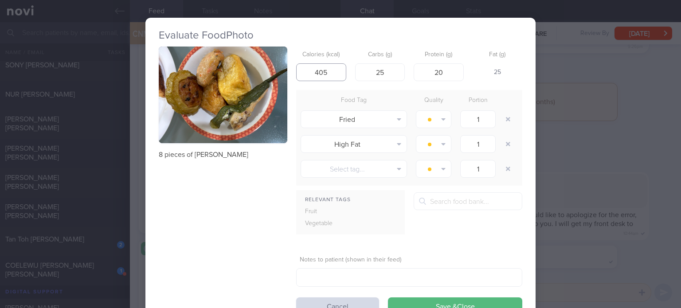
drag, startPoint x: 321, startPoint y: 75, endPoint x: 290, endPoint y: 70, distance: 31.4
click at [290, 70] on div "8 pieces of [PERSON_NAME] Calories (kcal) 405 Carbs (g) 25 Protein (g) 20 Fat (…" at bounding box center [340, 181] width 363 height 269
type input "335"
drag, startPoint x: 498, startPoint y: 149, endPoint x: 507, endPoint y: 120, distance: 30.4
click at [507, 120] on div "Food Tag Quality Portion Fried Alcohol Fried Fruit Healthy Fats High Calcium [M…" at bounding box center [409, 138] width 226 height 96
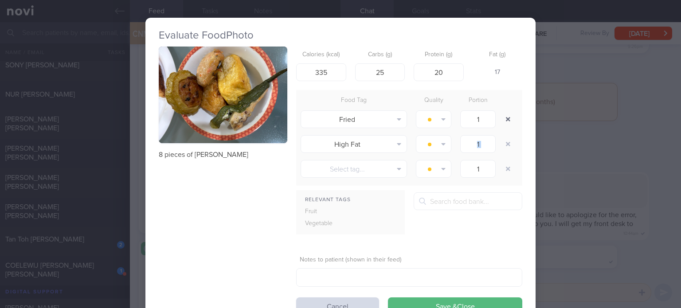
click at [507, 120] on button "button" at bounding box center [508, 119] width 16 height 16
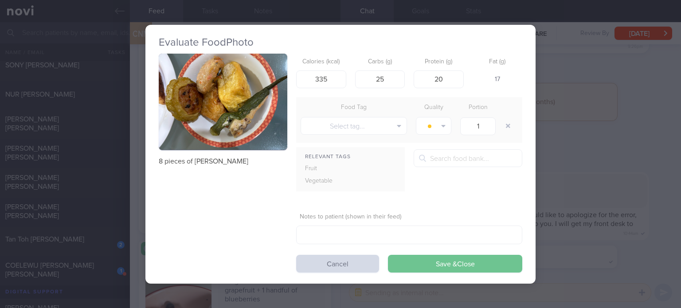
click at [436, 265] on button "Save & Close" at bounding box center [455, 264] width 134 height 18
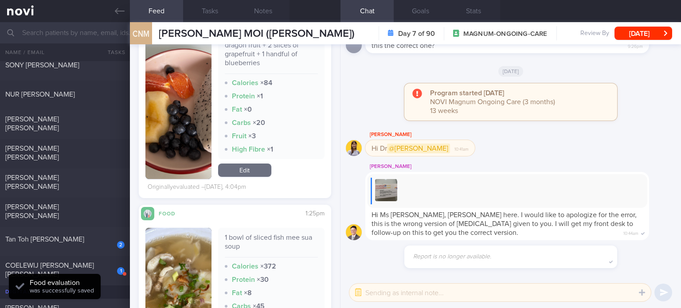
scroll to position [610, 0]
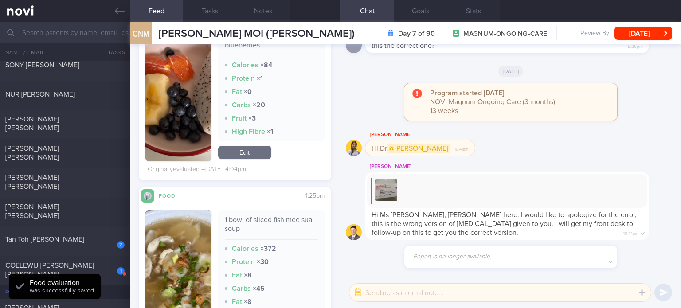
click at [256, 159] on link "Edit" at bounding box center [244, 152] width 53 height 13
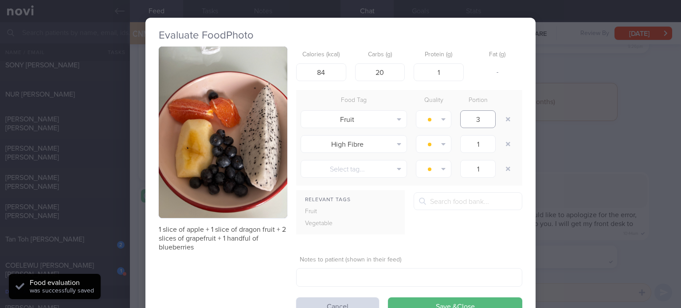
drag, startPoint x: 485, startPoint y: 117, endPoint x: 449, endPoint y: 117, distance: 36.8
click at [449, 117] on div "Fruit Alcohol Fried Fruit Healthy Fats High Calcium [MEDICAL_DATA] High Fat Hig…" at bounding box center [409, 119] width 226 height 25
type input "2"
click at [511, 144] on button "button" at bounding box center [508, 144] width 16 height 16
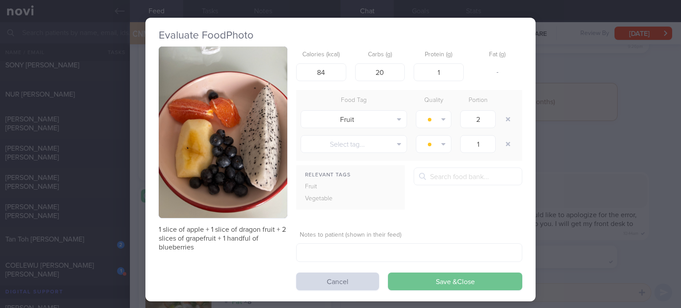
click at [415, 285] on button "Save & Close" at bounding box center [455, 282] width 134 height 18
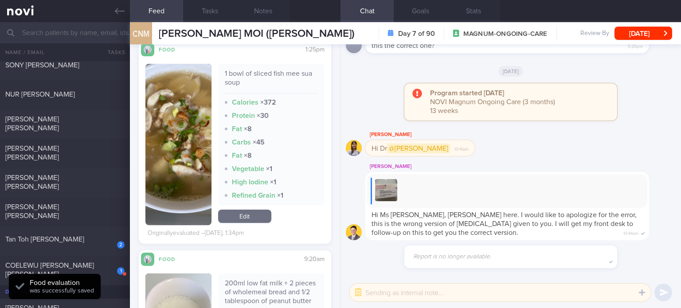
scroll to position [762, 0]
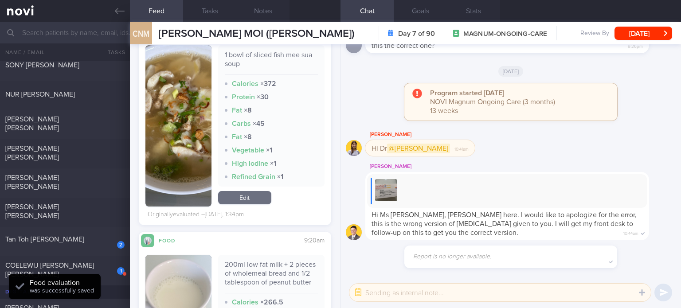
click at [247, 207] on div "1 bowl of sliced fish mee sua soup Calories × 372 Protein × 30 Fat × 8 Carbs × …" at bounding box center [271, 125] width 106 height 161
click at [257, 199] on link "Edit" at bounding box center [244, 197] width 53 height 13
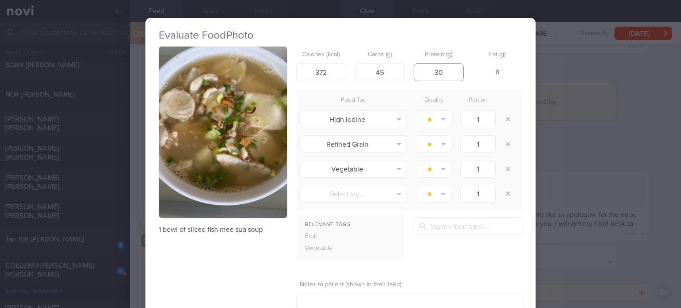
drag, startPoint x: 450, startPoint y: 67, endPoint x: 407, endPoint y: 70, distance: 43.1
click at [407, 70] on div "Calories (kcal) 372 Carbs (g) 45 Protein (g) 30 Fat (g) 8" at bounding box center [409, 64] width 226 height 35
type input "23"
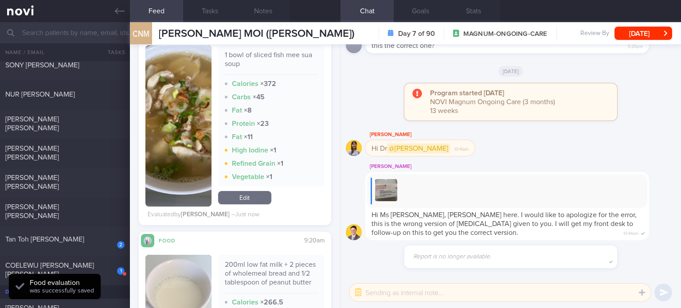
click at [256, 202] on link "Edit" at bounding box center [244, 197] width 53 height 13
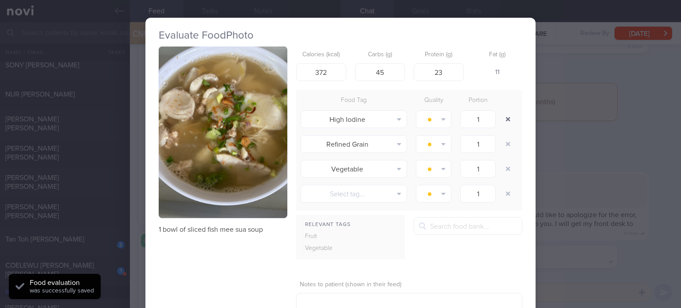
click at [508, 118] on button "button" at bounding box center [508, 119] width 16 height 16
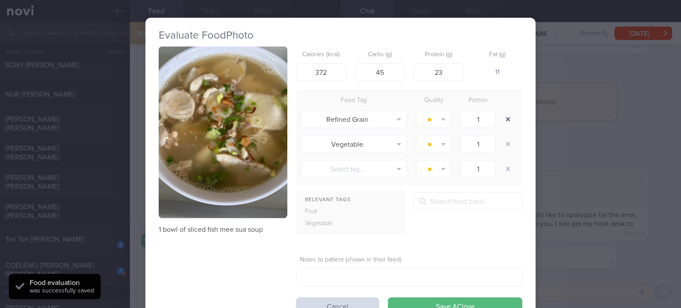
click at [508, 118] on button "button" at bounding box center [508, 119] width 16 height 16
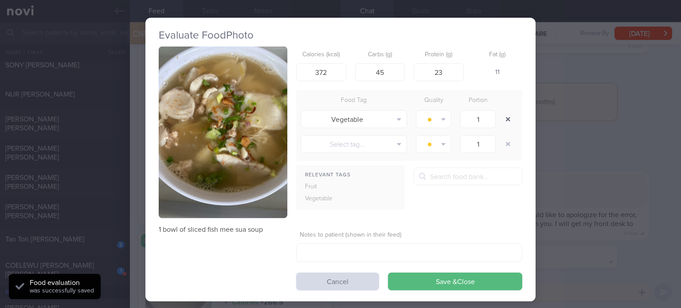
click at [508, 118] on button "button" at bounding box center [508, 119] width 16 height 16
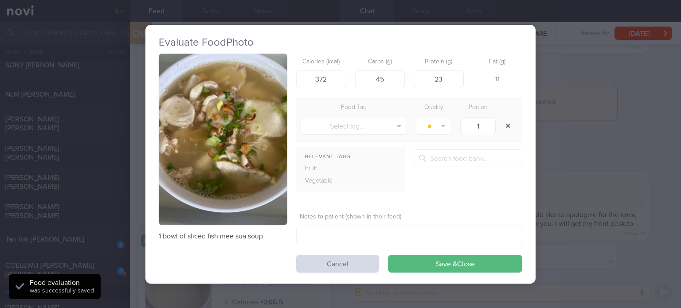
click at [508, 118] on button "button" at bounding box center [508, 126] width 16 height 16
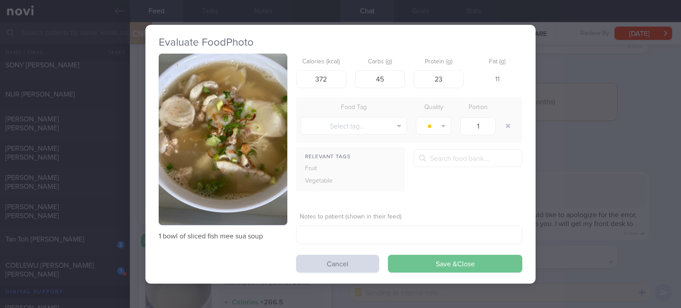
click at [436, 264] on button "Save & Close" at bounding box center [455, 264] width 134 height 18
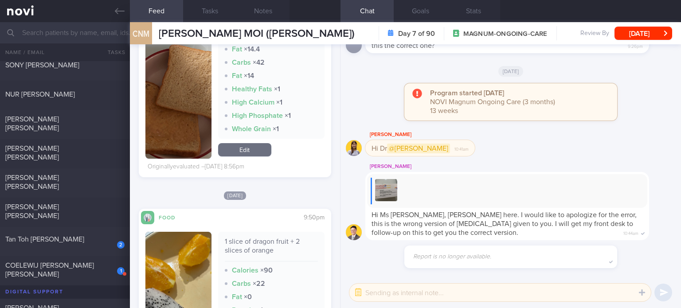
scroll to position [3894, 0]
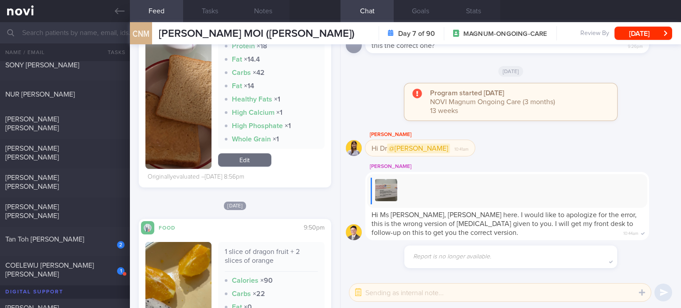
click at [236, 167] on link "Edit" at bounding box center [244, 159] width 53 height 13
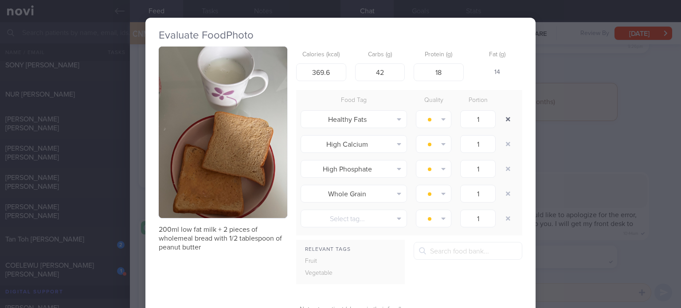
click at [504, 120] on button "button" at bounding box center [508, 119] width 16 height 16
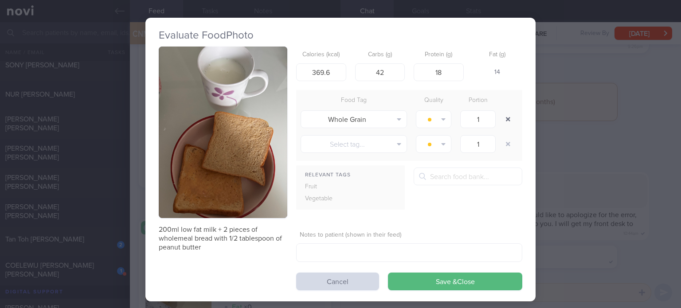
click at [504, 120] on button "button" at bounding box center [508, 119] width 16 height 16
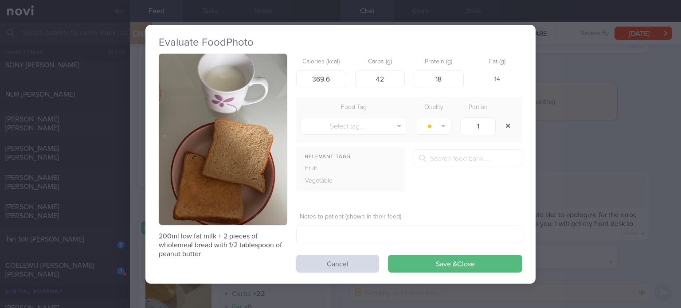
click at [504, 120] on button "button" at bounding box center [508, 126] width 16 height 16
drag, startPoint x: 504, startPoint y: 120, endPoint x: 446, endPoint y: 83, distance: 69.1
click at [446, 83] on form "Calories (kcal) 369.6 Carbs (g) 42 Protein (g) 18 Fat (g) 14 Food Tag Quality P…" at bounding box center [409, 163] width 226 height 219
click at [446, 83] on input "18" at bounding box center [439, 79] width 50 height 18
type input "16"
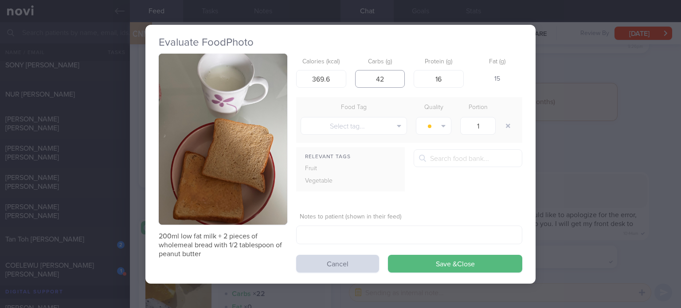
click at [394, 85] on input "42" at bounding box center [380, 79] width 50 height 18
type input "33"
drag, startPoint x: 335, startPoint y: 77, endPoint x: 314, endPoint y: 78, distance: 21.3
click at [314, 78] on input "369.6" at bounding box center [321, 79] width 50 height 18
type input "331"
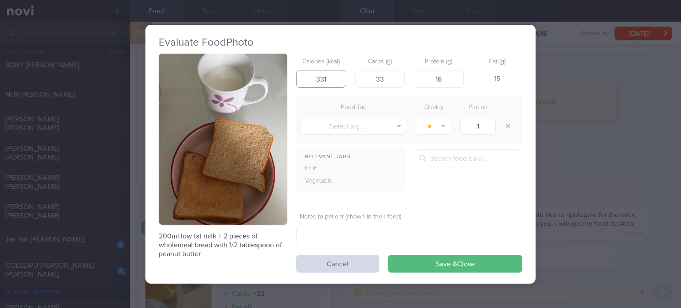
click at [388, 255] on button "Save & Close" at bounding box center [455, 264] width 134 height 18
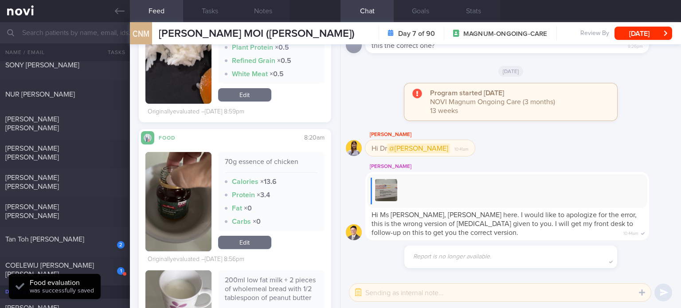
scroll to position [3516, 0]
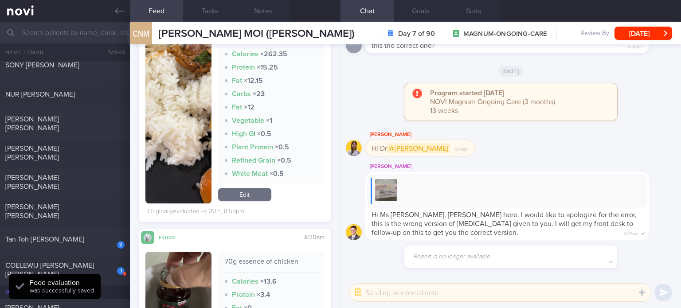
click at [246, 201] on link "Edit" at bounding box center [244, 194] width 53 height 13
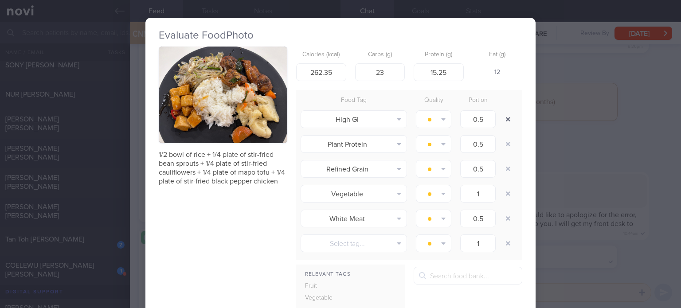
click at [500, 117] on button "button" at bounding box center [508, 119] width 16 height 16
type input "1"
type input "0.5"
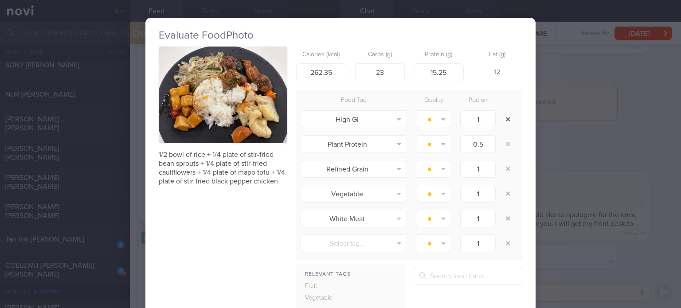
click at [500, 117] on button "button" at bounding box center [508, 119] width 16 height 16
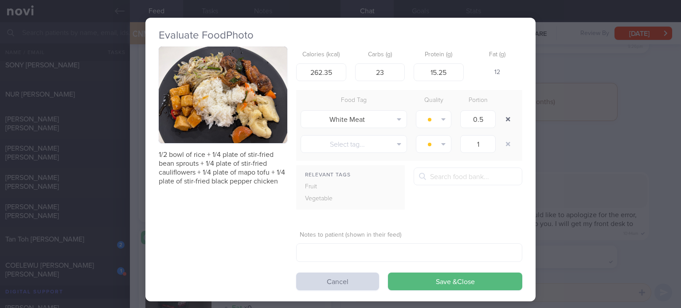
click at [500, 117] on button "button" at bounding box center [508, 119] width 16 height 16
click at [500, 117] on div at bounding box center [509, 119] width 18 height 25
type input "1"
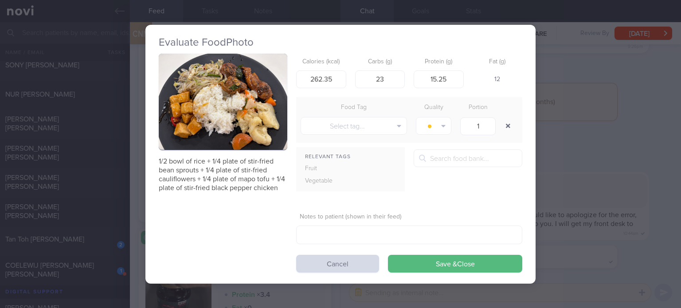
click at [500, 117] on div at bounding box center [509, 125] width 18 height 25
drag, startPoint x: 395, startPoint y: 76, endPoint x: 349, endPoint y: 82, distance: 46.9
click at [349, 82] on div "Calories (kcal) 262.35 Carbs (g) 23 Protein (g) 15.25 Fat (g) 12" at bounding box center [409, 71] width 226 height 35
type input "33"
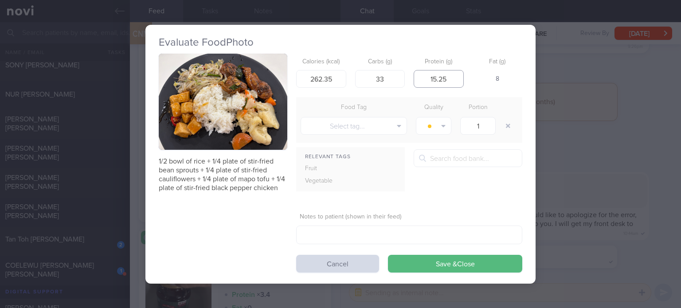
click at [460, 79] on input "15.25" at bounding box center [439, 79] width 50 height 18
click at [338, 78] on input "262.35" at bounding box center [321, 79] width 50 height 18
click at [448, 74] on input "16" at bounding box center [439, 79] width 50 height 18
click at [392, 86] on input "33" at bounding box center [380, 79] width 50 height 18
click at [388, 255] on button "Save & Close" at bounding box center [455, 264] width 134 height 18
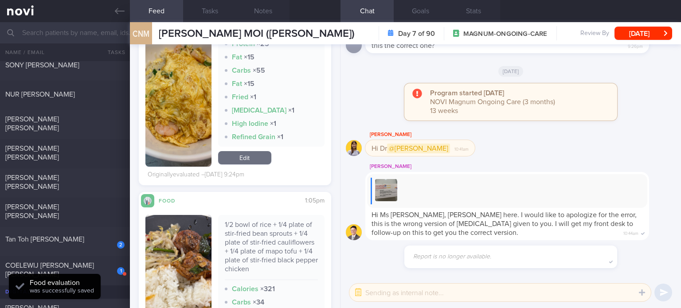
scroll to position [3214, 0]
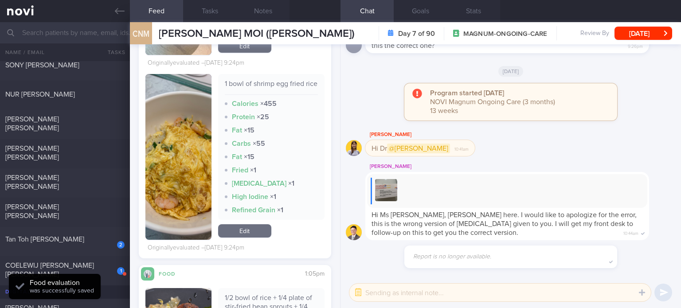
click at [253, 230] on div "1 bowl of shrimp egg fried rice Calories × 455 Protein × 25 Fat × 15 Carbs × 55…" at bounding box center [271, 157] width 106 height 166
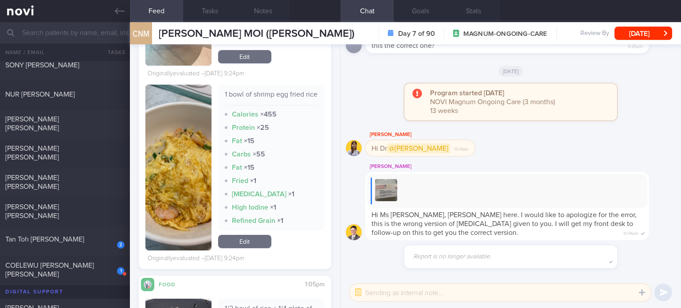
click at [249, 248] on link "Edit" at bounding box center [244, 241] width 53 height 13
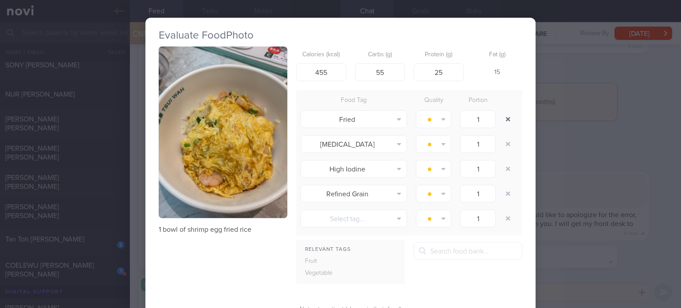
click at [500, 121] on button "button" at bounding box center [508, 119] width 16 height 16
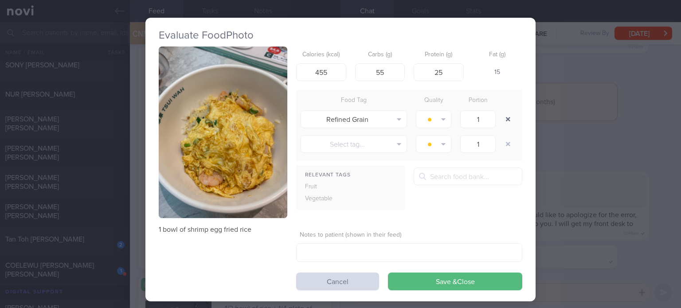
click at [500, 121] on button "button" at bounding box center [508, 119] width 16 height 16
click at [500, 121] on div "1" at bounding box center [478, 119] width 44 height 22
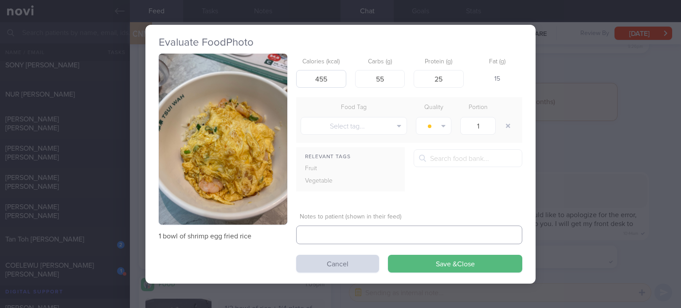
drag, startPoint x: 500, startPoint y: 121, endPoint x: 328, endPoint y: 81, distance: 176.1
click at [328, 81] on form "Calories (kcal) 455 Carbs (g) 55 Protein (g) 25 Fat (g) 15 Food Tag Quality Por…" at bounding box center [409, 163] width 226 height 219
click at [328, 81] on input "455" at bounding box center [321, 79] width 50 height 18
click button "Save & Close" at bounding box center [455, 264] width 134 height 18
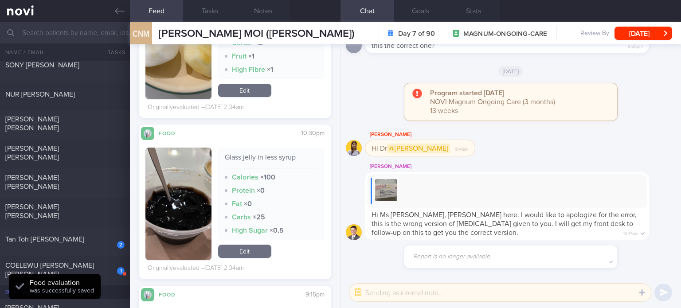
scroll to position [2698, 0]
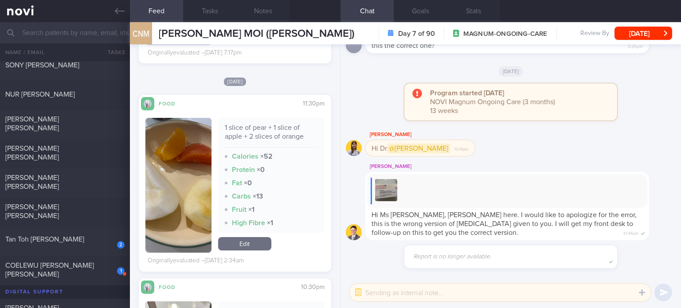
click at [248, 252] on div "1 slice of pear + 1 slice of apple + 2 slices of orange Calories × 52 Protein ×…" at bounding box center [271, 185] width 106 height 135
click at [236, 241] on link "Edit" at bounding box center [244, 243] width 53 height 13
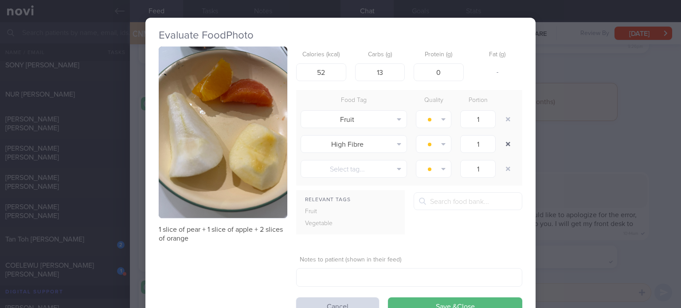
click at [501, 140] on button "button" at bounding box center [508, 144] width 16 height 16
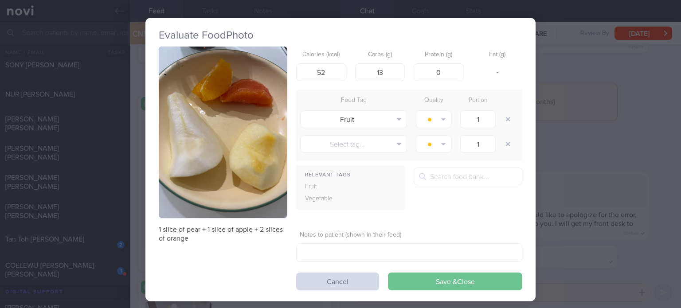
click at [423, 278] on button "Save & Close" at bounding box center [455, 282] width 134 height 18
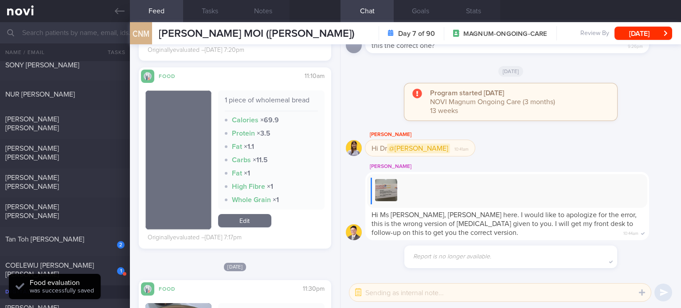
scroll to position [2506, 0]
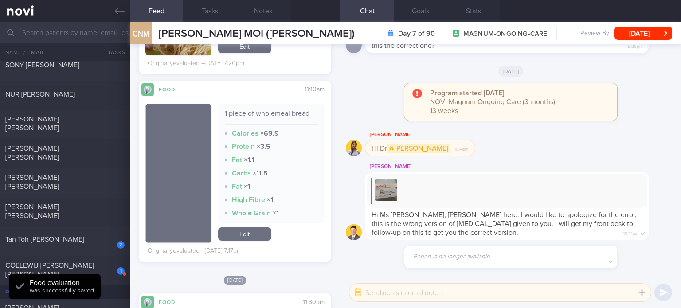
click at [244, 234] on link "Edit" at bounding box center [244, 233] width 53 height 13
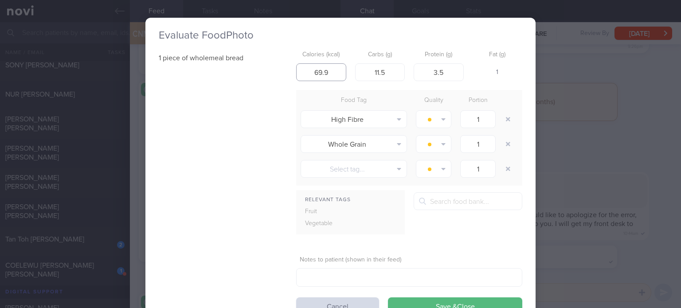
click at [337, 70] on input "69.9" at bounding box center [321, 72] width 50 height 18
click at [393, 70] on input "11.5" at bounding box center [380, 72] width 50 height 18
click at [438, 72] on input "3.5" at bounding box center [439, 72] width 50 height 18
click at [508, 117] on button "button" at bounding box center [508, 119] width 16 height 16
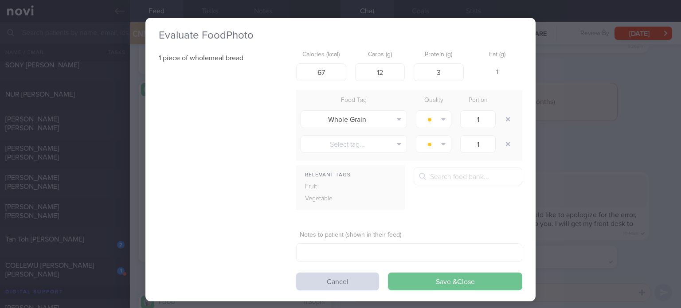
click at [462, 281] on button "Save & Close" at bounding box center [455, 282] width 134 height 18
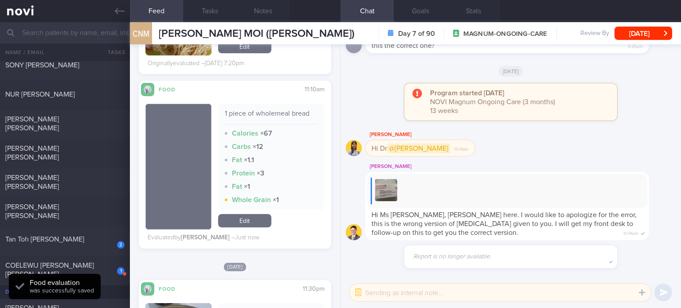
click at [238, 227] on link "Edit" at bounding box center [244, 220] width 53 height 13
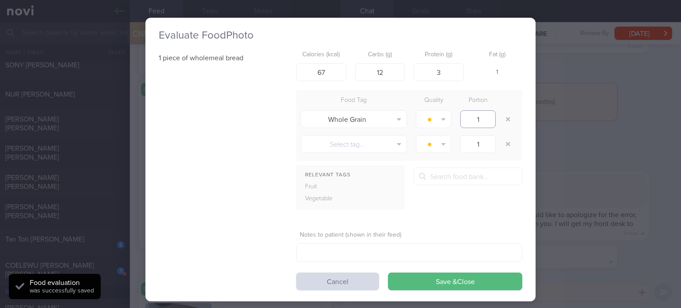
click at [480, 124] on input "1" at bounding box center [477, 119] width 35 height 18
click at [388, 273] on button "Save & Close" at bounding box center [455, 282] width 134 height 18
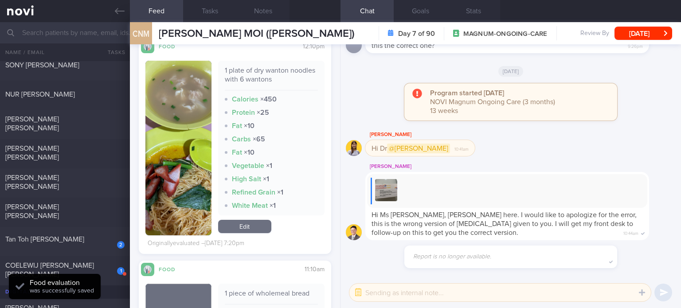
scroll to position [2325, 0]
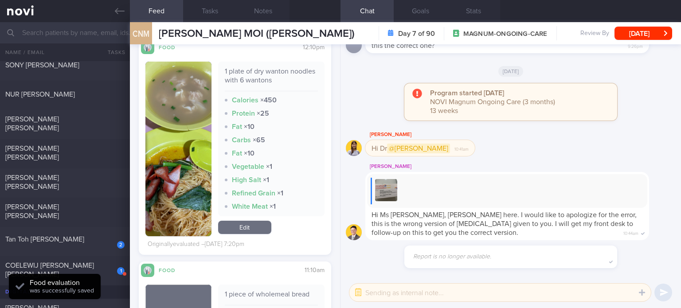
click at [248, 230] on link "Edit" at bounding box center [244, 227] width 53 height 13
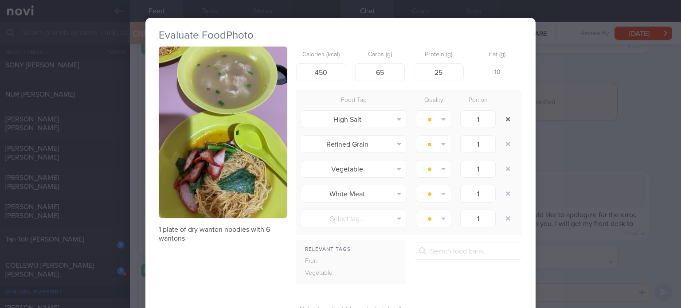
click at [502, 113] on button "button" at bounding box center [508, 119] width 16 height 16
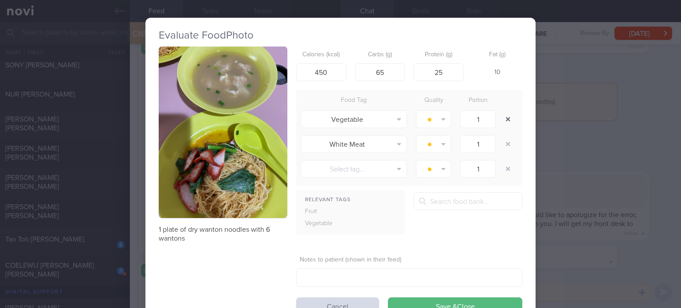
click at [502, 113] on button "button" at bounding box center [508, 119] width 16 height 16
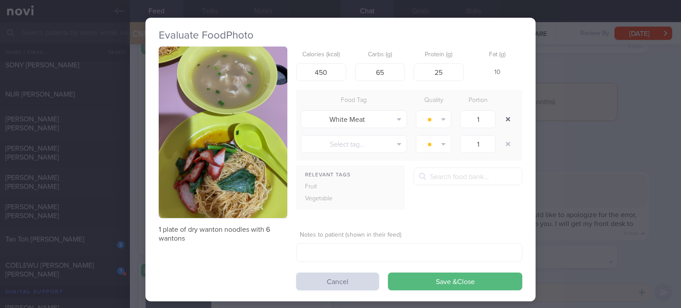
click at [502, 113] on button "button" at bounding box center [508, 119] width 16 height 16
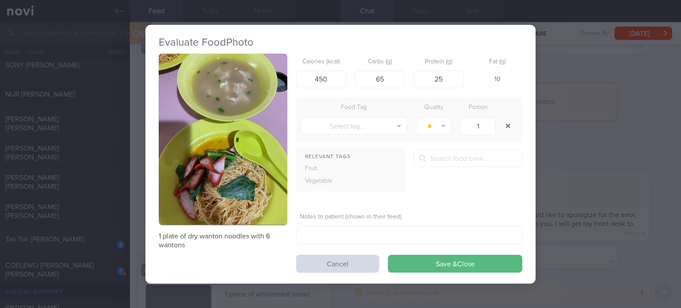
click at [502, 113] on div at bounding box center [509, 125] width 18 height 25
click at [336, 79] on input "450" at bounding box center [321, 79] width 50 height 18
click at [320, 78] on input "450" at bounding box center [321, 79] width 50 height 18
click at [321, 78] on input "450" at bounding box center [321, 79] width 50 height 18
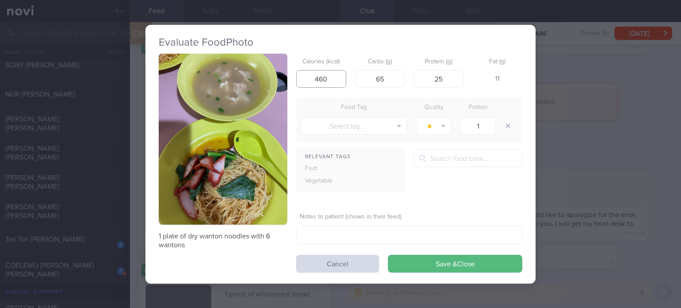
click button "Save & Close" at bounding box center [455, 264] width 134 height 18
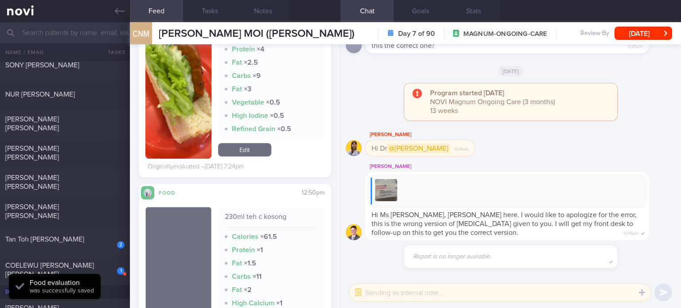
scroll to position [1927, 0]
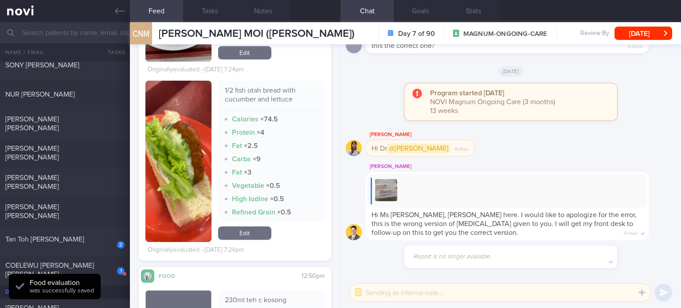
click at [249, 240] on link "Edit" at bounding box center [244, 233] width 53 height 13
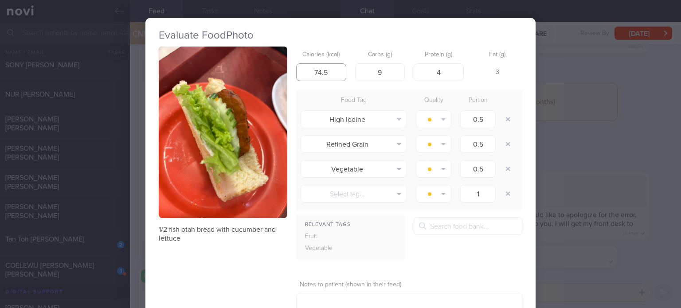
click at [335, 76] on input "74.5" at bounding box center [321, 72] width 50 height 18
click at [391, 71] on input "9" at bounding box center [380, 72] width 50 height 18
click at [509, 115] on button "button" at bounding box center [508, 119] width 16 height 16
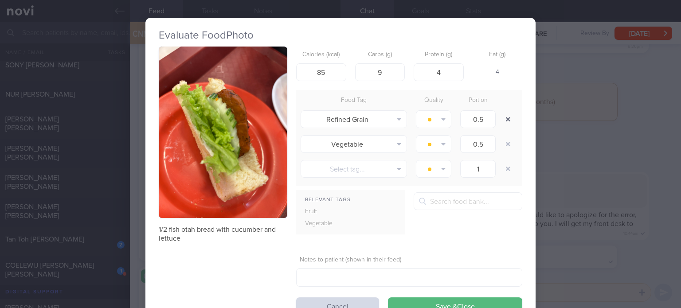
click at [509, 115] on button "button" at bounding box center [508, 119] width 16 height 16
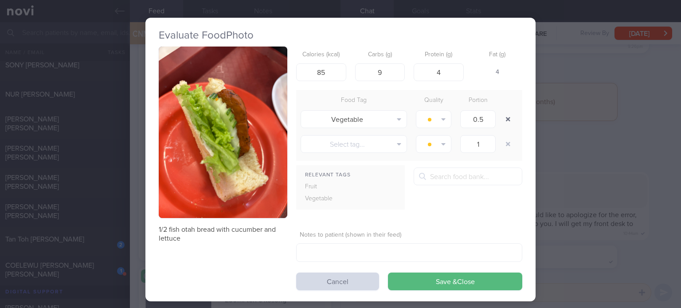
click at [509, 115] on button "button" at bounding box center [508, 119] width 16 height 16
click at [509, 115] on div at bounding box center [509, 119] width 18 height 25
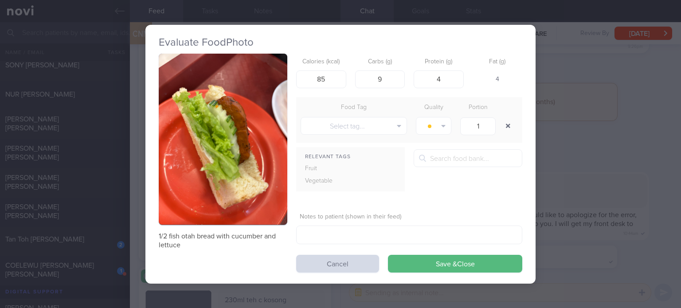
click at [509, 115] on div at bounding box center [509, 125] width 18 height 25
click at [429, 262] on button "Save & Close" at bounding box center [455, 264] width 134 height 18
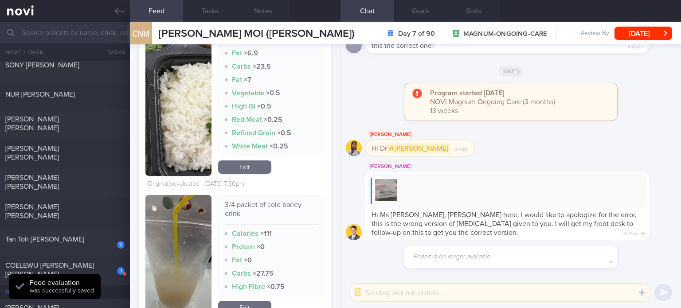
scroll to position [1426, 0]
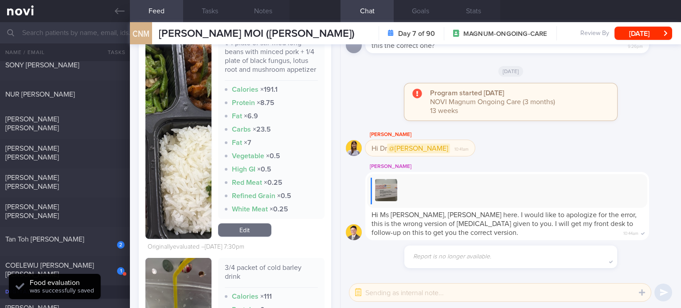
click at [235, 237] on link "Edit" at bounding box center [244, 229] width 53 height 13
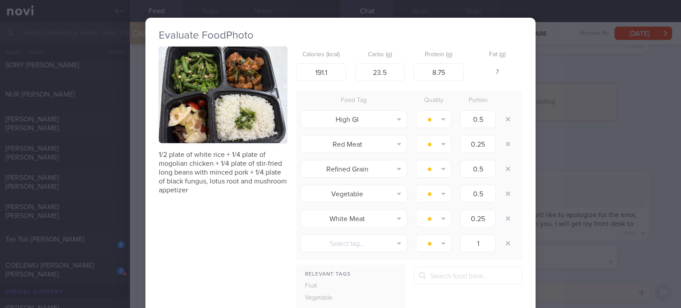
click at [517, 123] on div "High GI Alcohol Fried Fruit Healthy Fats High Calcium [MEDICAL_DATA] High Fat H…" at bounding box center [409, 119] width 226 height 25
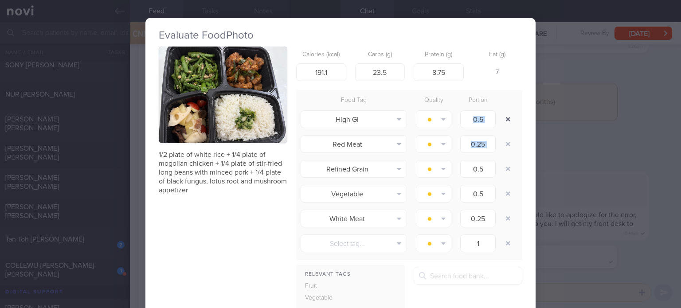
drag, startPoint x: 517, startPoint y: 123, endPoint x: 507, endPoint y: 117, distance: 11.5
click at [507, 117] on div "High GI Alcohol Fried Fruit Healthy Fats High Calcium [MEDICAL_DATA] High Fat H…" at bounding box center [409, 119] width 226 height 25
click at [507, 117] on button "button" at bounding box center [508, 119] width 16 height 16
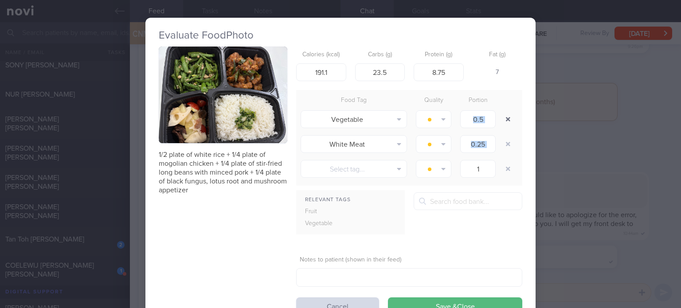
click at [507, 117] on button "button" at bounding box center [508, 119] width 16 height 16
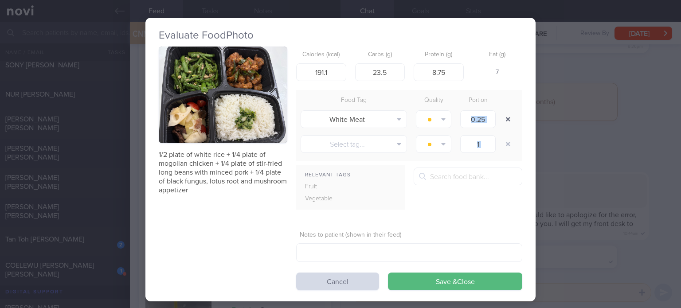
click at [507, 117] on button "button" at bounding box center [508, 119] width 16 height 16
click at [507, 117] on div at bounding box center [509, 119] width 18 height 25
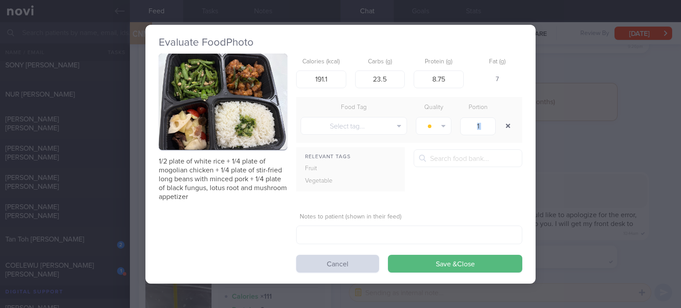
click at [507, 117] on div at bounding box center [509, 125] width 18 height 25
drag, startPoint x: 392, startPoint y: 81, endPoint x: 344, endPoint y: 75, distance: 48.7
click at [344, 75] on div "Calories (kcal) 191.1 Carbs (g) 23.5 Protein (g) 8.75 Fat (g) 7" at bounding box center [409, 71] width 226 height 35
click at [459, 74] on input "8.75" at bounding box center [439, 79] width 50 height 18
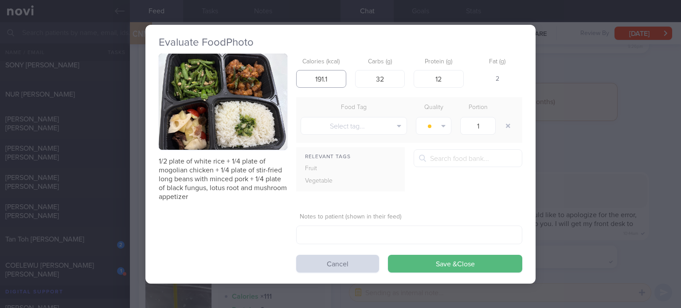
click at [335, 80] on input "191.1" at bounding box center [321, 79] width 50 height 18
click at [392, 76] on input "32" at bounding box center [380, 79] width 50 height 18
click at [345, 82] on input "194" at bounding box center [321, 79] width 50 height 18
click at [388, 255] on button "Save & Close" at bounding box center [455, 264] width 134 height 18
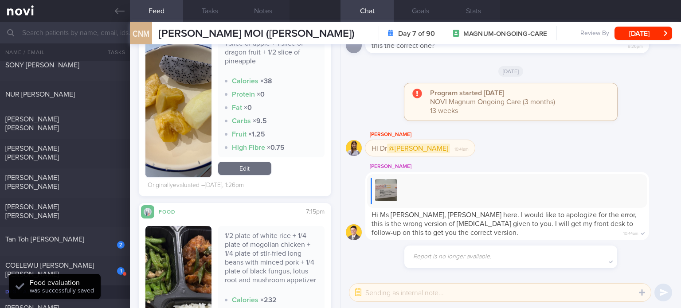
scroll to position [1135, 0]
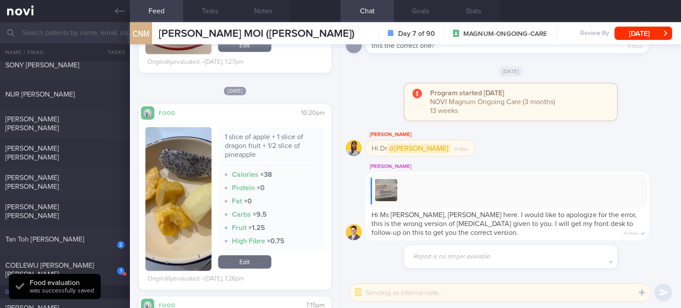
click at [255, 269] on link "Edit" at bounding box center [244, 261] width 53 height 13
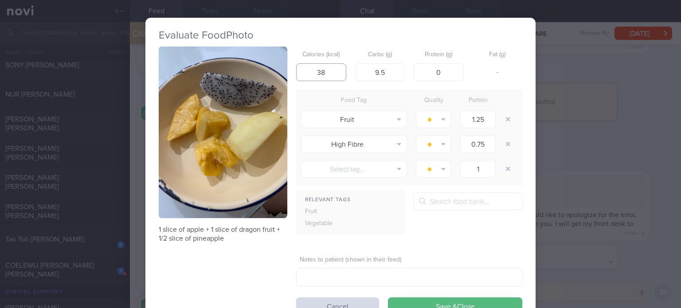
click at [317, 70] on input "38" at bounding box center [321, 72] width 50 height 18
click at [389, 77] on input "9.5" at bounding box center [380, 72] width 50 height 18
click at [509, 117] on button "button" at bounding box center [508, 119] width 16 height 16
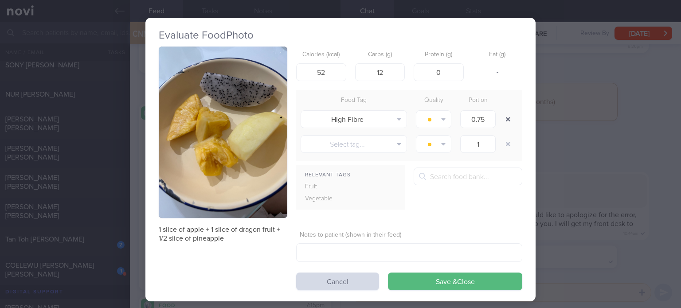
click at [509, 117] on button "button" at bounding box center [508, 119] width 16 height 16
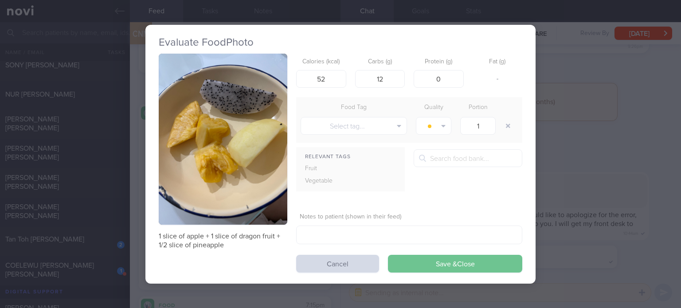
click at [416, 272] on button "Save & Close" at bounding box center [455, 264] width 134 height 18
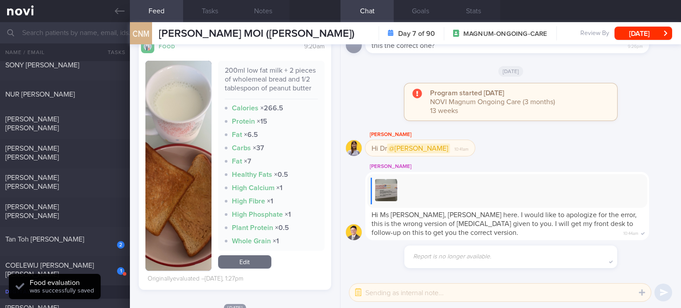
scroll to position [883, 0]
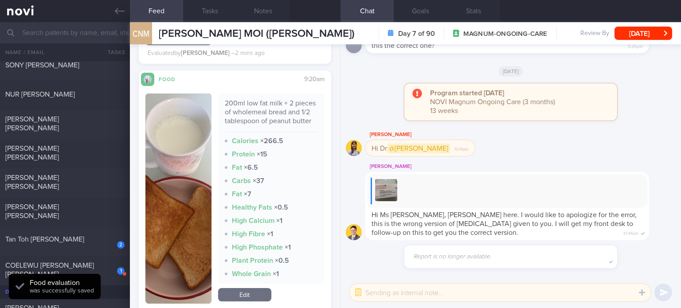
click at [251, 304] on div "200ml low fat milk + 2 pieces of wholemeal bread and 1/2 tablespoon of peanut b…" at bounding box center [271, 199] width 106 height 210
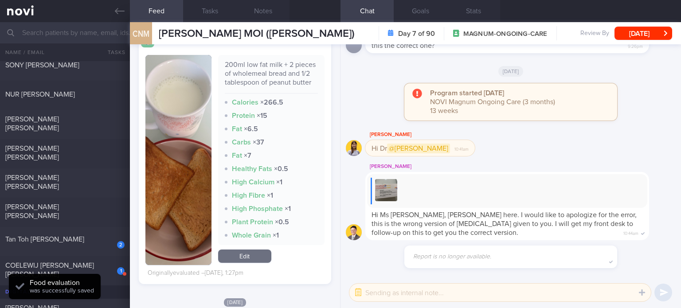
scroll to position [922, 0]
click at [235, 262] on link "Edit" at bounding box center [244, 255] width 53 height 13
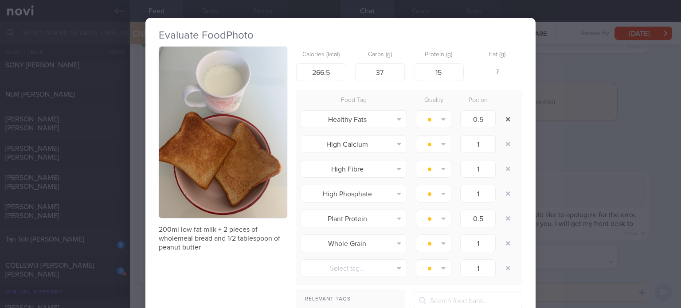
click at [509, 117] on button "button" at bounding box center [508, 119] width 16 height 16
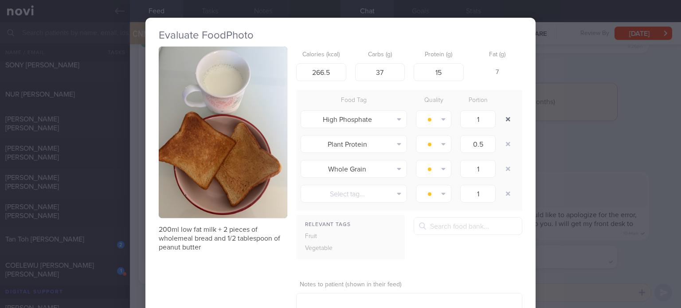
click at [509, 117] on button "button" at bounding box center [508, 119] width 16 height 16
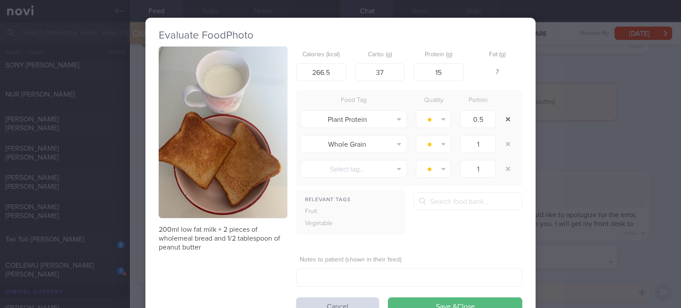
click at [509, 117] on button "button" at bounding box center [508, 119] width 16 height 16
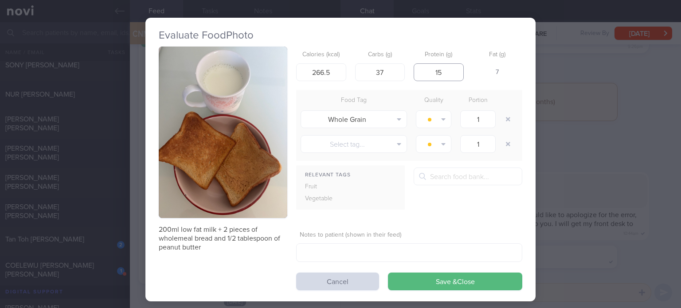
click at [448, 65] on input "15" at bounding box center [439, 72] width 50 height 18
click at [388, 74] on input "37" at bounding box center [380, 72] width 50 height 18
click at [328, 72] on input "266.5" at bounding box center [321, 72] width 50 height 18
click at [416, 276] on button "Save & Close" at bounding box center [455, 282] width 134 height 18
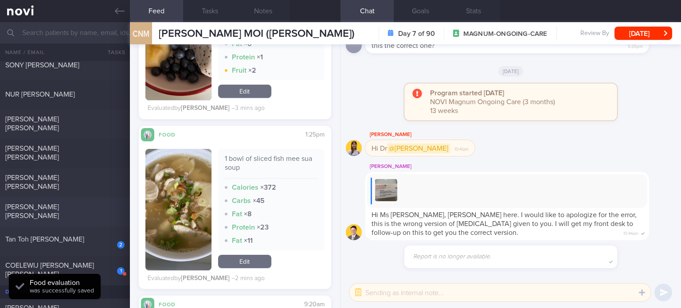
scroll to position [457, 0]
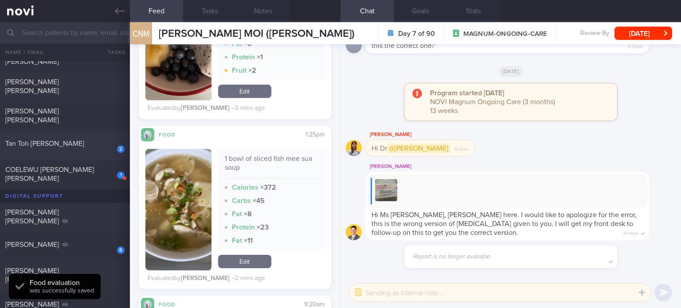
click at [99, 141] on div "Tan Toh [PERSON_NAME]" at bounding box center [63, 143] width 117 height 9
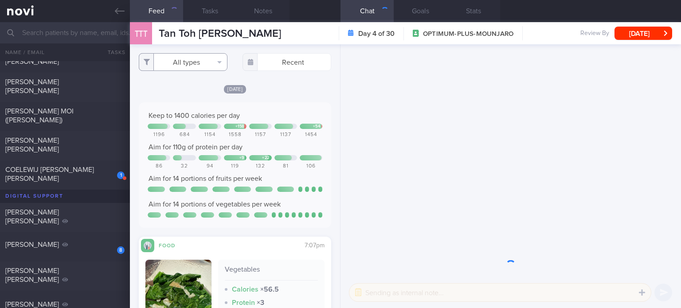
click at [187, 64] on button "All types" at bounding box center [183, 62] width 89 height 18
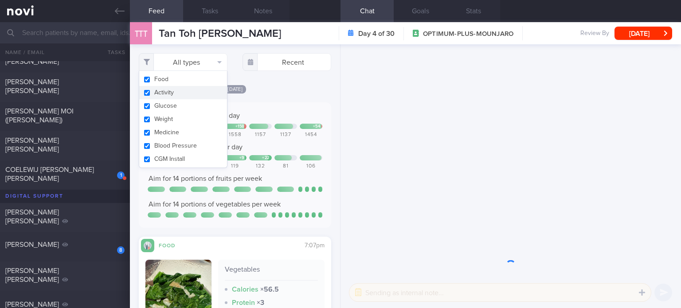
click at [187, 88] on button "Activity" at bounding box center [183, 92] width 88 height 13
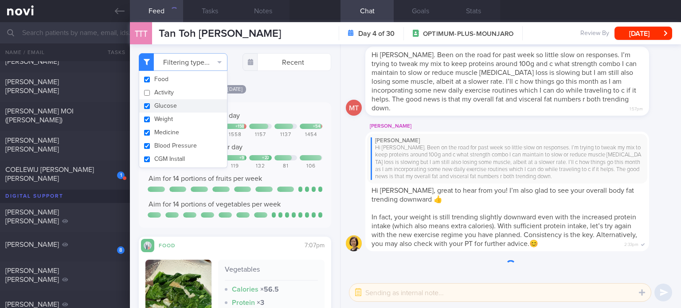
click at [180, 104] on button "Glucose" at bounding box center [183, 105] width 88 height 13
click at [170, 125] on button "Weight" at bounding box center [183, 119] width 88 height 13
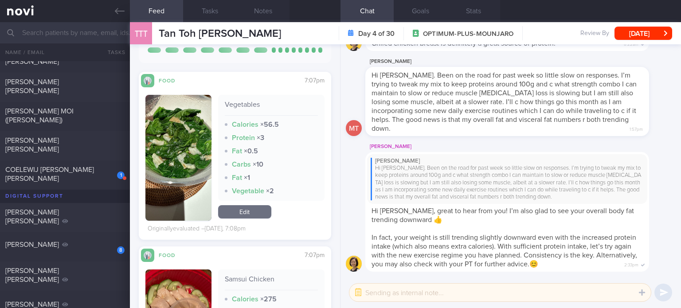
click at [263, 213] on link "Edit" at bounding box center [244, 211] width 53 height 13
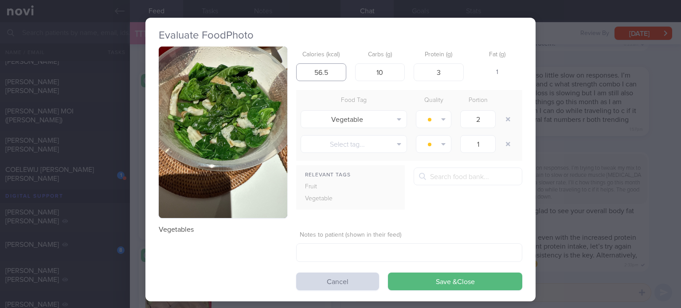
click at [332, 74] on input "56.5" at bounding box center [321, 72] width 50 height 18
click at [456, 64] on input "3" at bounding box center [439, 72] width 50 height 18
click at [335, 74] on input "56" at bounding box center [321, 72] width 50 height 18
click at [435, 284] on button "Save & Close" at bounding box center [455, 282] width 134 height 18
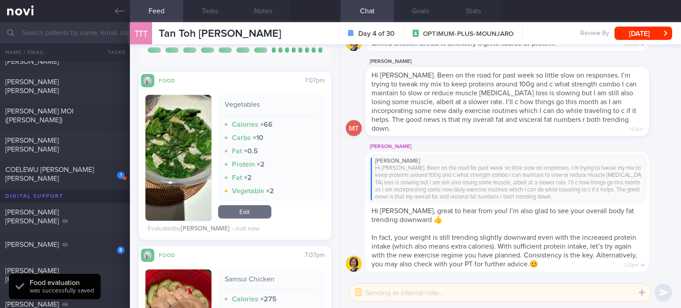
scroll to position [312, 0]
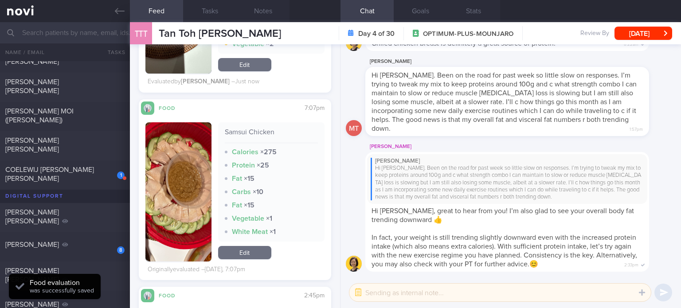
click at [249, 254] on link "Edit" at bounding box center [244, 252] width 53 height 13
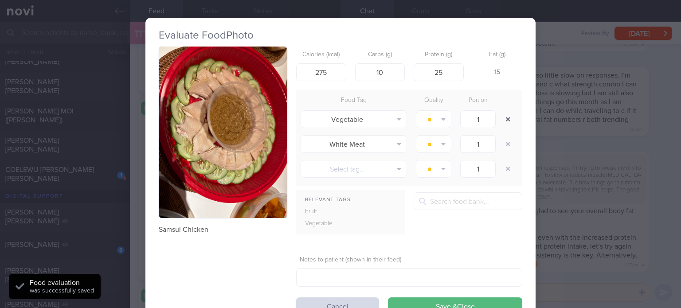
click at [505, 122] on button "button" at bounding box center [508, 119] width 16 height 16
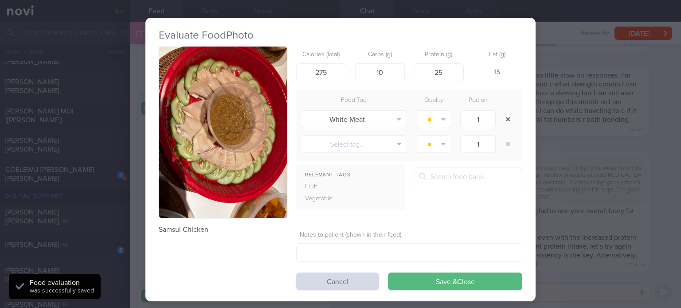
click at [505, 122] on button "button" at bounding box center [508, 119] width 16 height 16
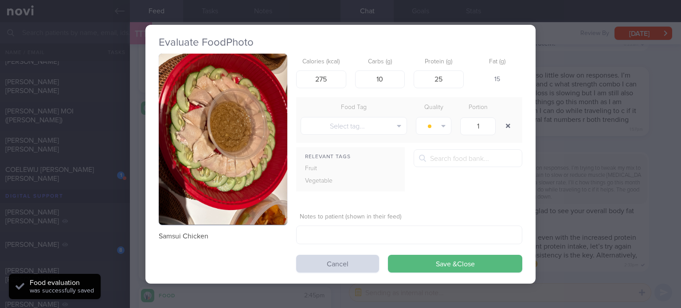
click at [505, 122] on button "button" at bounding box center [508, 126] width 16 height 16
click at [500, 118] on button "button" at bounding box center [508, 126] width 16 height 16
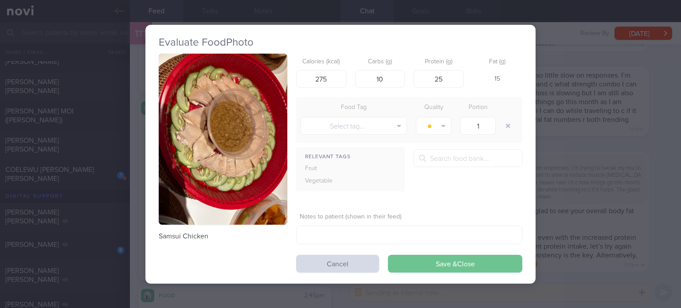
click at [457, 261] on button "Save & Close" at bounding box center [455, 264] width 134 height 18
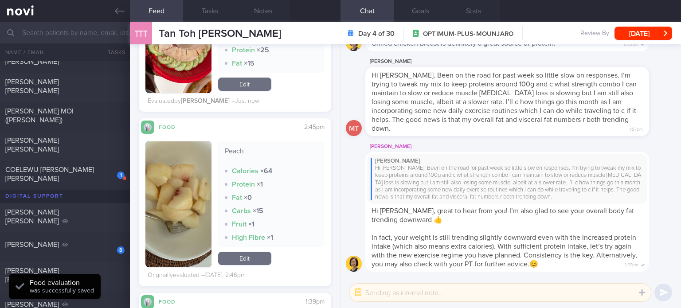
scroll to position [472, 0]
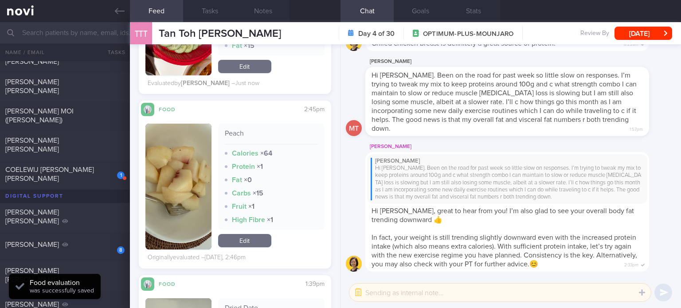
click at [238, 242] on link "Edit" at bounding box center [244, 240] width 53 height 13
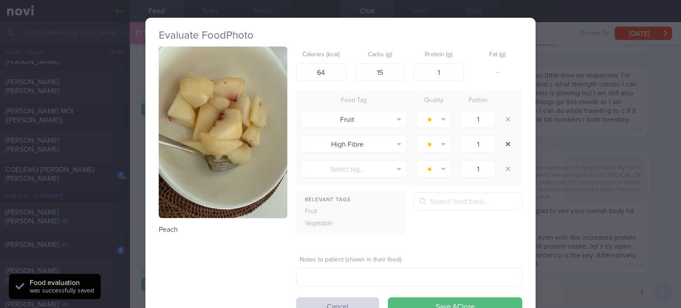
click at [505, 136] on button "button" at bounding box center [508, 144] width 16 height 16
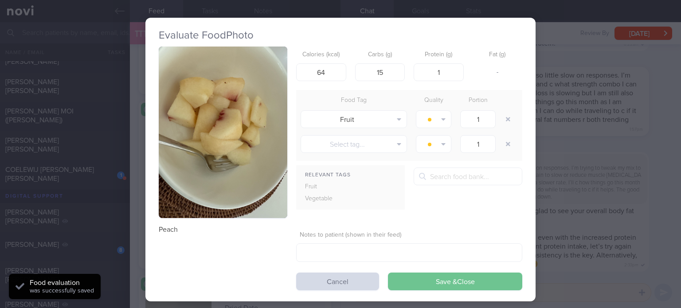
click at [438, 277] on button "Save & Close" at bounding box center [455, 282] width 134 height 18
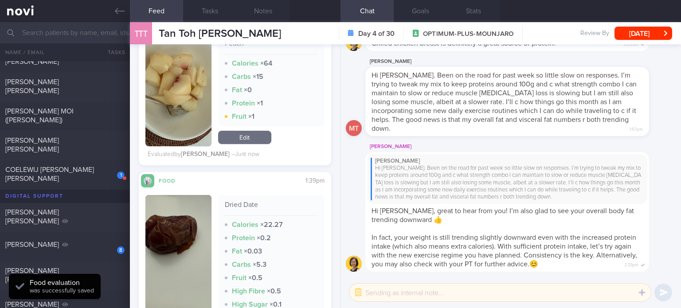
scroll to position [686, 0]
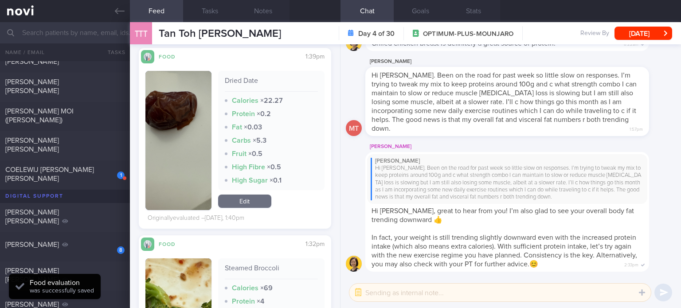
click at [238, 204] on link "Edit" at bounding box center [244, 201] width 53 height 13
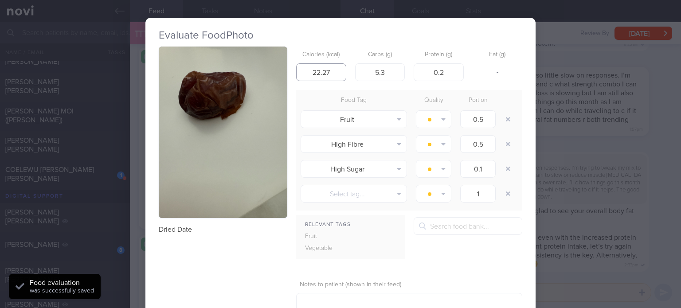
click at [328, 69] on input "22.27" at bounding box center [321, 72] width 50 height 18
click at [400, 77] on input "5.3" at bounding box center [380, 72] width 50 height 18
click at [452, 76] on input "0.2" at bounding box center [439, 72] width 50 height 18
click at [508, 120] on button "button" at bounding box center [508, 119] width 16 height 16
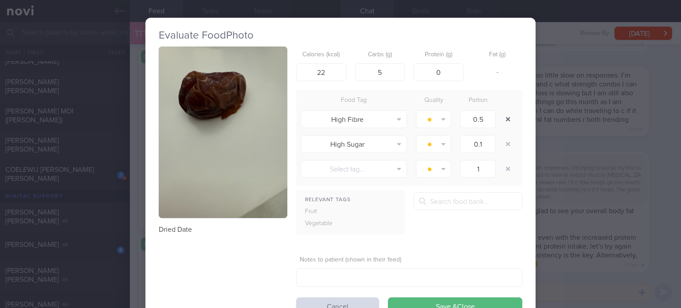
click at [508, 120] on button "button" at bounding box center [508, 119] width 16 height 16
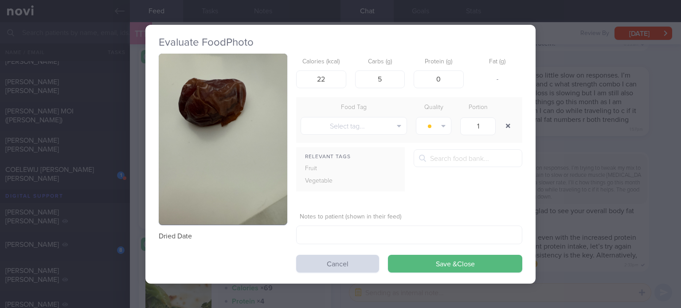
click at [508, 120] on button "button" at bounding box center [508, 126] width 16 height 16
drag, startPoint x: 508, startPoint y: 120, endPoint x: 422, endPoint y: 258, distance: 162.1
click at [422, 258] on form "Calories (kcal) 22 Carbs (g) 5 Protein (g) 0 Fat (g) - Food Tag Quality Portion…" at bounding box center [409, 163] width 226 height 219
click at [422, 258] on button "Save & Close" at bounding box center [455, 264] width 134 height 18
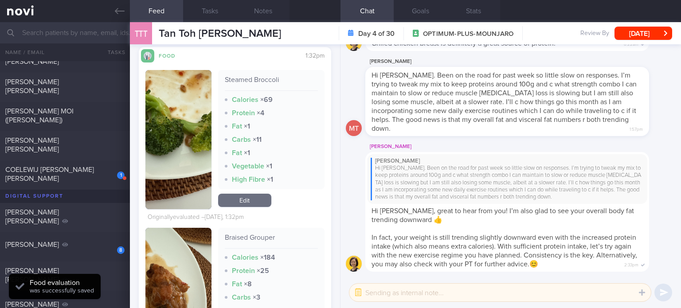
scroll to position [978, 0]
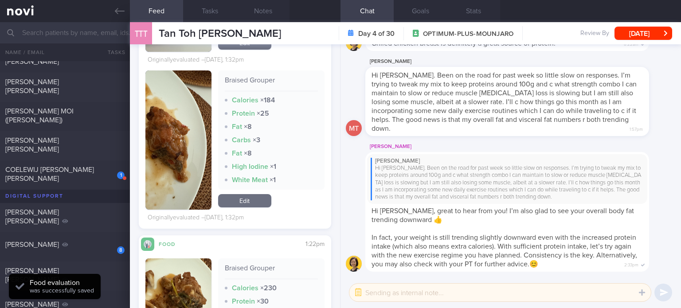
click at [261, 205] on link "Edit" at bounding box center [244, 200] width 53 height 13
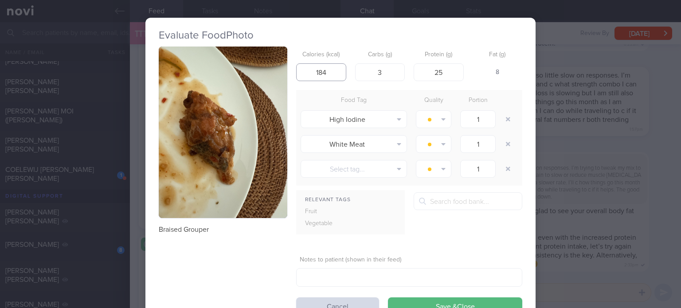
click at [321, 74] on input "184" at bounding box center [321, 72] width 50 height 18
click at [446, 71] on input "25" at bounding box center [439, 72] width 50 height 18
click at [501, 118] on button "button" at bounding box center [508, 119] width 16 height 16
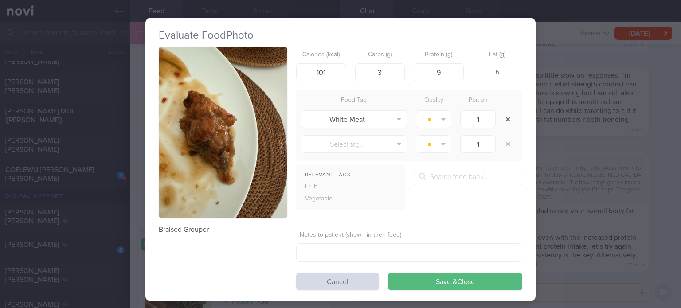
click at [501, 118] on button "button" at bounding box center [508, 119] width 16 height 16
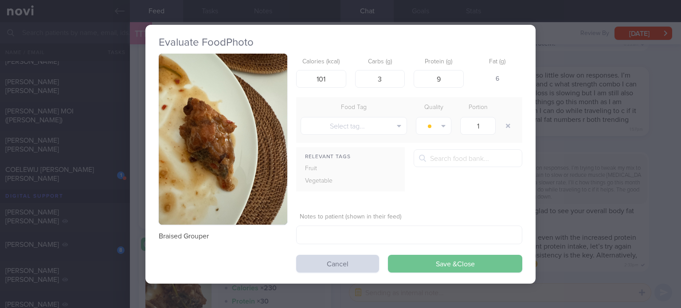
click at [427, 271] on button "Save & Close" at bounding box center [455, 264] width 134 height 18
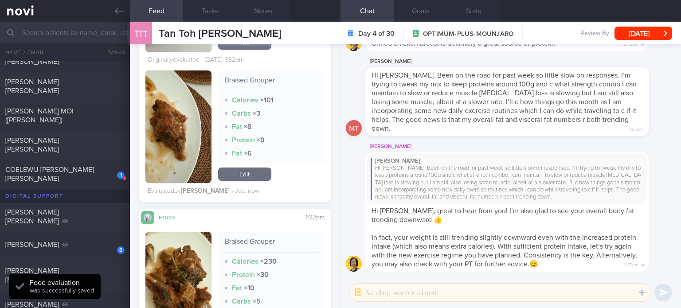
scroll to position [1089, 0]
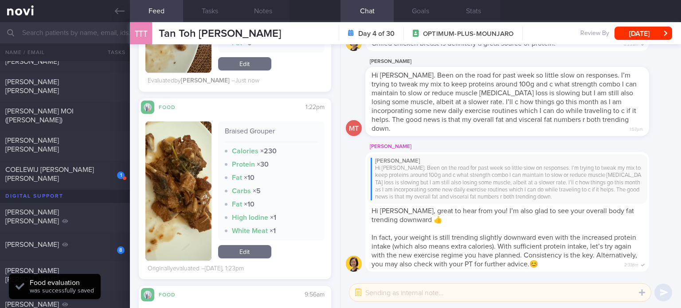
click at [258, 248] on link "Edit" at bounding box center [244, 251] width 53 height 13
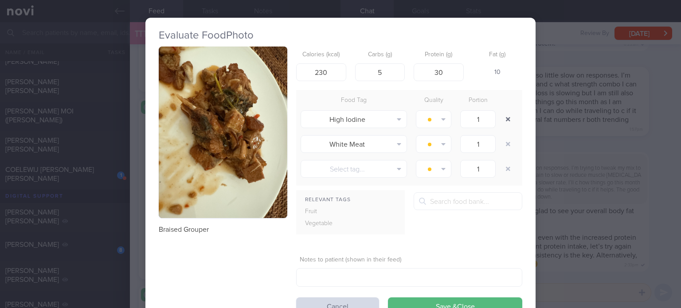
click at [504, 122] on button "button" at bounding box center [508, 119] width 16 height 16
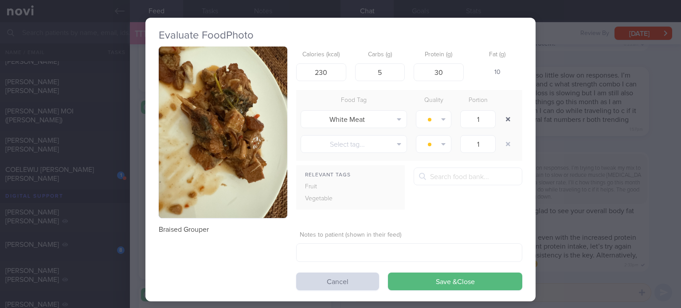
click at [504, 122] on button "button" at bounding box center [508, 119] width 16 height 16
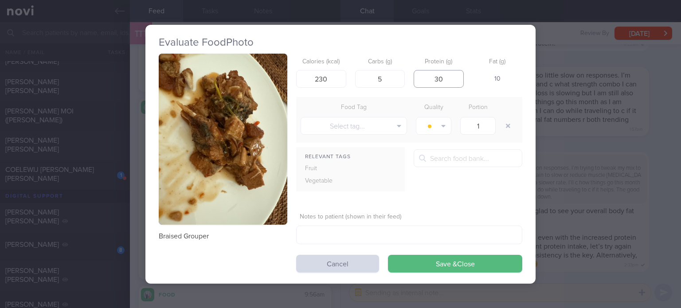
click at [446, 81] on input "30" at bounding box center [439, 79] width 50 height 18
click at [388, 255] on button "Save & Close" at bounding box center [455, 264] width 134 height 18
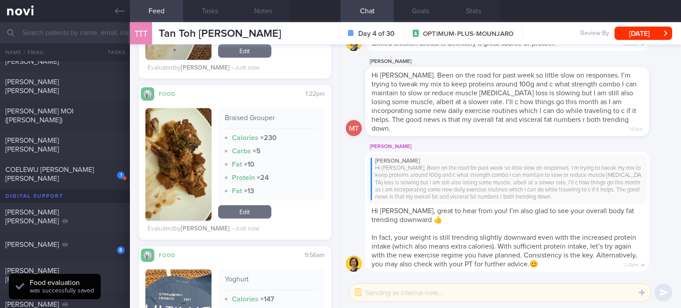
scroll to position [1299, 0]
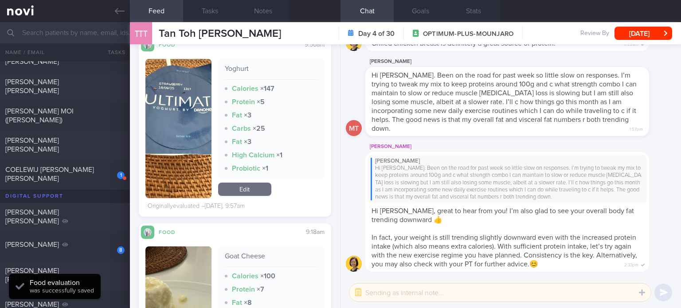
click at [260, 189] on link "Edit" at bounding box center [244, 189] width 53 height 13
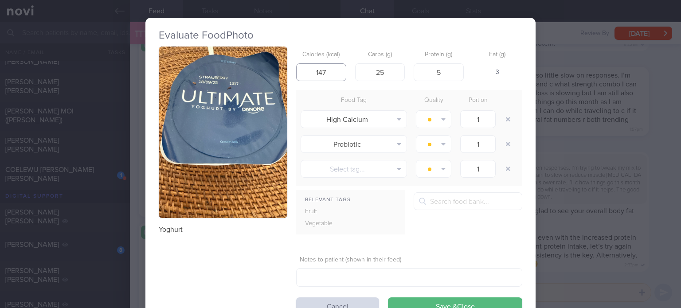
click at [327, 74] on input "147" at bounding box center [321, 72] width 50 height 18
drag, startPoint x: 391, startPoint y: 72, endPoint x: 315, endPoint y: 68, distance: 76.4
click at [315, 68] on div "Calories (kcal) 138 Carbs (g) 25 Protein (g) 5 Fat (g) 2" at bounding box center [409, 64] width 226 height 35
click at [452, 69] on input "5" at bounding box center [439, 72] width 50 height 18
click at [388, 297] on button "Save & Close" at bounding box center [455, 306] width 134 height 18
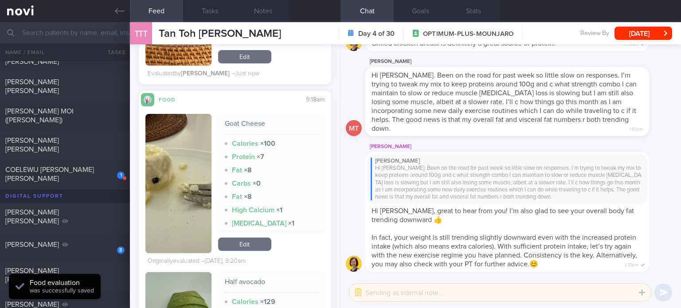
scroll to position [1456, 0]
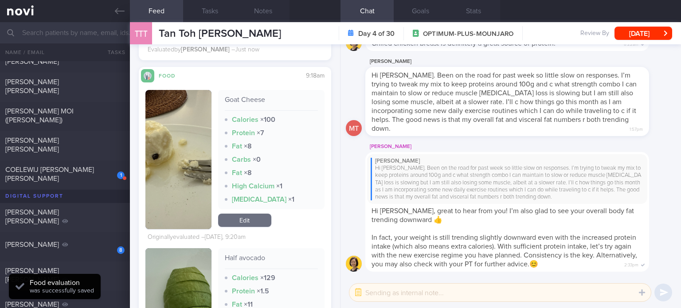
click at [251, 224] on link "Edit" at bounding box center [244, 220] width 53 height 13
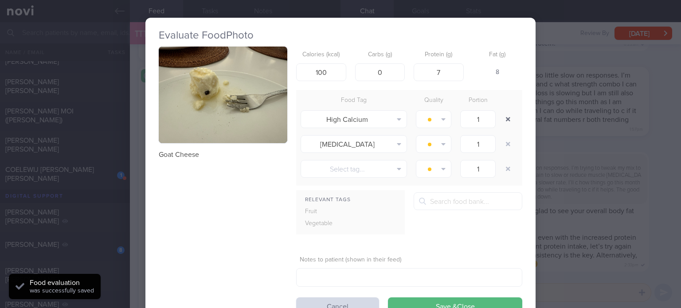
click at [502, 114] on button "button" at bounding box center [508, 119] width 16 height 16
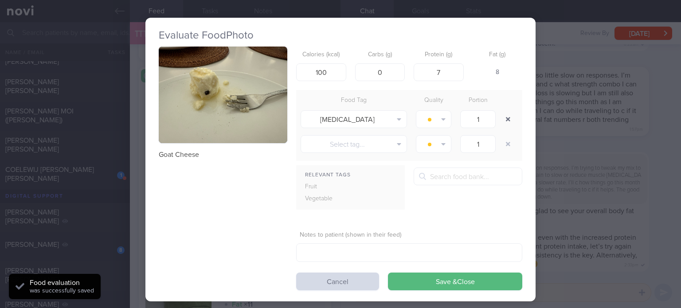
click at [502, 114] on button "button" at bounding box center [508, 119] width 16 height 16
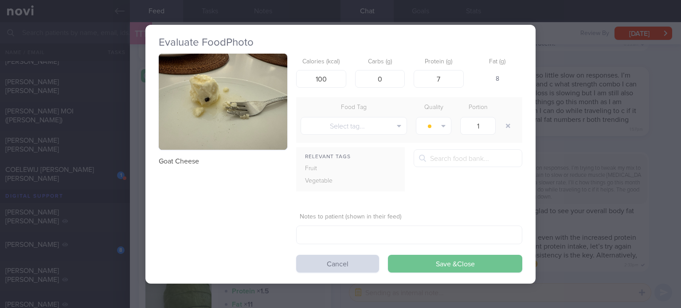
click at [444, 258] on button "Save & Close" at bounding box center [455, 264] width 134 height 18
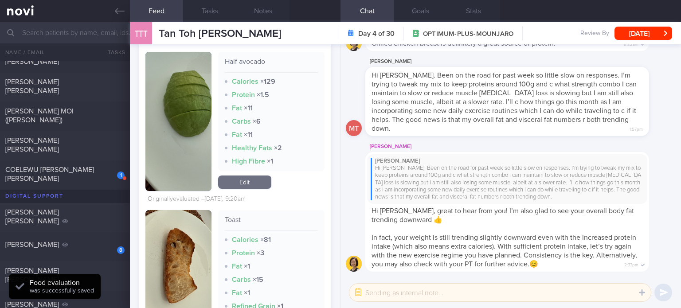
scroll to position [1624, 0]
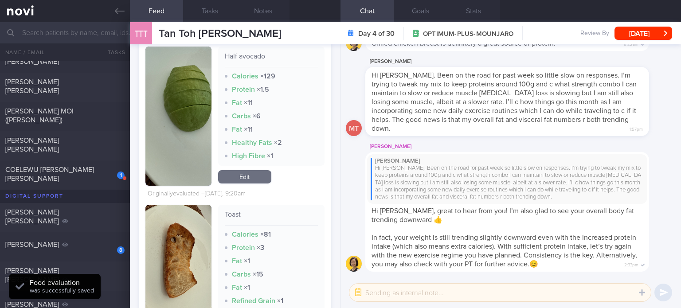
click at [250, 180] on link "Edit" at bounding box center [244, 176] width 53 height 13
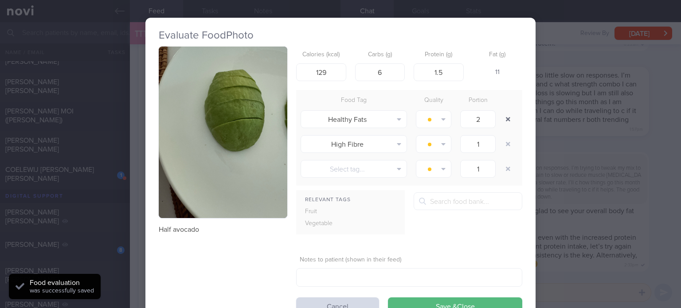
click at [501, 123] on button "button" at bounding box center [508, 119] width 16 height 16
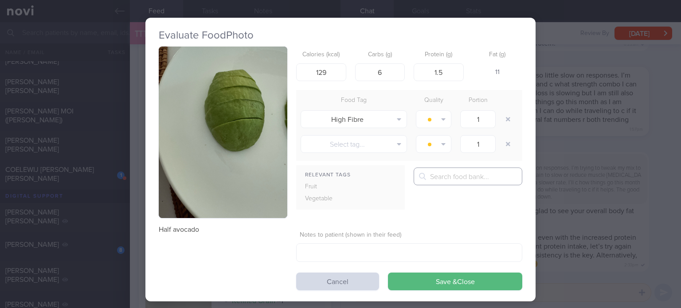
click at [450, 184] on input "text" at bounding box center [468, 177] width 109 height 18
click at [391, 68] on input "6" at bounding box center [380, 72] width 50 height 18
drag, startPoint x: 344, startPoint y: 68, endPoint x: 332, endPoint y: 69, distance: 12.4
click at [332, 69] on div "Calories (kcal) 129 Carbs (g) 9 Protein (g) 1.5 Fat (g) 10" at bounding box center [409, 64] width 226 height 35
click at [332, 69] on input "129" at bounding box center [321, 72] width 50 height 18
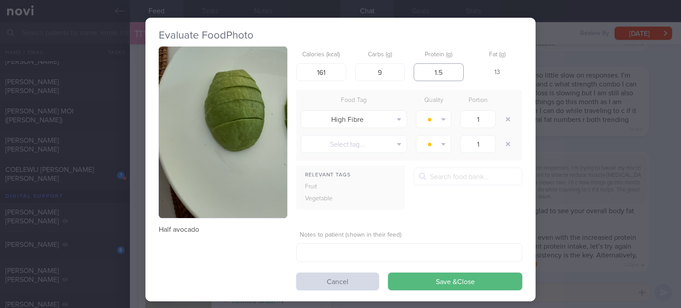
click at [444, 70] on input "1.5" at bounding box center [439, 72] width 50 height 18
click at [504, 117] on button "button" at bounding box center [508, 119] width 16 height 16
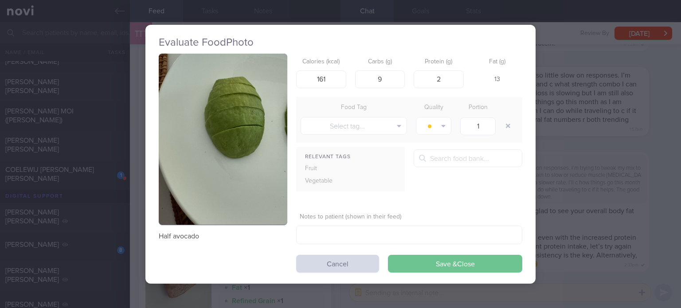
click at [445, 258] on button "Save & Close" at bounding box center [455, 264] width 134 height 18
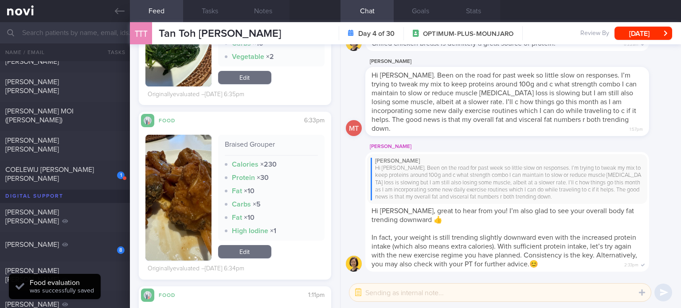
scroll to position [2466, 0]
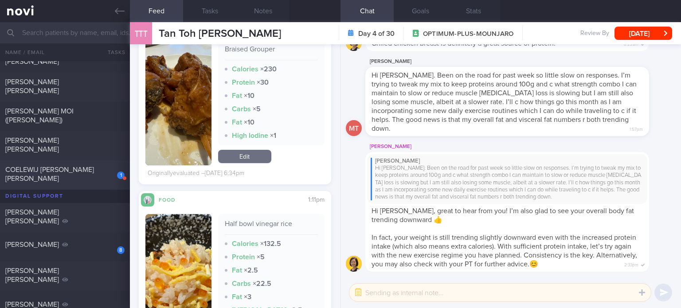
click at [74, 184] on div "1 COELEWIJ [PERSON_NAME] [PERSON_NAME]" at bounding box center [65, 175] width 130 height 20
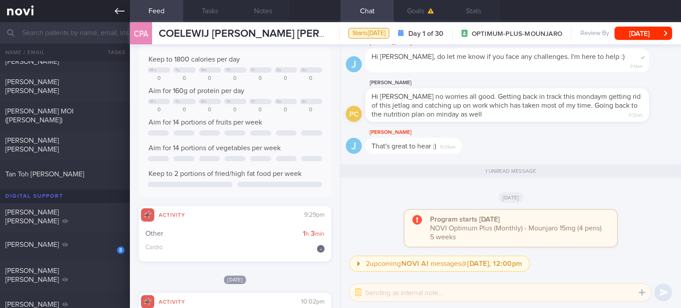
scroll to position [42, 0]
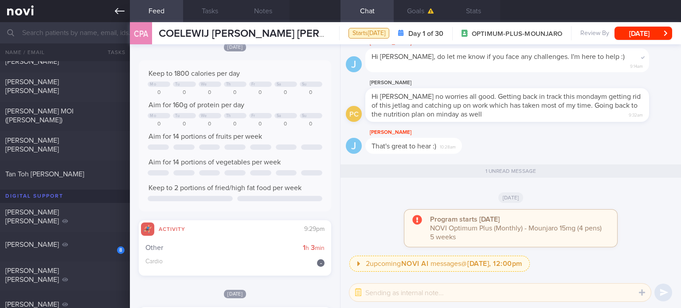
click at [24, 19] on link at bounding box center [65, 11] width 130 height 22
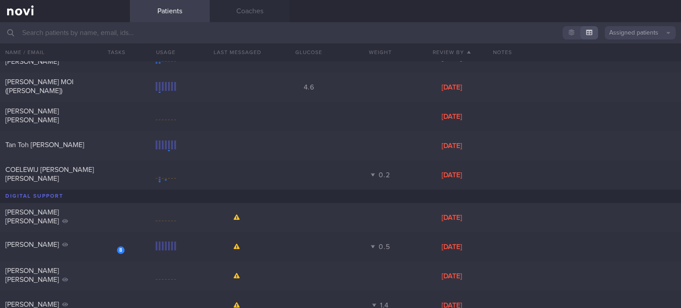
click at [640, 36] on button "Assigned patients" at bounding box center [640, 32] width 71 height 13
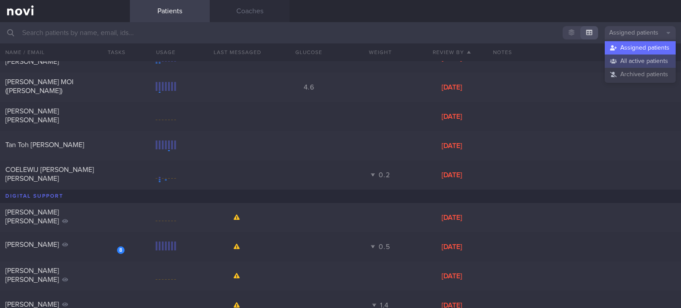
click at [628, 57] on button "All active patients" at bounding box center [640, 61] width 71 height 13
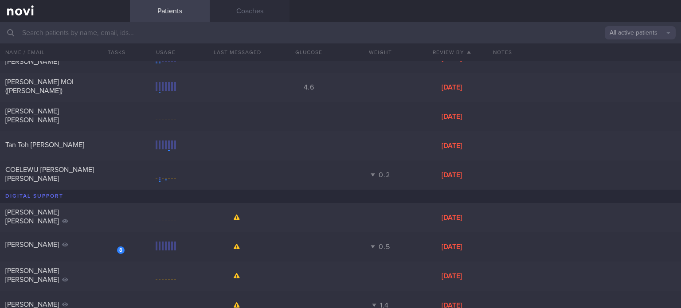
click at [520, 33] on input "text" at bounding box center [340, 32] width 681 height 21
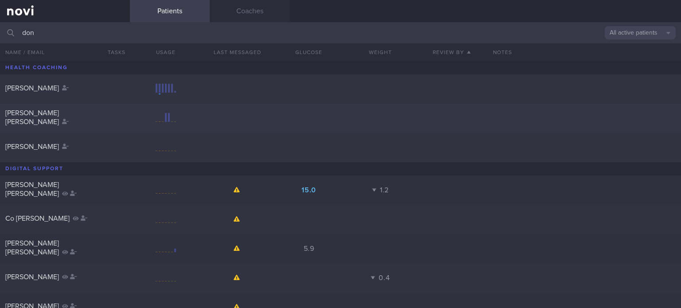
click at [55, 111] on div "[PERSON_NAME] [PERSON_NAME]" at bounding box center [340, 118] width 681 height 29
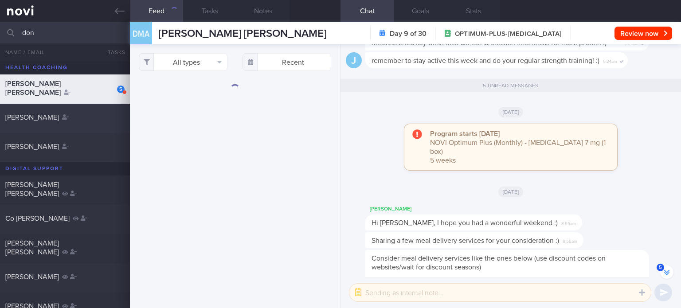
scroll to position [-301, 0]
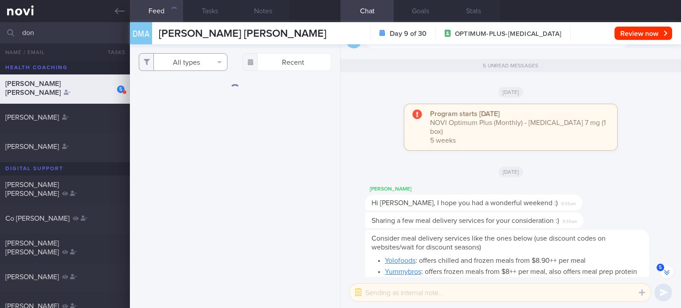
click at [190, 67] on button "All types" at bounding box center [183, 62] width 89 height 18
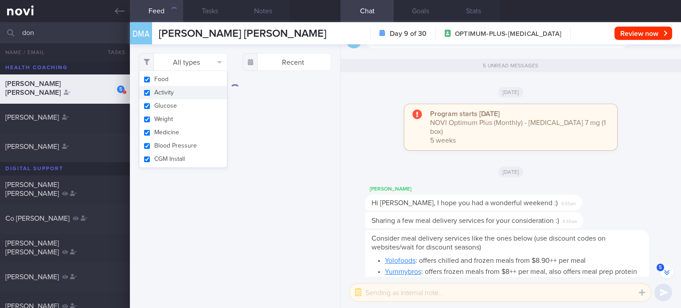
click at [195, 90] on button "Activity" at bounding box center [183, 92] width 88 height 13
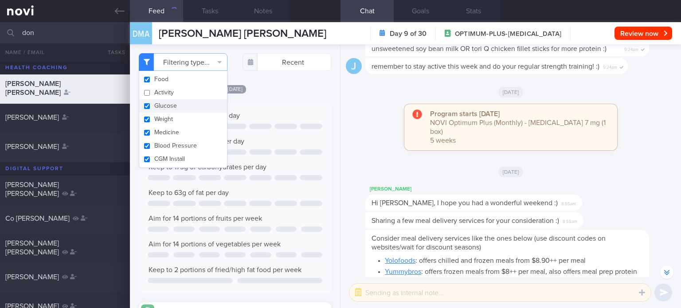
click at [189, 103] on button "Glucose" at bounding box center [183, 105] width 88 height 13
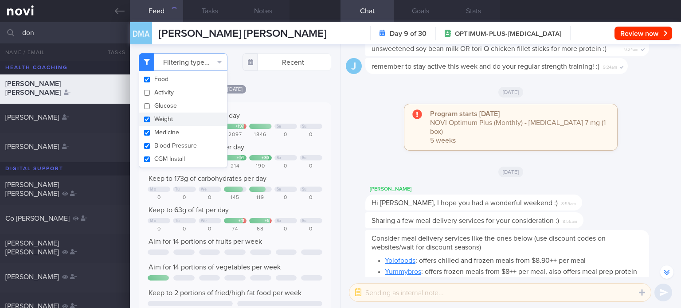
click at [183, 121] on button "Weight" at bounding box center [183, 119] width 88 height 13
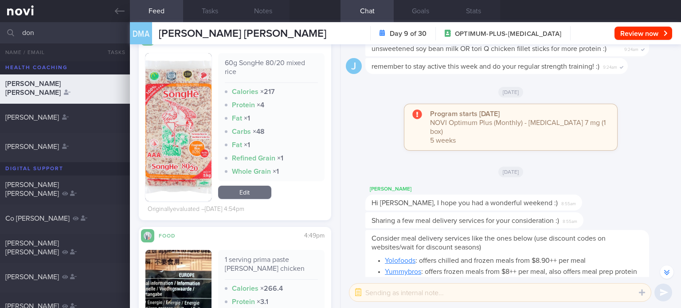
scroll to position [296, 0]
click at [249, 188] on link "Edit" at bounding box center [244, 191] width 53 height 13
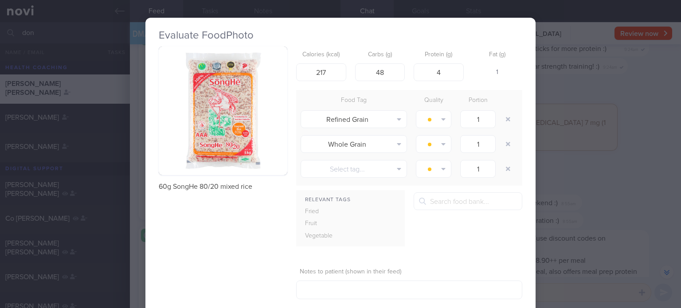
scroll to position [48, 0]
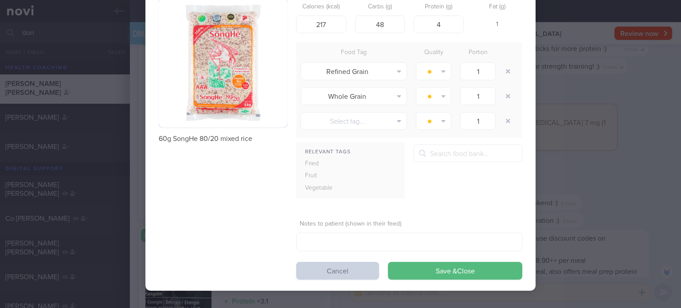
click at [336, 267] on button "Cancel" at bounding box center [337, 271] width 83 height 18
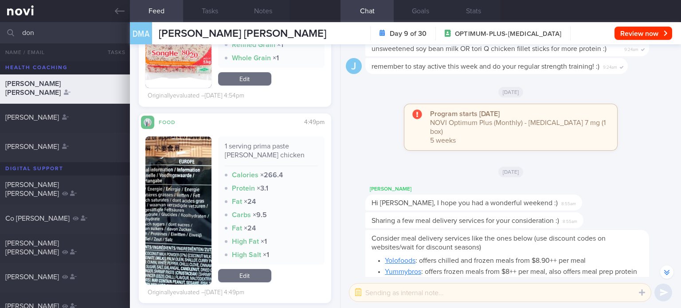
scroll to position [409, 0]
click at [247, 277] on link "Edit" at bounding box center [244, 275] width 53 height 13
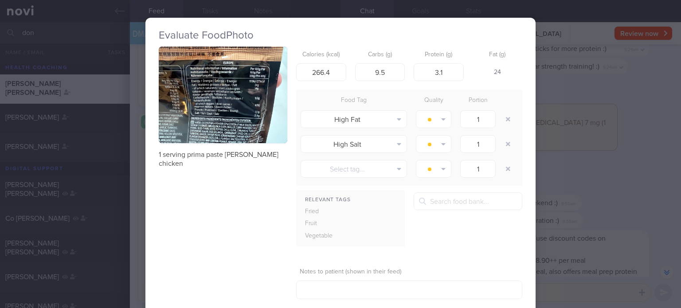
click at [248, 95] on button "button" at bounding box center [223, 95] width 129 height 97
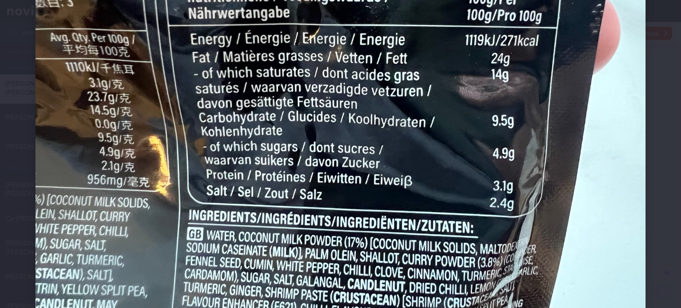
scroll to position [215, 0]
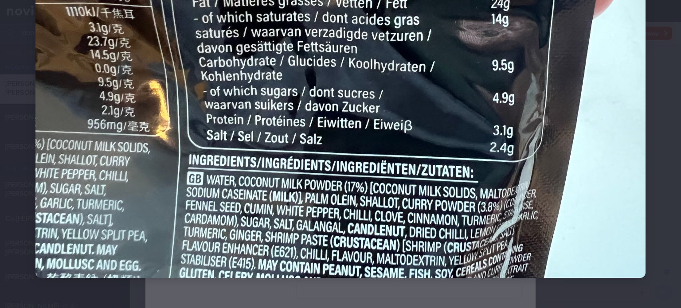
click at [294, 133] on img at bounding box center [340, 48] width 610 height 457
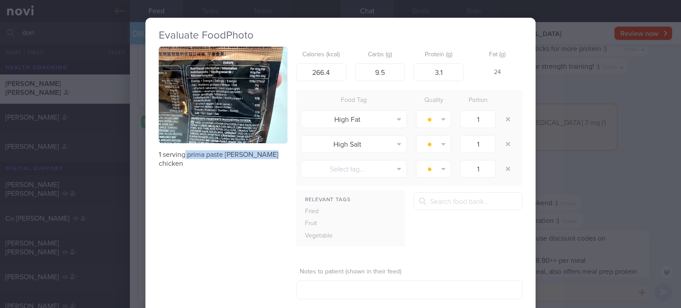
drag, startPoint x: 182, startPoint y: 153, endPoint x: 284, endPoint y: 152, distance: 101.5
click at [284, 152] on div "1 serving prima paste [PERSON_NAME] chicken Calories (kcal) 266.4 Carbs (g) 9.5…" at bounding box center [340, 187] width 363 height 281
copy p "prima paste [PERSON_NAME] chicken"
click at [332, 77] on input "266.4" at bounding box center [321, 72] width 50 height 18
click at [330, 68] on input "266.4" at bounding box center [321, 72] width 50 height 18
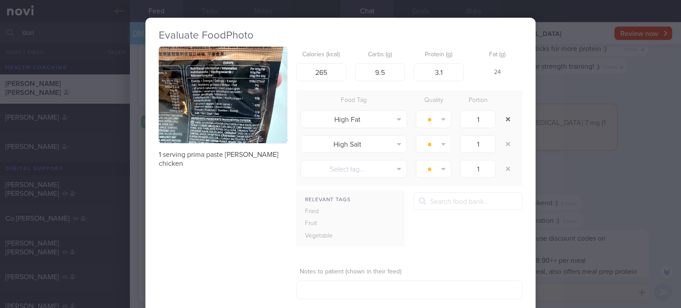
click at [500, 116] on button "button" at bounding box center [508, 119] width 16 height 16
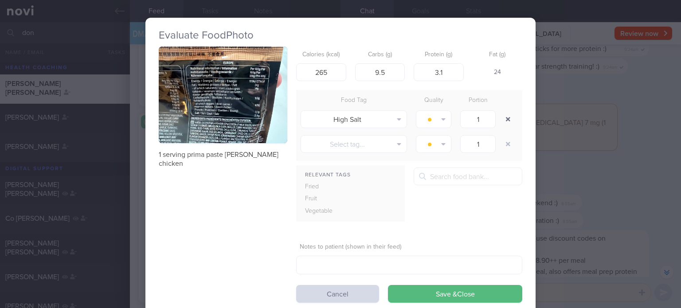
click at [500, 116] on button "button" at bounding box center [508, 119] width 16 height 16
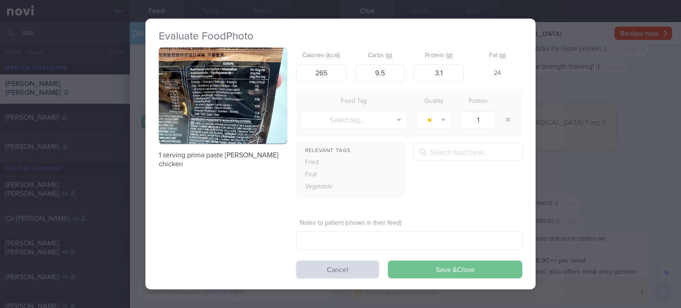
click at [444, 265] on button "Save & Close" at bounding box center [455, 270] width 134 height 18
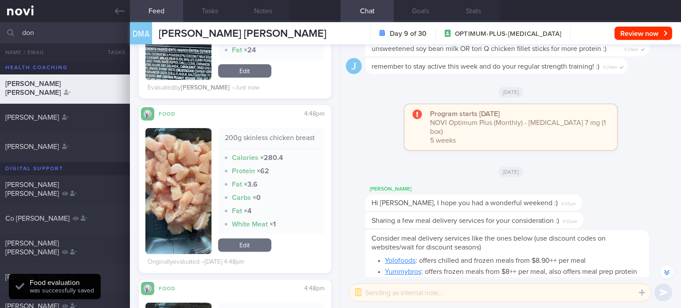
scroll to position [612, 0]
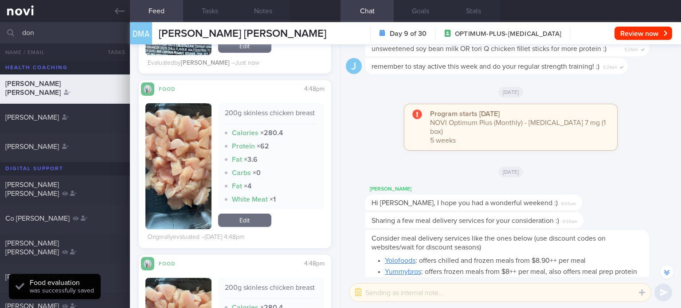
click at [250, 227] on link "Edit" at bounding box center [244, 220] width 53 height 13
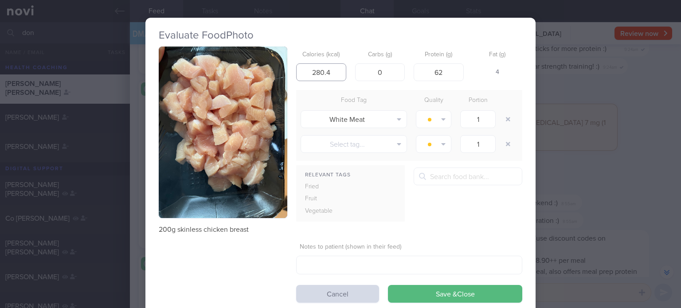
click at [337, 75] on input "280.4" at bounding box center [321, 72] width 50 height 18
click at [447, 72] on input "62" at bounding box center [439, 72] width 50 height 18
click at [505, 116] on button "button" at bounding box center [508, 119] width 16 height 16
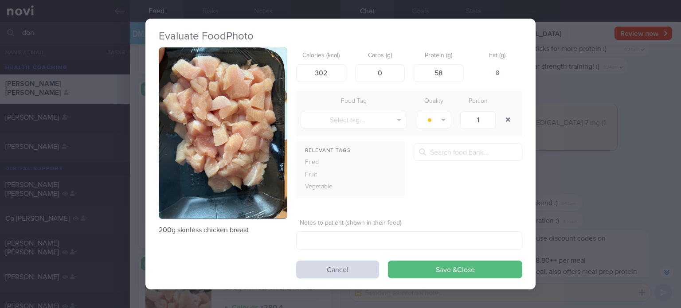
click at [500, 112] on button "button" at bounding box center [508, 120] width 16 height 16
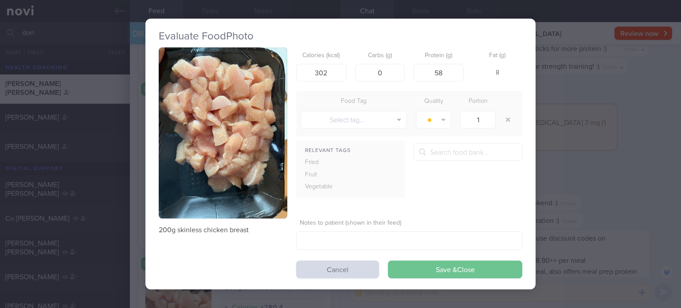
click at [461, 269] on button "Save & Close" at bounding box center [455, 270] width 134 height 18
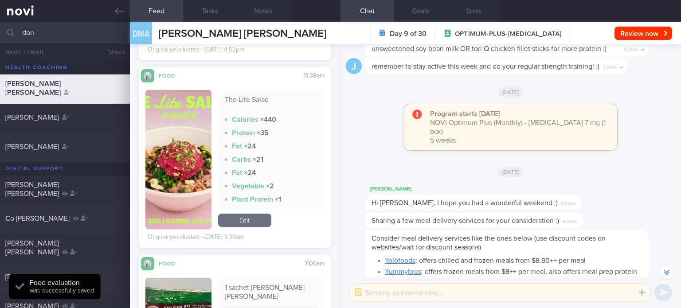
scroll to position [968, 0]
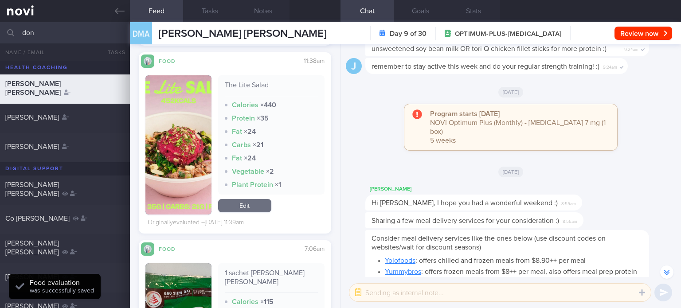
click at [240, 212] on link "Edit" at bounding box center [244, 205] width 53 height 13
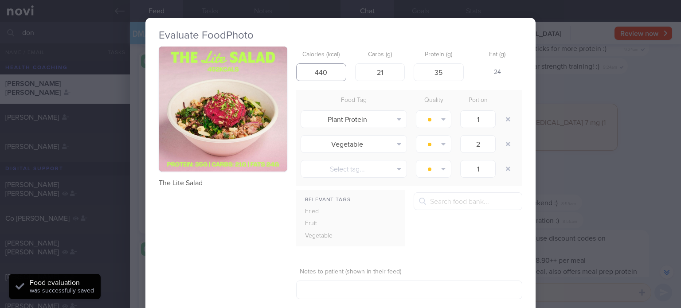
click at [322, 65] on input "440" at bounding box center [321, 72] width 50 height 18
click at [505, 118] on button "button" at bounding box center [508, 119] width 16 height 16
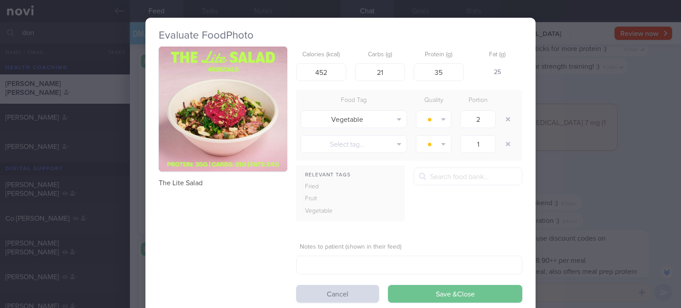
click at [450, 293] on button "Save & Close" at bounding box center [455, 294] width 134 height 18
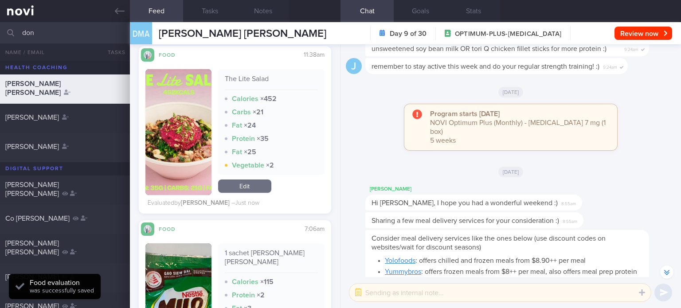
scroll to position [1132, 0]
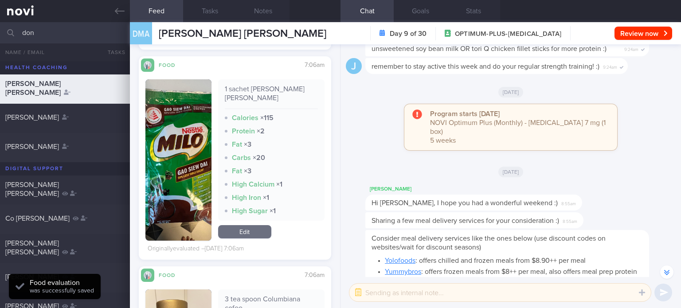
click at [243, 238] on link "Edit" at bounding box center [244, 231] width 53 height 13
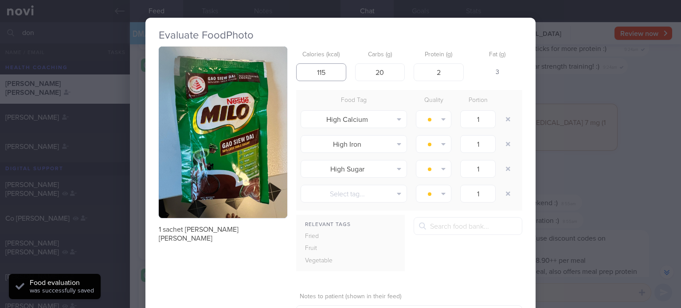
click at [336, 71] on input "115" at bounding box center [321, 72] width 50 height 18
click at [398, 70] on input "20" at bounding box center [380, 72] width 50 height 18
click at [437, 76] on input "2" at bounding box center [439, 72] width 50 height 18
click at [500, 121] on button "button" at bounding box center [508, 119] width 16 height 16
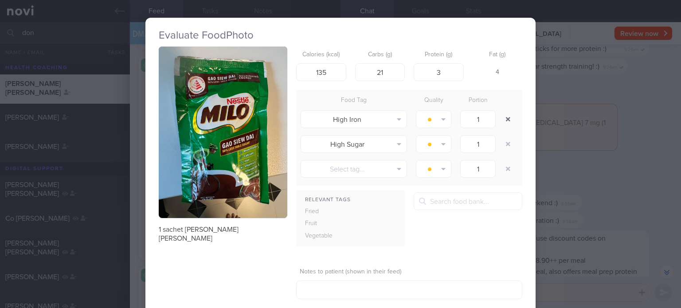
click at [500, 121] on button "button" at bounding box center [508, 119] width 16 height 16
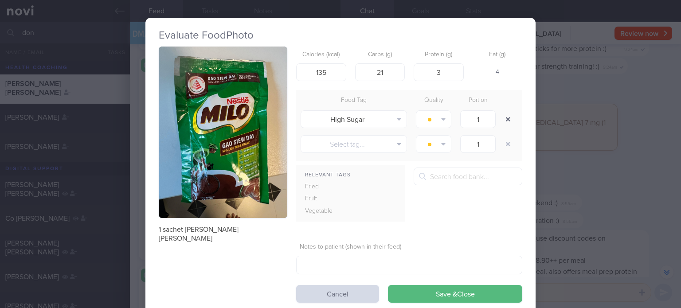
click at [500, 121] on button "button" at bounding box center [508, 119] width 16 height 16
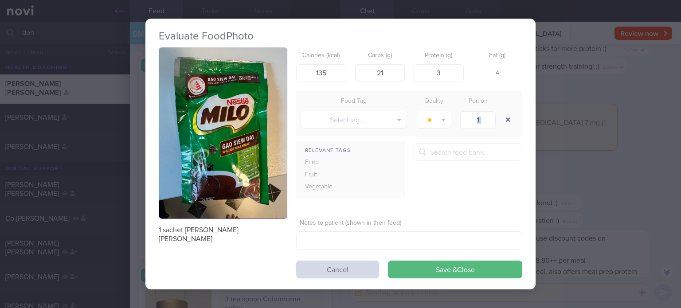
click at [499, 121] on div "1" at bounding box center [478, 120] width 44 height 22
click at [414, 270] on button "Save & Close" at bounding box center [455, 270] width 134 height 18
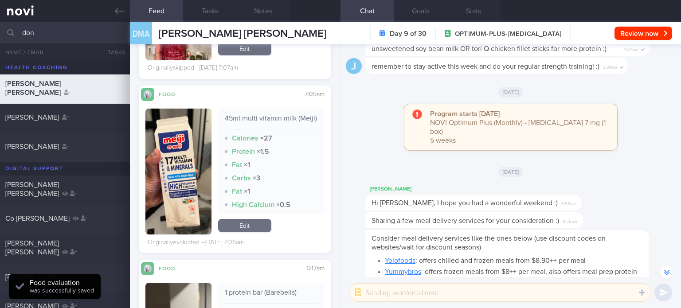
scroll to position [1398, 0]
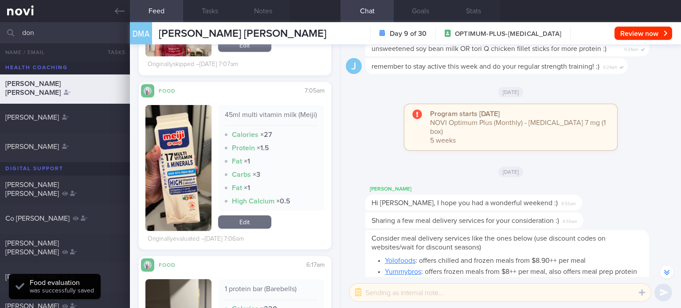
click at [250, 225] on link "Edit" at bounding box center [244, 221] width 53 height 13
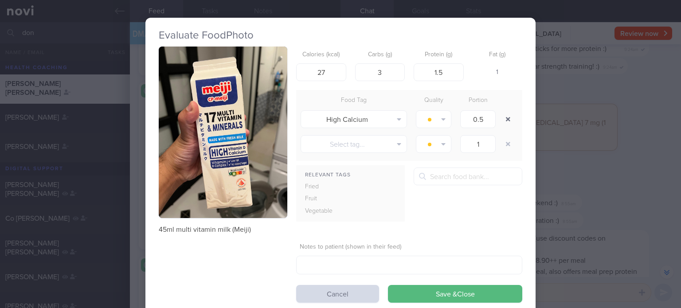
click at [500, 120] on button "button" at bounding box center [508, 119] width 16 height 16
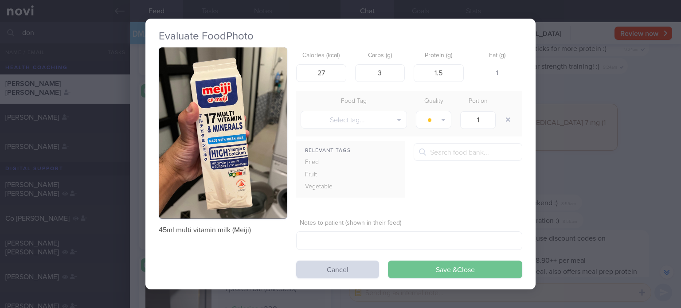
click at [446, 266] on button "Save & Close" at bounding box center [455, 270] width 134 height 18
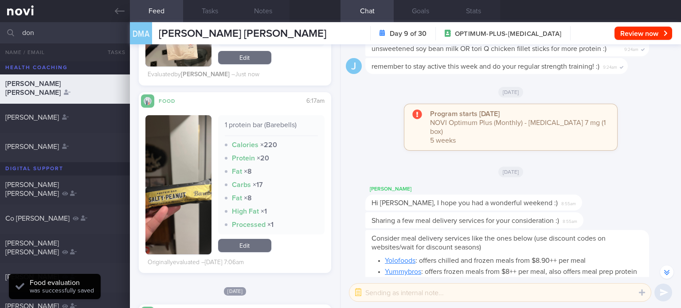
scroll to position [1571, 0]
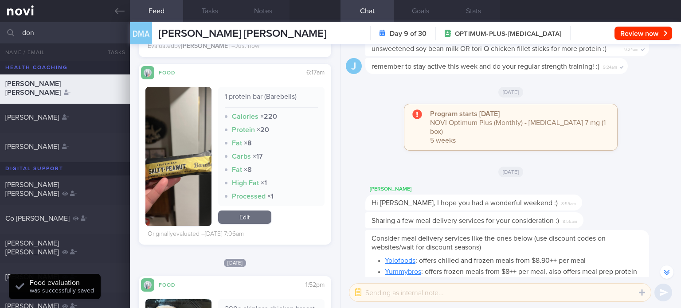
click at [245, 220] on link "Edit" at bounding box center [244, 217] width 53 height 13
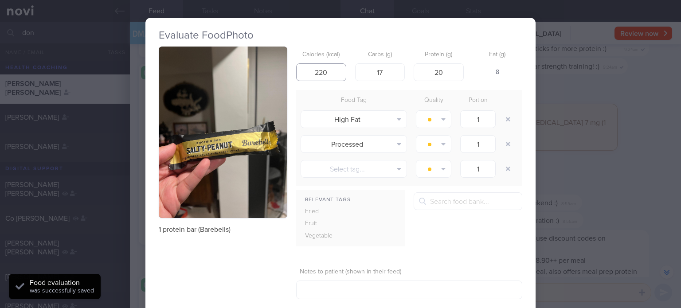
drag, startPoint x: 333, startPoint y: 74, endPoint x: 316, endPoint y: 69, distance: 17.4
click at [316, 69] on input "220" at bounding box center [321, 72] width 50 height 18
click at [392, 70] on input "17" at bounding box center [380, 72] width 50 height 18
click at [508, 115] on button "button" at bounding box center [508, 119] width 16 height 16
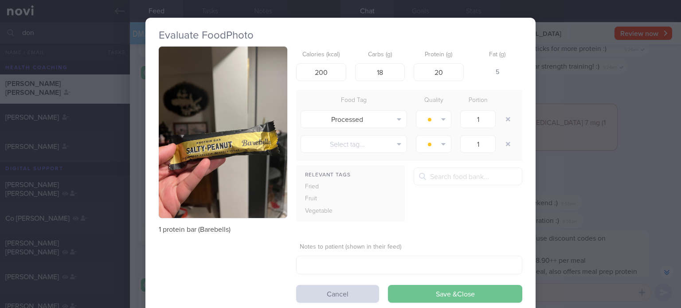
click at [449, 289] on button "Save & Close" at bounding box center [455, 294] width 134 height 18
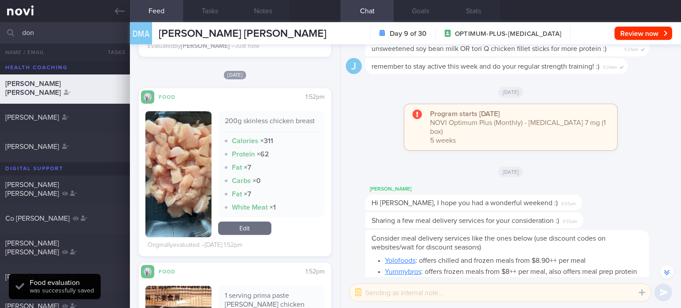
scroll to position [1747, 0]
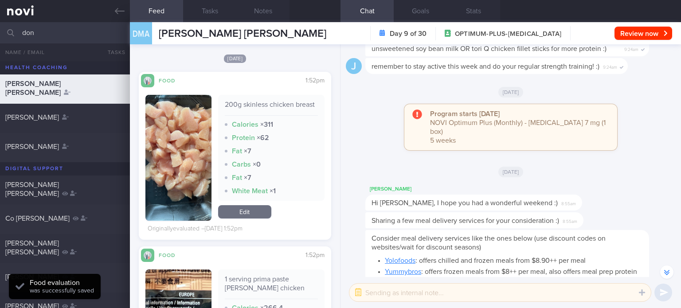
click at [252, 219] on link "Edit" at bounding box center [244, 211] width 53 height 13
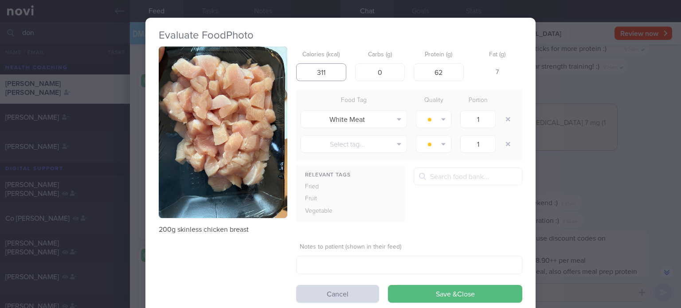
drag, startPoint x: 330, startPoint y: 74, endPoint x: 317, endPoint y: 70, distance: 13.0
click at [317, 70] on input "311" at bounding box center [321, 72] width 50 height 18
drag, startPoint x: 449, startPoint y: 69, endPoint x: 391, endPoint y: 71, distance: 57.2
click at [391, 71] on div "Calories (kcal) 302 Carbs (g) 0 Protein (g) 62 Fat (g) 6" at bounding box center [409, 64] width 226 height 35
click button "Save & Close" at bounding box center [455, 294] width 134 height 18
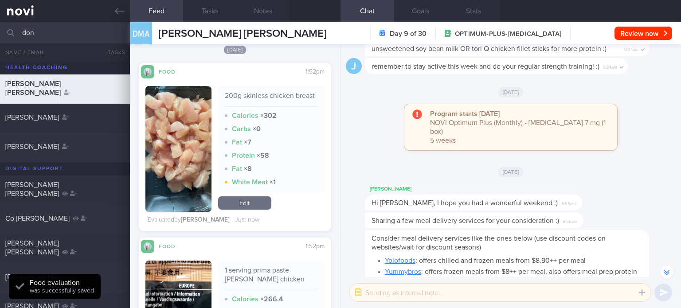
scroll to position [1913, 0]
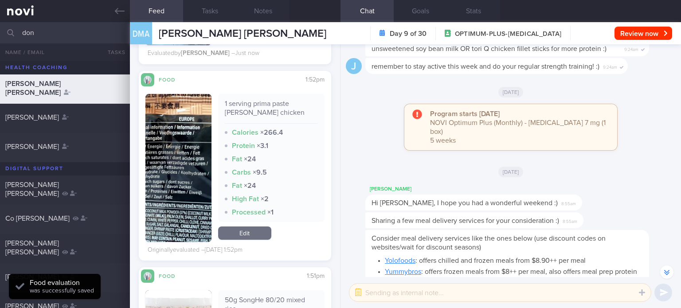
click at [247, 240] on link "Edit" at bounding box center [244, 233] width 53 height 13
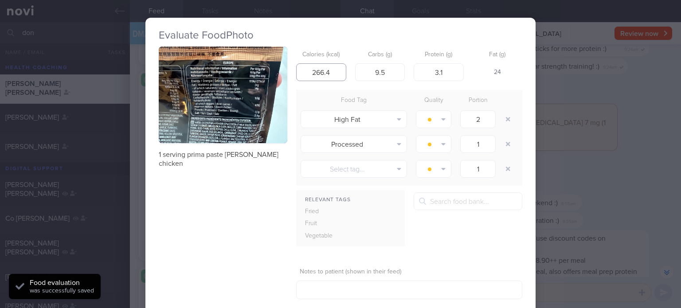
drag, startPoint x: 332, startPoint y: 70, endPoint x: 316, endPoint y: 69, distance: 16.1
click at [316, 69] on input "266.4" at bounding box center [321, 72] width 50 height 18
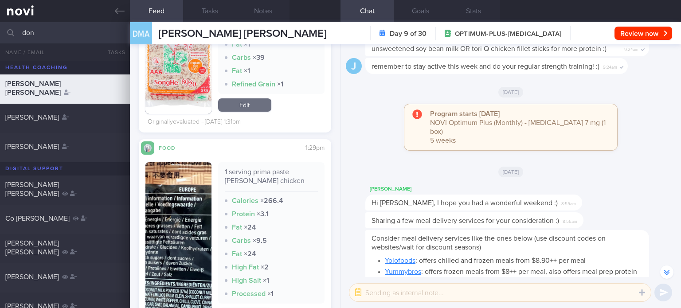
scroll to position [2581, 0]
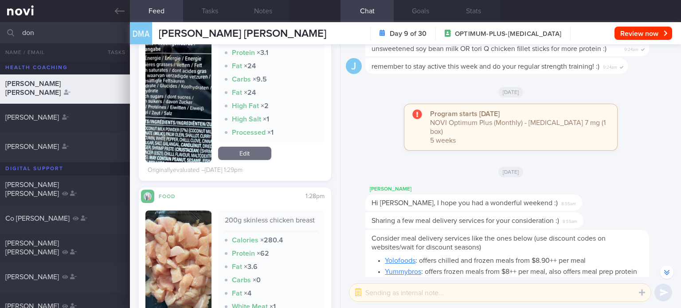
click at [258, 153] on link "Edit" at bounding box center [244, 153] width 53 height 13
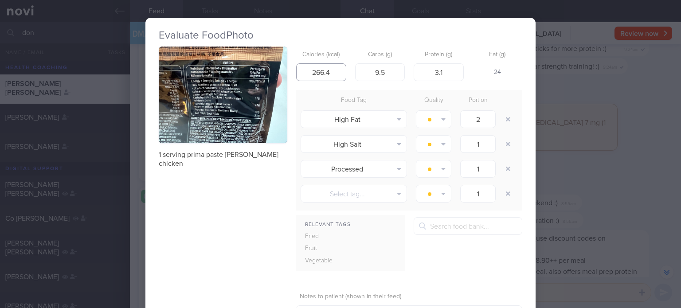
drag, startPoint x: 338, startPoint y: 75, endPoint x: 316, endPoint y: 69, distance: 23.3
click at [316, 69] on input "266.4" at bounding box center [321, 72] width 50 height 18
click at [507, 120] on button "button" at bounding box center [508, 119] width 16 height 16
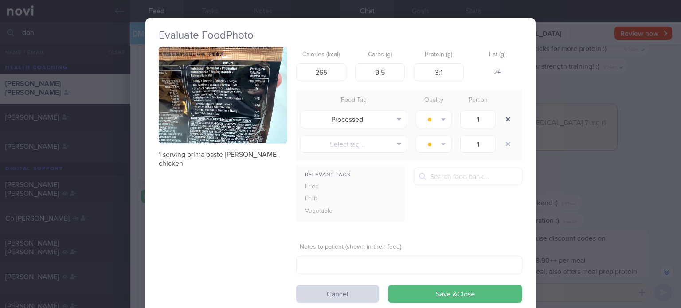
click at [507, 120] on button "button" at bounding box center [508, 119] width 16 height 16
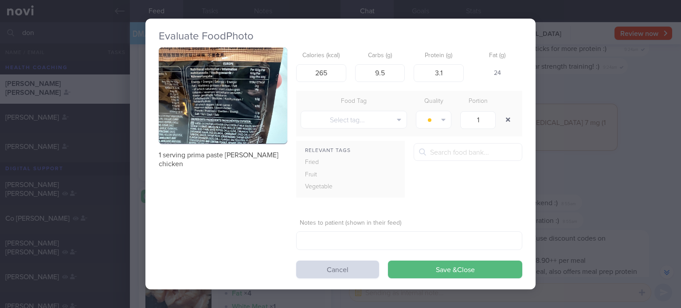
click at [507, 120] on button "button" at bounding box center [508, 120] width 16 height 16
click at [438, 276] on button "Save & Close" at bounding box center [455, 270] width 134 height 18
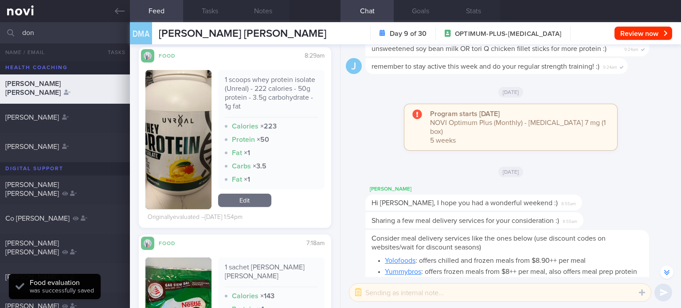
scroll to position [2742, 0]
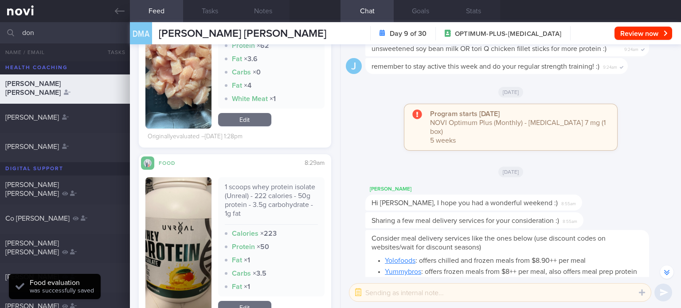
click at [248, 126] on link "Edit" at bounding box center [244, 119] width 53 height 13
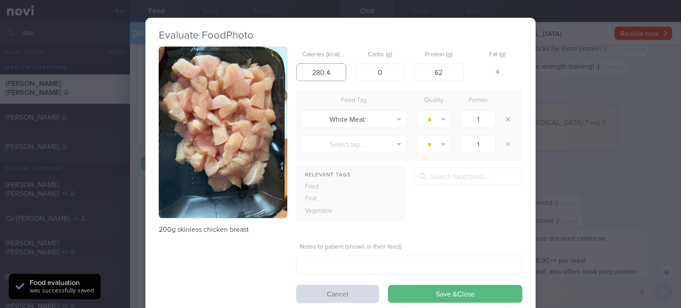
drag, startPoint x: 324, startPoint y: 75, endPoint x: 300, endPoint y: 71, distance: 24.7
click at [300, 71] on input "280.4" at bounding box center [321, 72] width 50 height 18
drag, startPoint x: 339, startPoint y: 66, endPoint x: 278, endPoint y: 67, distance: 60.3
click at [278, 67] on div "200g skinless chicken breast Calories (kcal) 280.4 Carbs (g) 0 Protein (g) 62 F…" at bounding box center [340, 175] width 363 height 256
drag, startPoint x: 441, startPoint y: 74, endPoint x: 384, endPoint y: 83, distance: 57.4
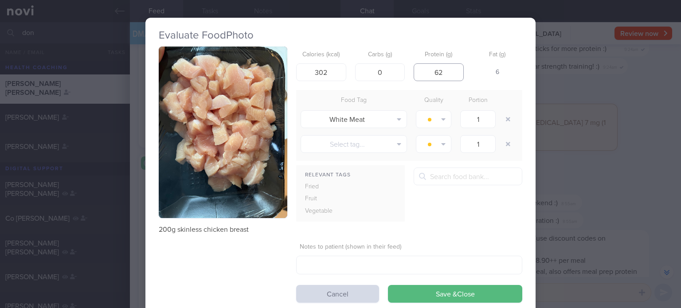
click at [384, 83] on form "Calories (kcal) 302 Carbs (g) 0 Protein (g) 62 Fat (g) 6 Food Tag Quality Porti…" at bounding box center [409, 175] width 226 height 256
click at [507, 117] on button "button" at bounding box center [508, 119] width 16 height 16
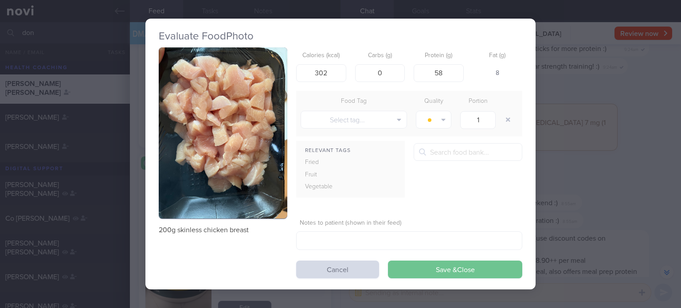
click at [426, 267] on button "Save & Close" at bounding box center [455, 270] width 134 height 18
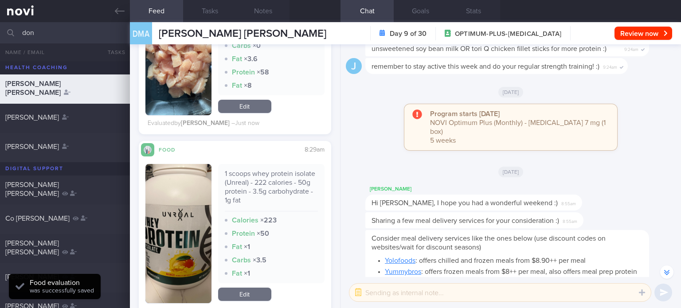
scroll to position [2833, 0]
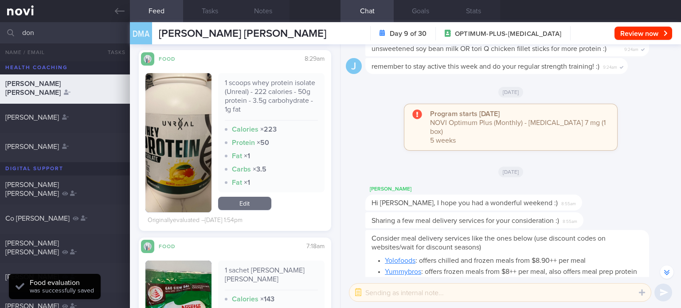
click at [248, 210] on link "Edit" at bounding box center [244, 203] width 53 height 13
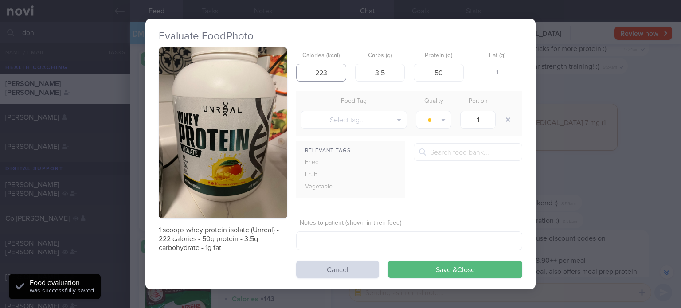
click at [332, 71] on input "223" at bounding box center [321, 73] width 50 height 18
click at [388, 261] on button "Save & Close" at bounding box center [455, 270] width 134 height 18
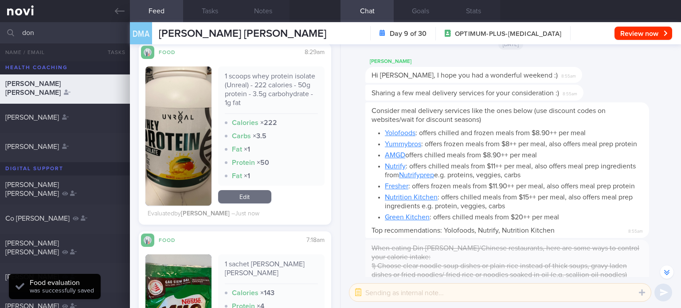
scroll to position [2948, 0]
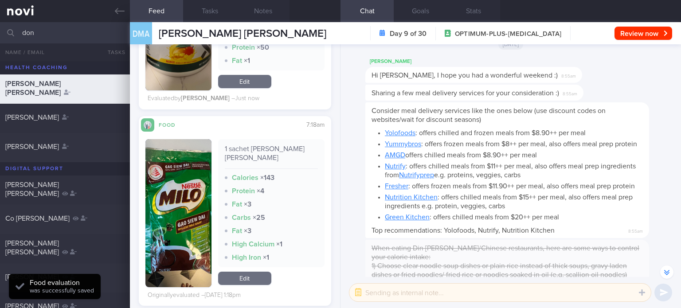
click at [245, 272] on link "Edit" at bounding box center [244, 278] width 53 height 13
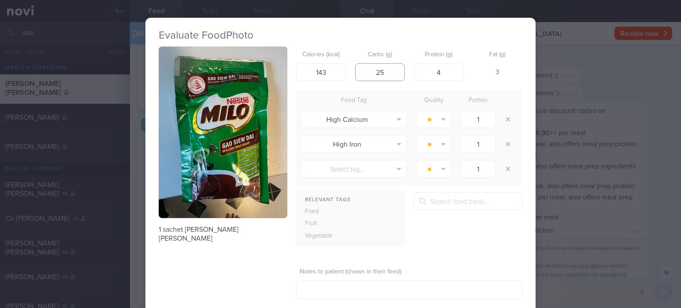
drag, startPoint x: 390, startPoint y: 71, endPoint x: 376, endPoint y: 71, distance: 14.2
click at [376, 71] on input "25" at bounding box center [380, 72] width 50 height 18
drag, startPoint x: 449, startPoint y: 76, endPoint x: 436, endPoint y: 76, distance: 13.3
click at [436, 76] on input "4" at bounding box center [439, 72] width 50 height 18
drag, startPoint x: 332, startPoint y: 70, endPoint x: 314, endPoint y: 72, distance: 17.9
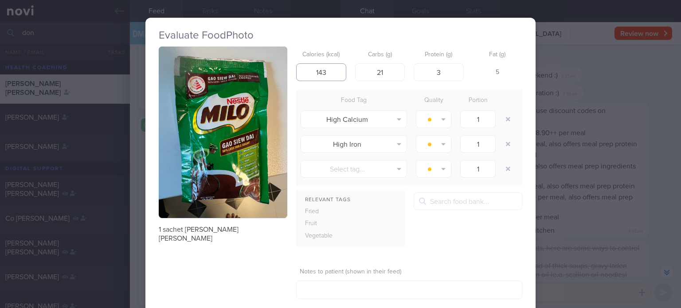
click at [314, 72] on input "143" at bounding box center [321, 72] width 50 height 18
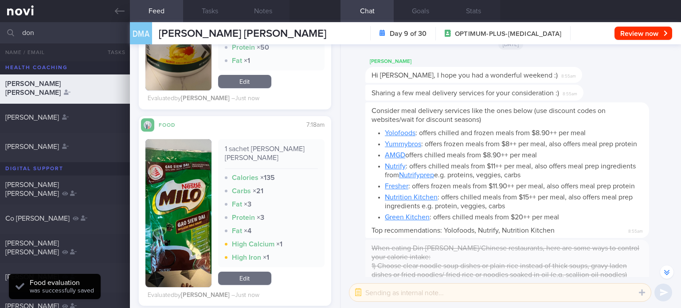
click at [245, 281] on link "Edit" at bounding box center [244, 278] width 53 height 13
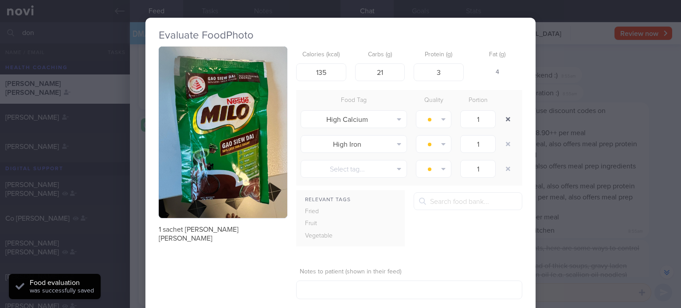
click at [507, 115] on button "button" at bounding box center [508, 119] width 16 height 16
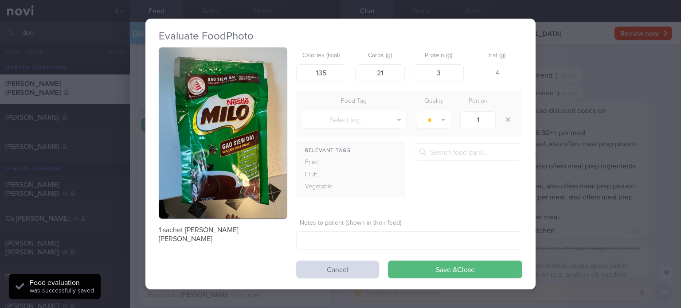
drag, startPoint x: 507, startPoint y: 115, endPoint x: 444, endPoint y: 229, distance: 130.5
click at [501, 126] on button "button" at bounding box center [508, 120] width 16 height 16
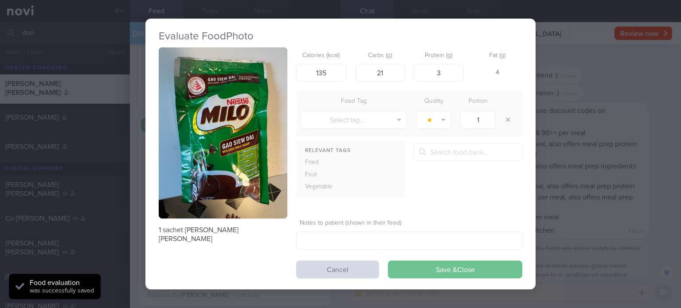
click at [429, 276] on button "Save & Close" at bounding box center [455, 270] width 134 height 18
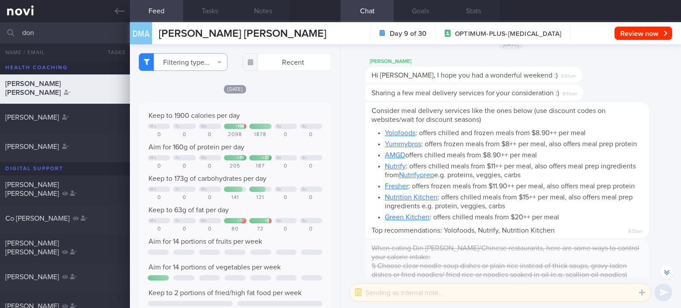
click at [34, 35] on input "don" at bounding box center [340, 32] width 681 height 21
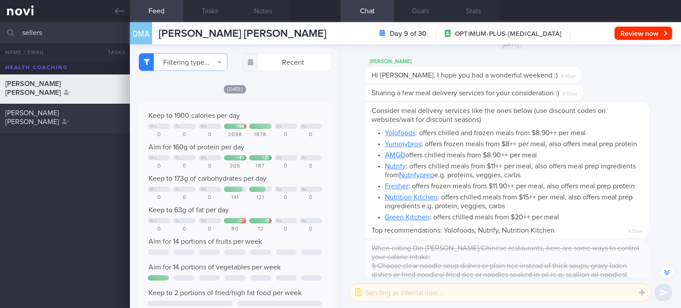
click at [66, 122] on div "[PERSON_NAME] [PERSON_NAME]" at bounding box center [63, 118] width 117 height 18
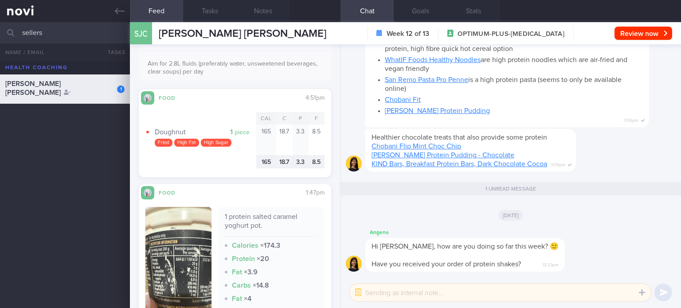
scroll to position [333, 0]
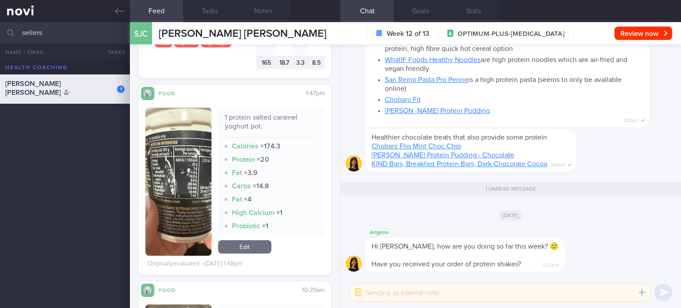
click at [248, 246] on link "Edit" at bounding box center [244, 246] width 53 height 13
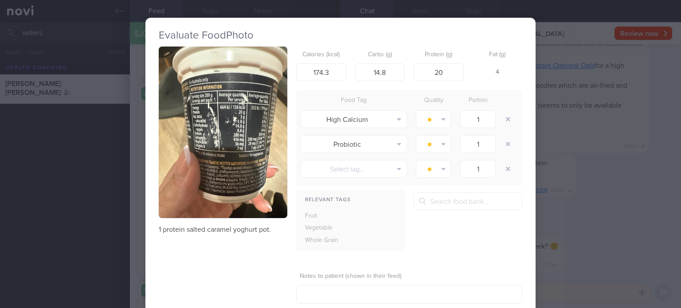
click at [219, 162] on button "button" at bounding box center [223, 133] width 129 height 172
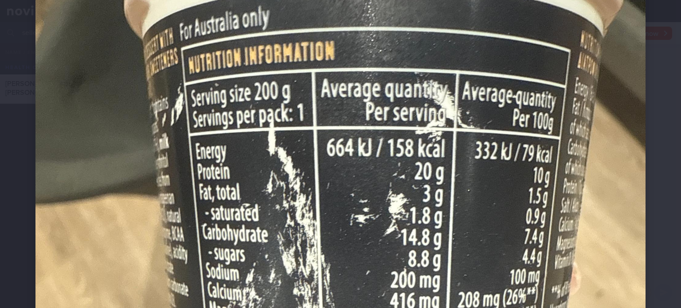
scroll to position [177, 0]
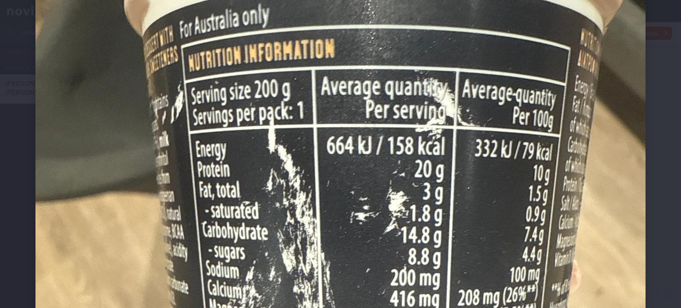
click at [298, 193] on img at bounding box center [340, 264] width 610 height 813
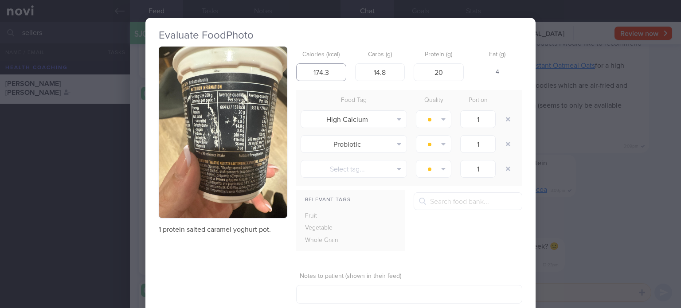
drag, startPoint x: 326, startPoint y: 67, endPoint x: 313, endPoint y: 69, distance: 13.4
click at [313, 69] on input "174.3" at bounding box center [321, 72] width 50 height 18
click at [500, 122] on button "button" at bounding box center [508, 119] width 16 height 16
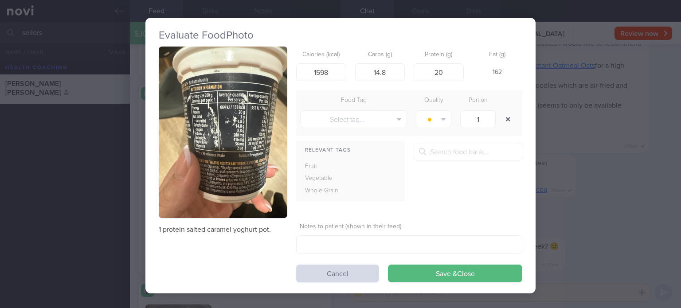
click at [500, 122] on button "button" at bounding box center [508, 119] width 16 height 16
click at [320, 71] on input "1598" at bounding box center [321, 72] width 50 height 18
click at [388, 265] on button "Save & Close" at bounding box center [455, 274] width 134 height 18
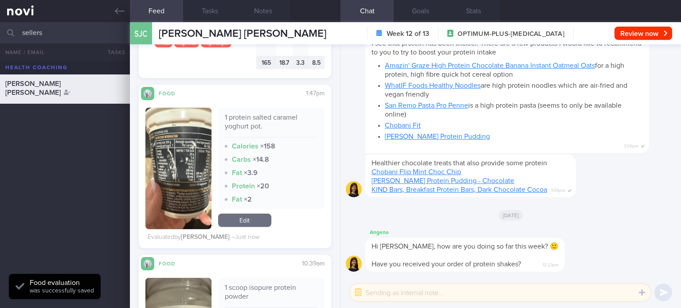
scroll to position [518, 0]
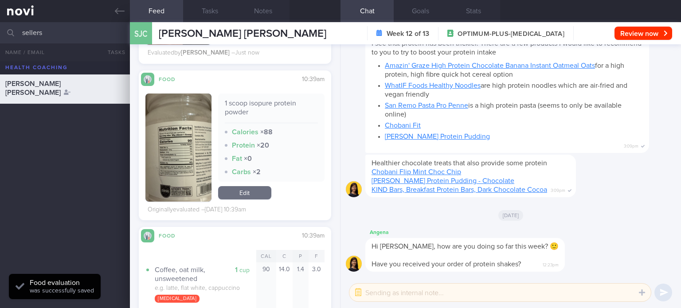
click at [244, 192] on link "Edit" at bounding box center [244, 192] width 53 height 13
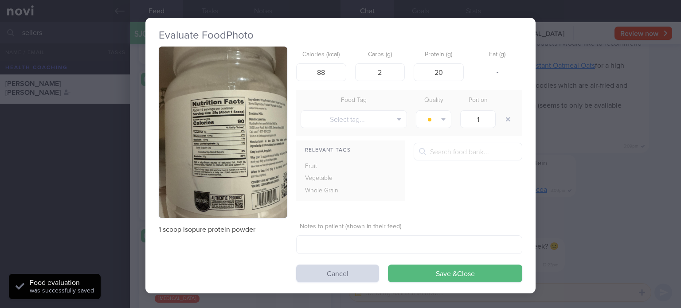
click at [220, 170] on button "button" at bounding box center [223, 133] width 129 height 172
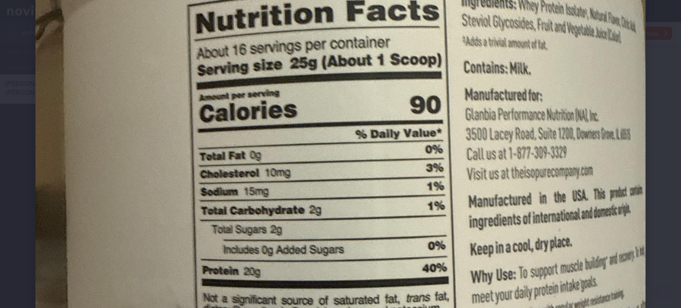
scroll to position [286, 0]
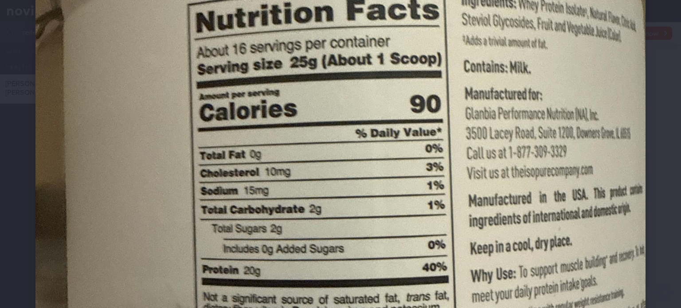
click at [301, 185] on img at bounding box center [340, 155] width 610 height 813
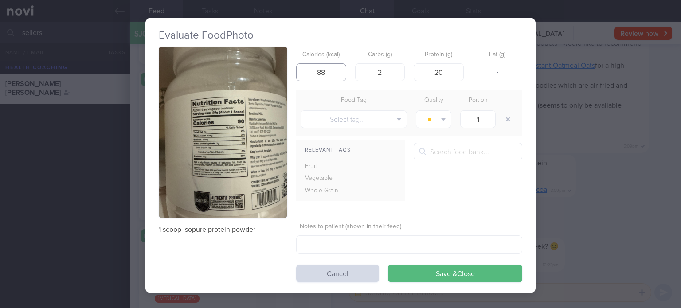
click at [331, 70] on input "88" at bounding box center [321, 72] width 50 height 18
click at [388, 265] on button "Save & Close" at bounding box center [455, 274] width 134 height 18
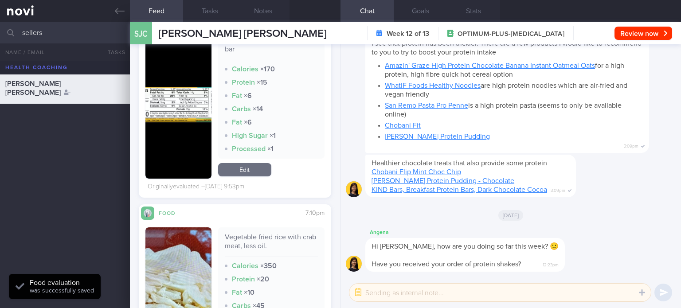
scroll to position [882, 0]
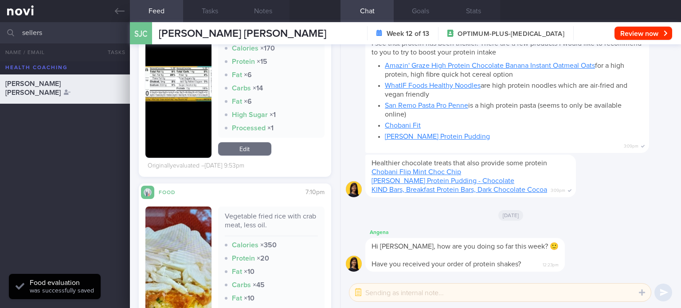
click at [244, 149] on link "Edit" at bounding box center [244, 148] width 53 height 13
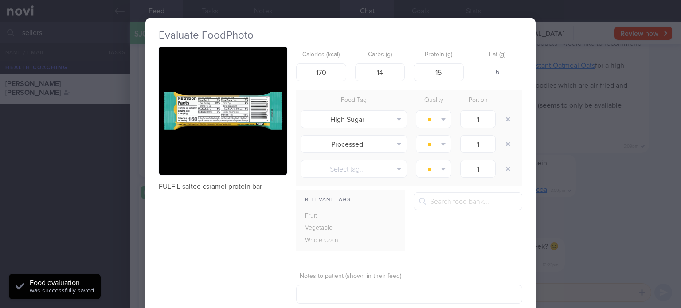
click at [275, 108] on button "button" at bounding box center [223, 111] width 129 height 129
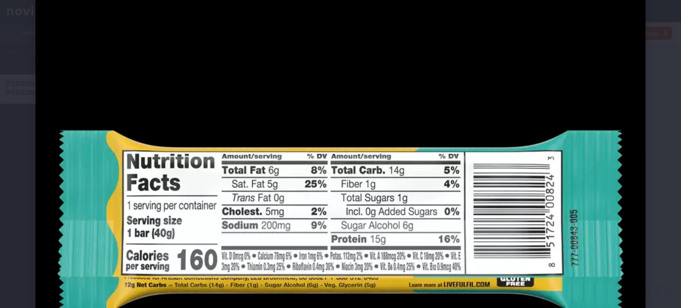
scroll to position [121, 0]
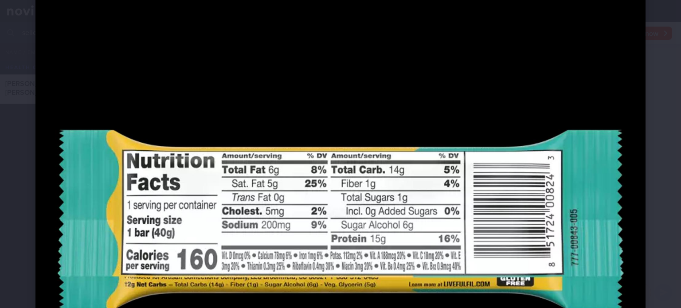
click at [299, 156] on img at bounding box center [340, 220] width 610 height 610
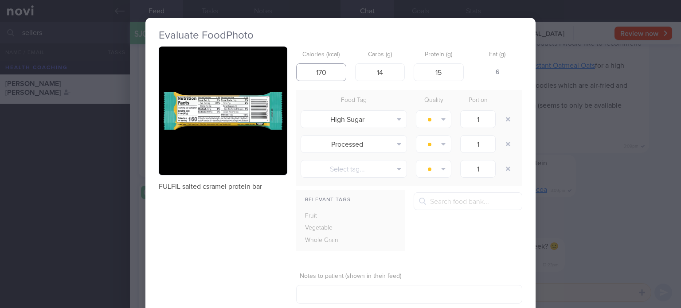
click at [333, 66] on input "170" at bounding box center [321, 72] width 50 height 18
drag, startPoint x: 333, startPoint y: 66, endPoint x: 316, endPoint y: 68, distance: 17.8
click at [316, 68] on input "170" at bounding box center [321, 72] width 50 height 18
click at [231, 112] on button "button" at bounding box center [223, 111] width 129 height 129
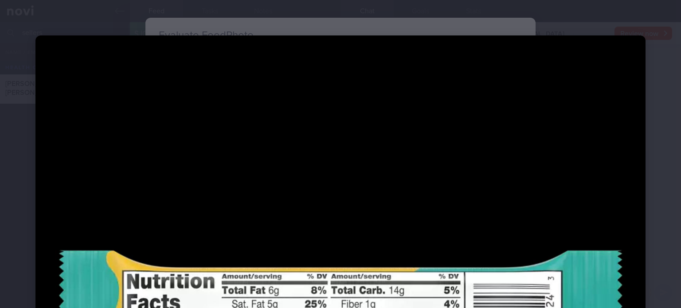
scroll to position [170, 0]
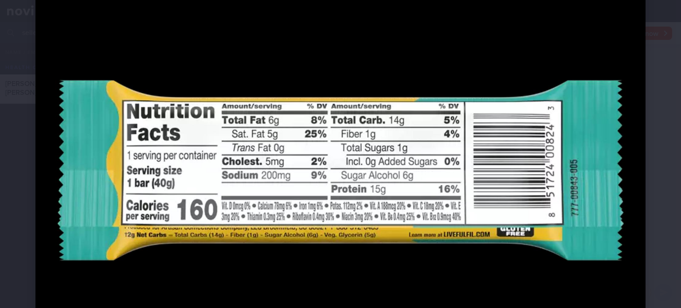
click at [344, 177] on img at bounding box center [340, 170] width 610 height 610
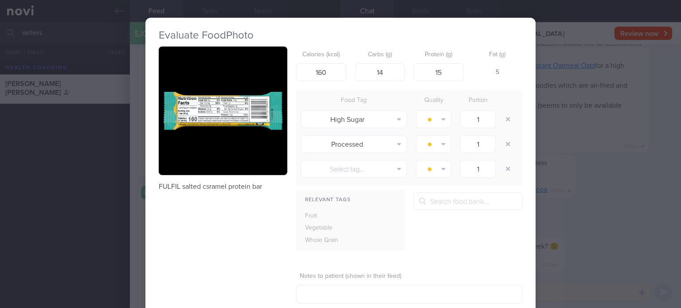
scroll to position [24, 0]
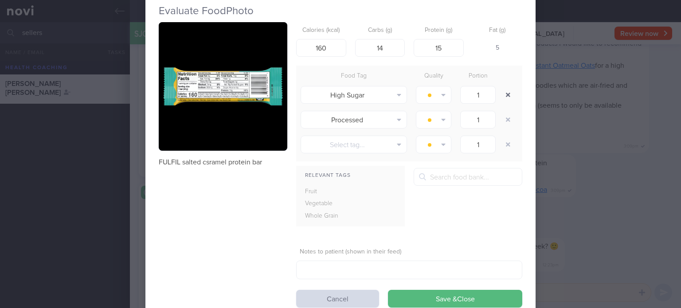
click at [507, 92] on button "button" at bounding box center [508, 95] width 16 height 16
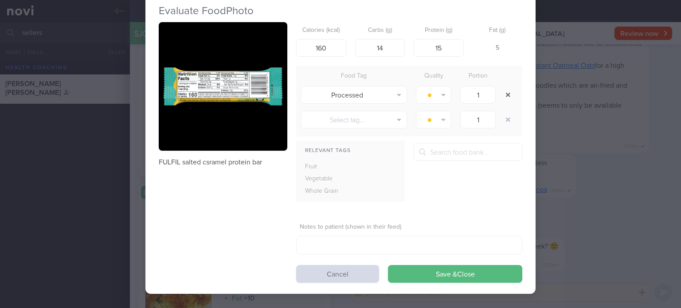
click at [507, 92] on button "button" at bounding box center [508, 95] width 16 height 16
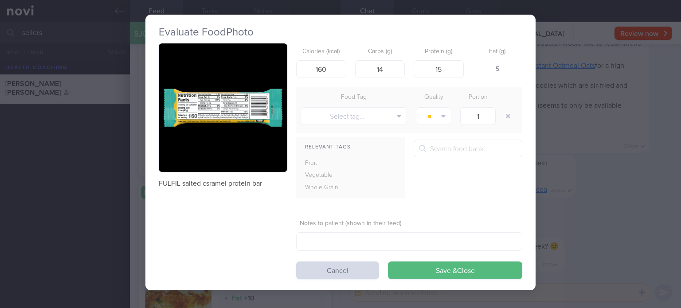
scroll to position [3, 0]
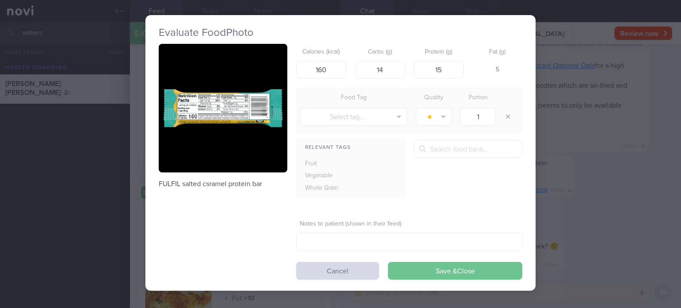
click at [441, 266] on button "Save & Close" at bounding box center [455, 271] width 134 height 18
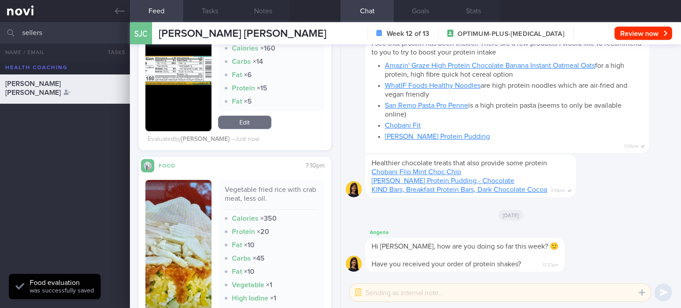
scroll to position [0, 0]
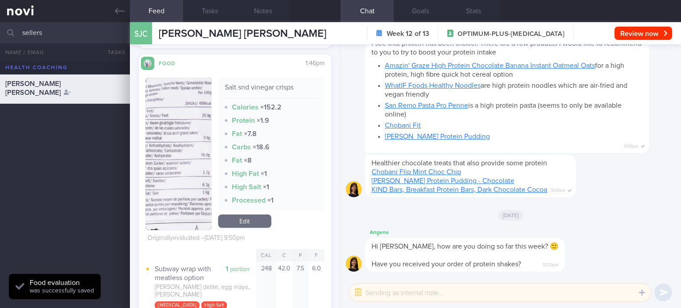
scroll to position [1188, 0]
